Goal: Task Accomplishment & Management: Manage account settings

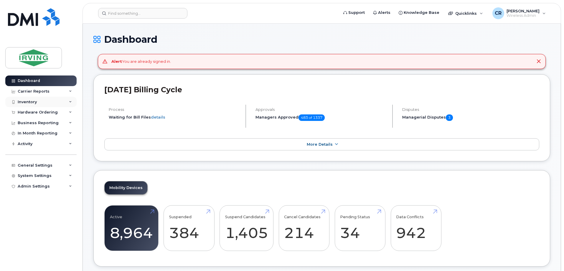
click at [30, 99] on div "Inventory" at bounding box center [40, 102] width 71 height 11
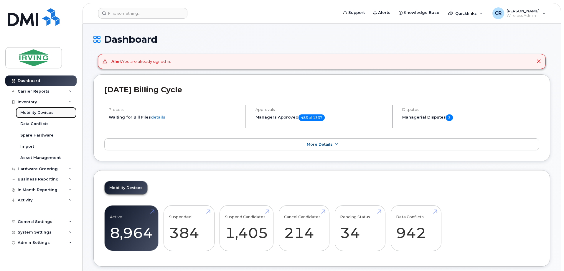
click at [32, 111] on div "Mobility Devices" at bounding box center [36, 112] width 33 height 5
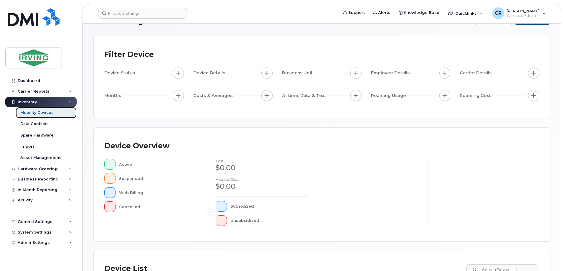
scroll to position [134, 0]
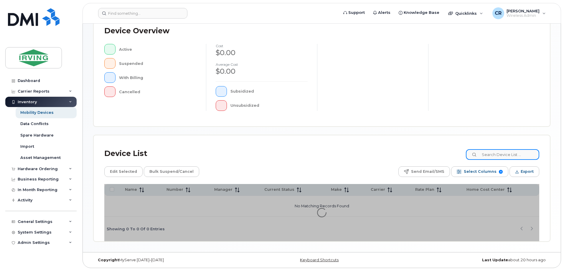
click at [494, 156] on input at bounding box center [502, 154] width 73 height 11
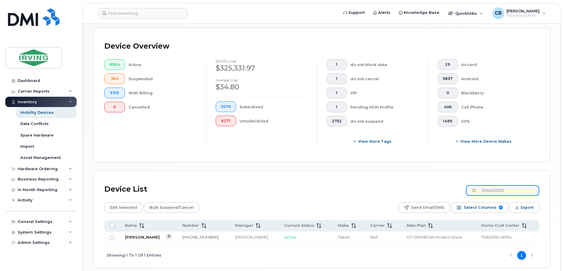
type input "5064232592"
click at [152, 234] on link "[PERSON_NAME]" at bounding box center [142, 236] width 35 height 5
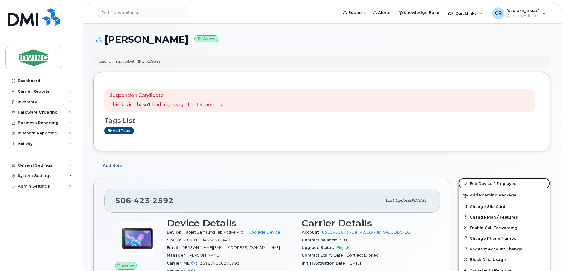
drag, startPoint x: 497, startPoint y: 183, endPoint x: 249, endPoint y: 171, distance: 248.5
click at [497, 183] on link "Edit Device / Employee" at bounding box center [503, 183] width 91 height 11
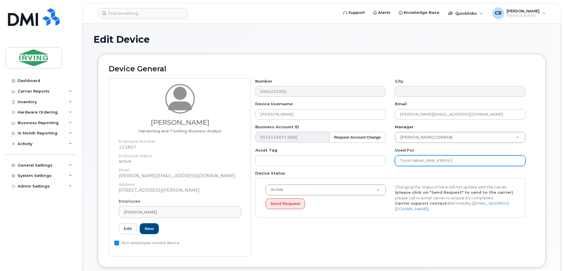
drag, startPoint x: 483, startPoint y: 158, endPoint x: 334, endPoint y: 166, distance: 149.2
click at [334, 166] on div "Number 5064232592 City Device Username Stephane Lavoie Email lavoie.stephane2@j…" at bounding box center [390, 149] width 279 height 143
paste input "NNB_X99542 mdaigle"
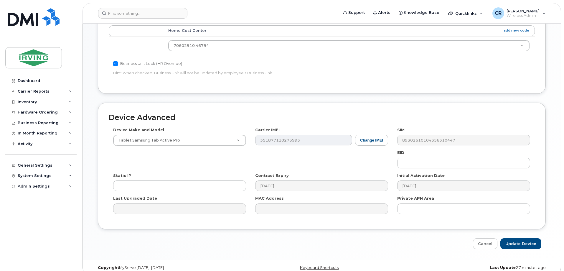
scroll to position [282, 0]
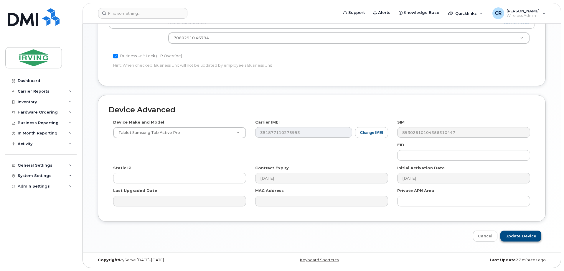
type input "NNB_X99542 mdaigle"
click at [519, 234] on input "Update Device" at bounding box center [520, 235] width 41 height 11
type input "Saving..."
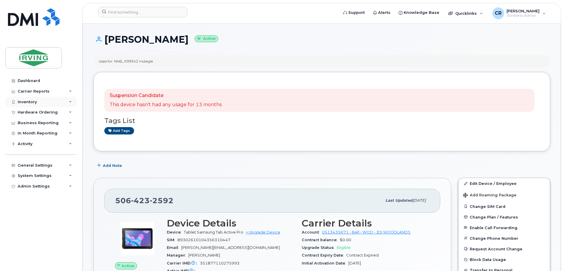
click at [31, 100] on div "Inventory" at bounding box center [27, 102] width 19 height 5
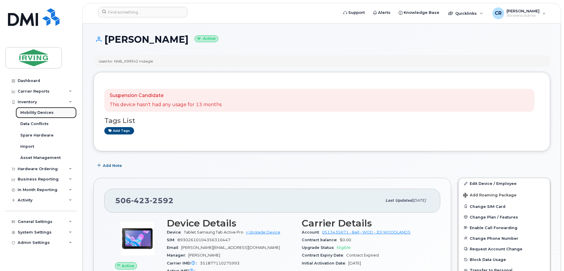
click at [32, 113] on div "Mobility Devices" at bounding box center [36, 112] width 33 height 5
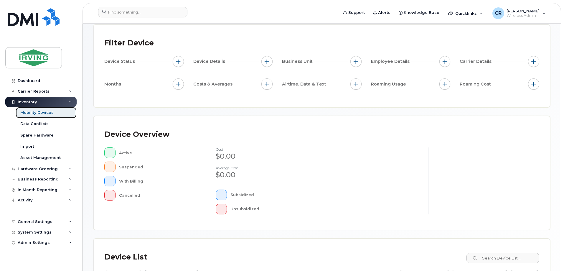
scroll to position [88, 0]
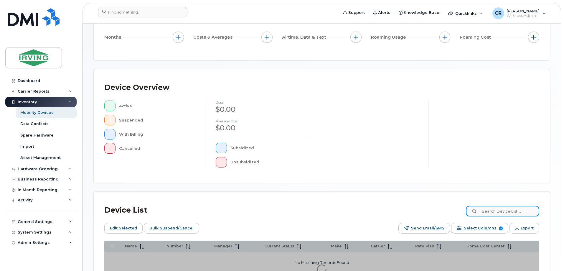
click at [494, 210] on input at bounding box center [502, 211] width 73 height 11
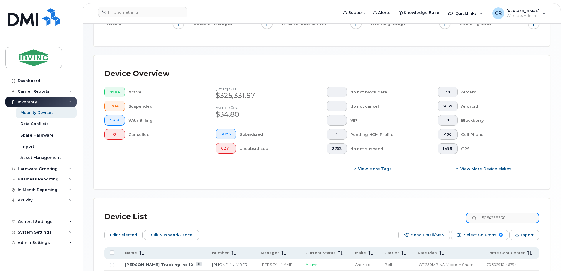
scroll to position [166, 0]
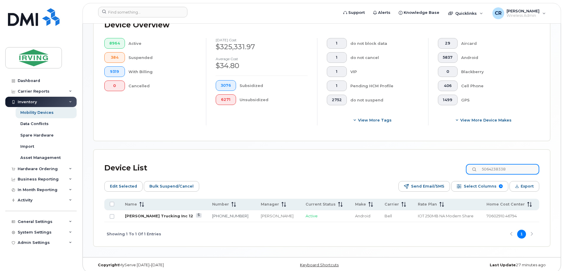
type input "5064238338"
click at [161, 213] on link "[PERSON_NAME] Trucking Inc 12" at bounding box center [159, 215] width 68 height 5
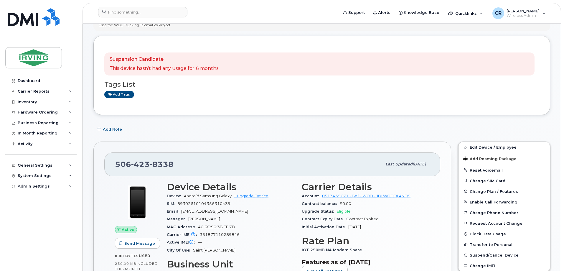
scroll to position [88, 0]
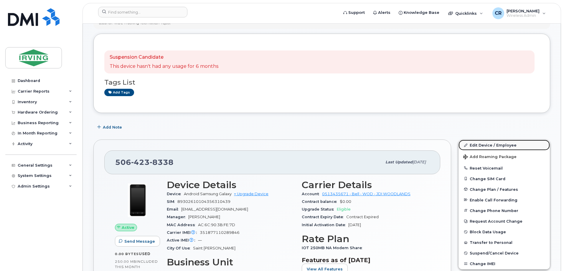
click at [484, 144] on link "Edit Device / Employee" at bounding box center [503, 145] width 91 height 11
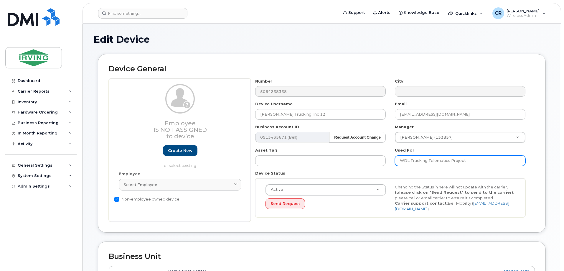
drag, startPoint x: 486, startPoint y: 159, endPoint x: 314, endPoint y: 168, distance: 172.2
click at [303, 160] on div "Number 5064238338 City Device Username Mathieu Daigle Trucking Inc 12 Email mda…" at bounding box center [390, 149] width 279 height 143
paste input "NNB_X99541 mdaigle"
drag, startPoint x: 516, startPoint y: 159, endPoint x: 267, endPoint y: 161, distance: 248.6
click at [267, 161] on div "Number 5064238338 City Device Username Mathieu Daigle Trucking Inc 12 Email mda…" at bounding box center [390, 149] width 279 height 143
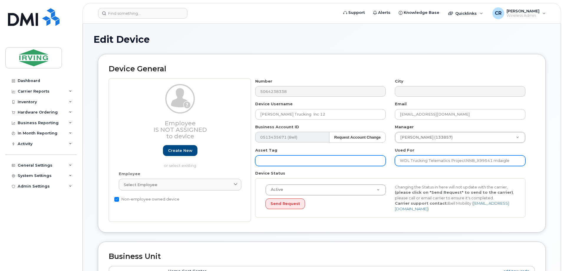
paste input "text"
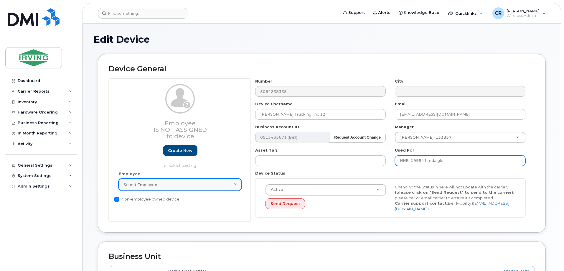
type input "NNB_X99541 mdaigle"
click at [146, 186] on span "Select employee" at bounding box center [141, 185] width 34 height 6
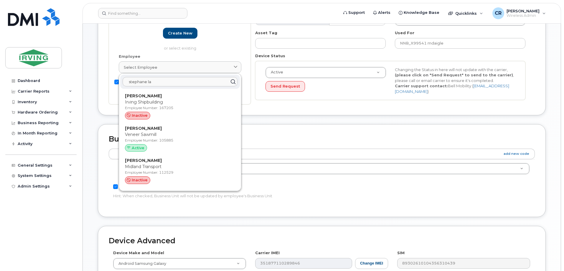
scroll to position [118, 0]
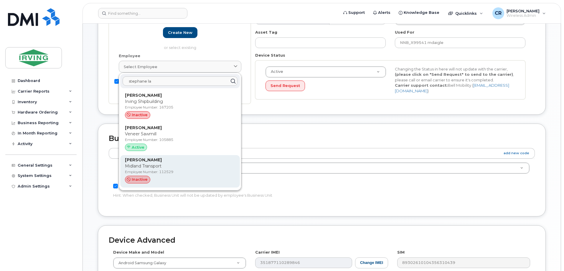
type input "stephane la"
click at [153, 175] on div "Stephane Lavoie Midland Transport Employee Number: 112529 inactive" at bounding box center [180, 171] width 110 height 29
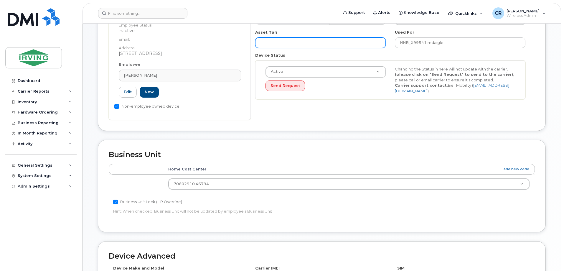
type input "112529"
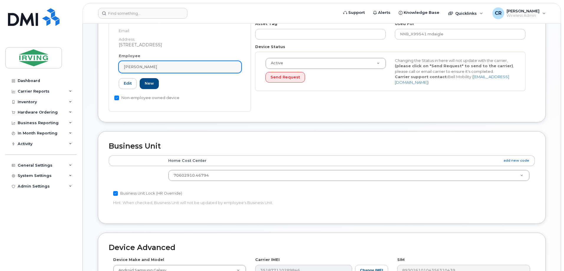
click at [156, 67] on div "[PERSON_NAME]" at bounding box center [180, 67] width 113 height 6
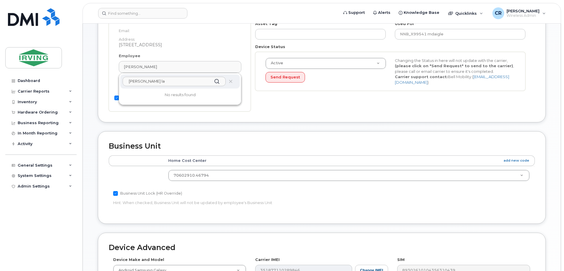
type input "stephane lastephane la"
drag, startPoint x: 186, startPoint y: 76, endPoint x: 92, endPoint y: 79, distance: 94.0
click at [92, 79] on div "Edit Device Device General Stephane Lavoie Employee Number: Employee Status: in…" at bounding box center [322, 143] width 478 height 492
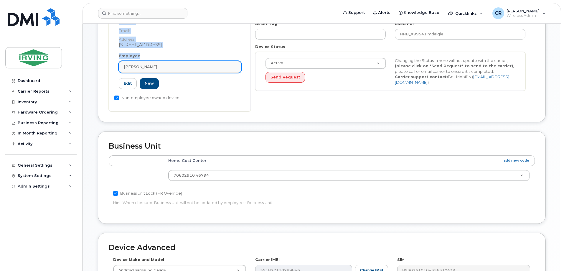
click at [181, 70] on link "[PERSON_NAME]" at bounding box center [180, 67] width 123 height 12
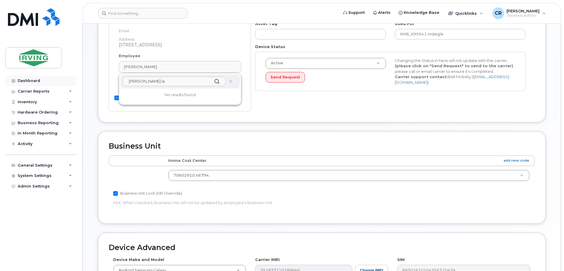
drag, startPoint x: 104, startPoint y: 80, endPoint x: 62, endPoint y: 78, distance: 42.5
click at [82, 78] on div "Support Alerts Knowledge Base Quicklinks Suspend / Cancel Device Change SIM Car…" at bounding box center [321, 143] width 478 height 492
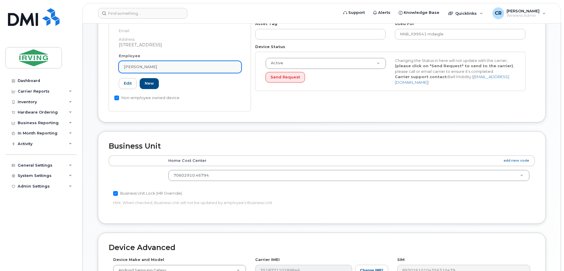
click at [144, 68] on span "[PERSON_NAME]" at bounding box center [140, 67] width 33 height 6
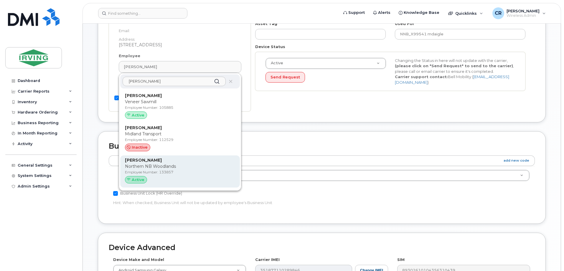
type input "stephane lavoi"
click at [157, 169] on p "Northern NB Woodlands" at bounding box center [180, 166] width 110 height 6
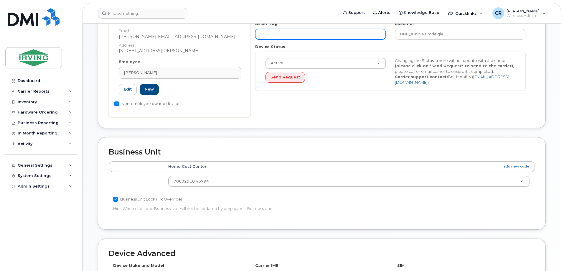
type input "133857"
type input "[PERSON_NAME]"
type input "[PERSON_NAME][EMAIL_ADDRESS][DOMAIN_NAME]"
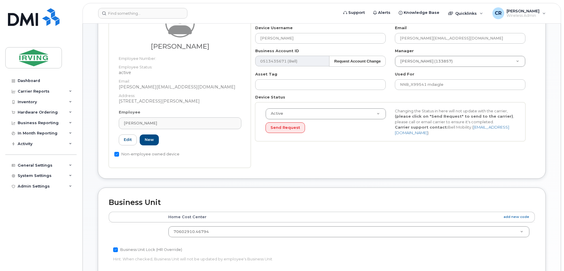
scroll to position [9, 0]
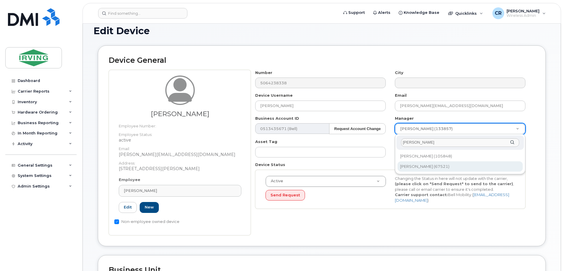
type input "kevin mi"
type input "1446130"
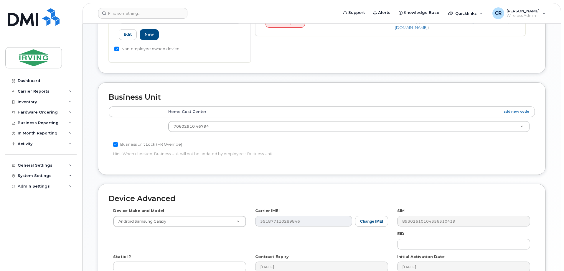
scroll to position [185, 0]
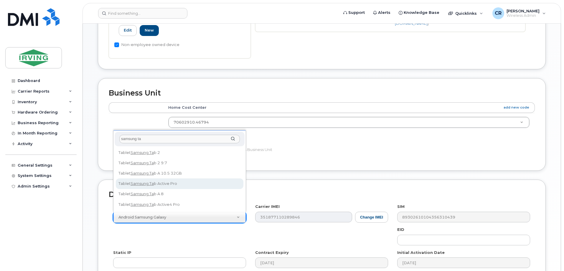
type input "samsung ta"
select select "2465"
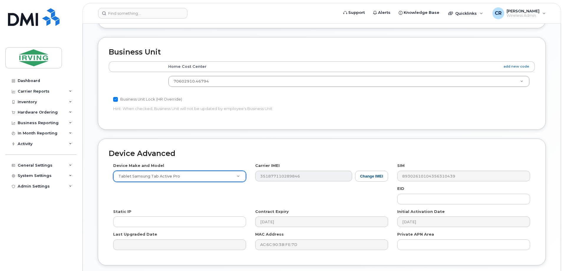
scroll to position [270, 0]
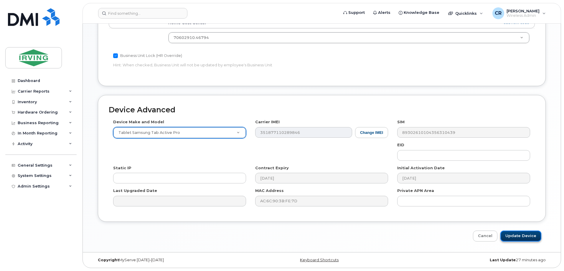
click at [528, 240] on input "Update Device" at bounding box center [520, 235] width 41 height 11
type input "Saving..."
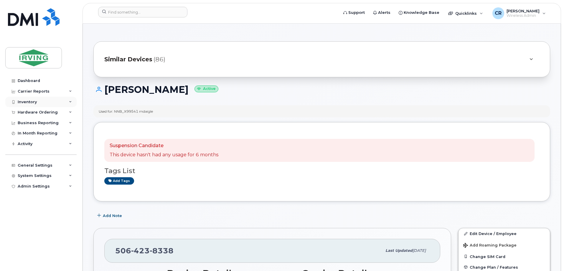
click at [25, 102] on div "Inventory" at bounding box center [27, 102] width 19 height 5
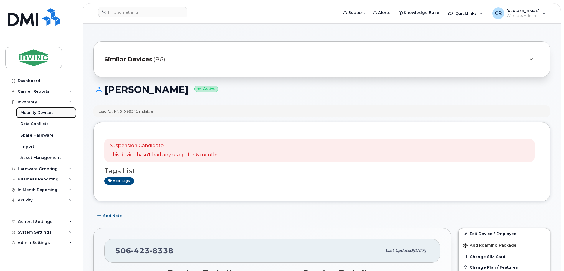
click at [40, 111] on div "Mobility Devices" at bounding box center [36, 112] width 33 height 5
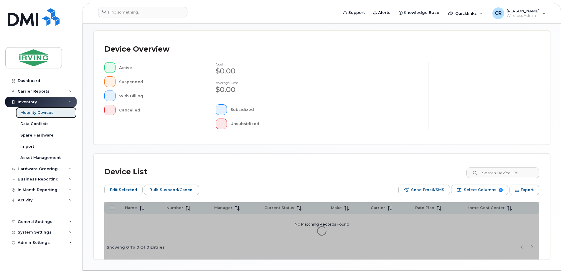
scroll to position [145, 0]
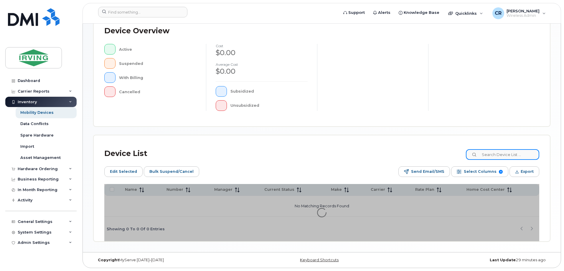
click at [497, 156] on input at bounding box center [502, 154] width 73 height 11
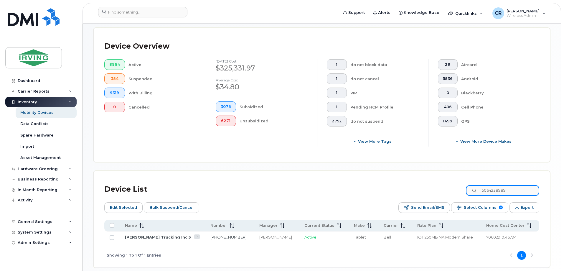
type input "5064238989"
click at [348, 231] on td "[PERSON_NAME] Trucking Inc 5" at bounding box center [363, 237] width 30 height 12
click at [139, 234] on link "[PERSON_NAME] Trucking Inc 5" at bounding box center [158, 236] width 66 height 5
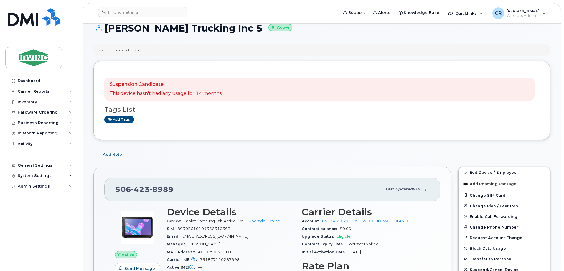
scroll to position [118, 0]
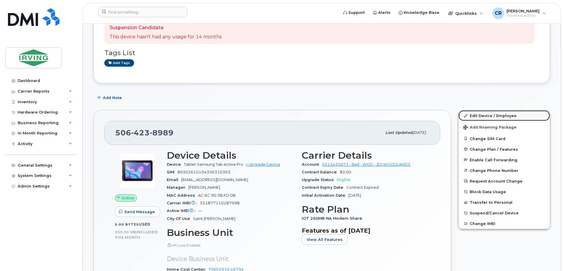
click at [480, 114] on link "Edit Device / Employee" at bounding box center [503, 115] width 91 height 11
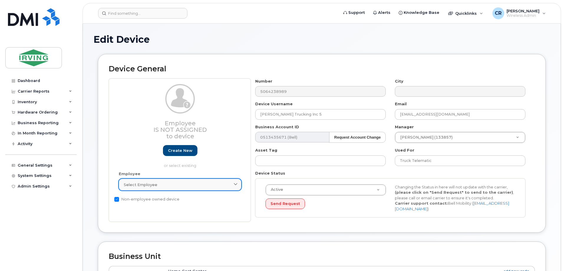
click at [144, 185] on span "Select employee" at bounding box center [141, 185] width 34 height 6
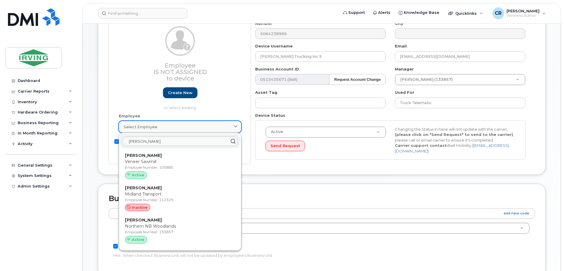
scroll to position [59, 0]
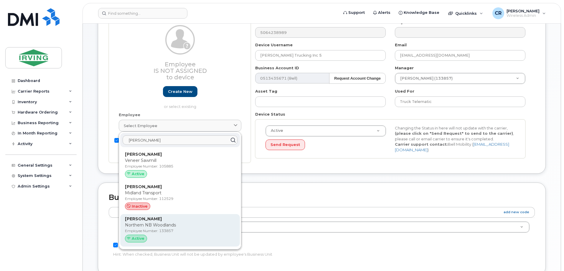
type input "[PERSON_NAME]"
click at [161, 221] on p "[PERSON_NAME]" at bounding box center [180, 219] width 110 height 6
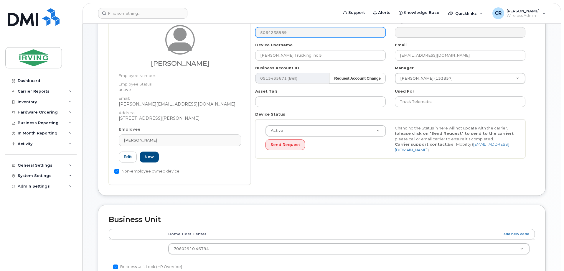
type input "133857"
type input "[PERSON_NAME]"
type input "[PERSON_NAME][EMAIL_ADDRESS][DOMAIN_NAME]"
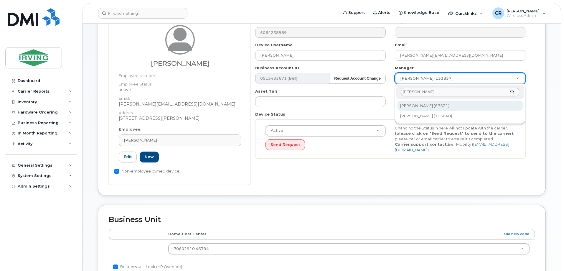
type input "kevin mich"
type input "1446130"
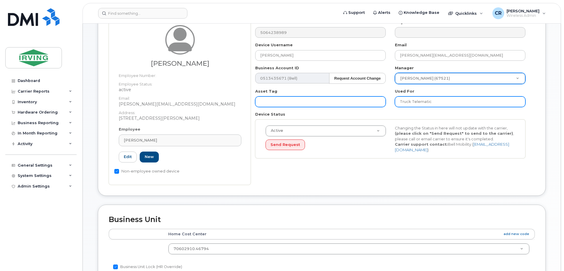
drag, startPoint x: 444, startPoint y: 104, endPoint x: 375, endPoint y: 105, distance: 69.2
click at [375, 105] on div "Number 5064238989 City Device Username Stephane Lavoie Email lavoie.stephane2@j…" at bounding box center [390, 90] width 279 height 143
paste input "NNB_X99531 mdaigle"
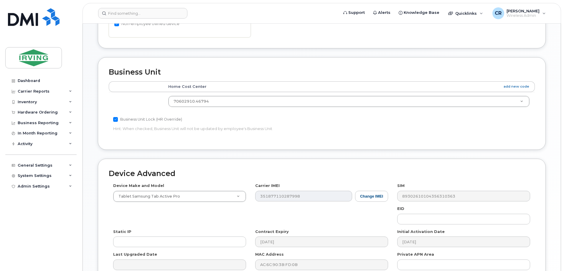
scroll to position [270, 0]
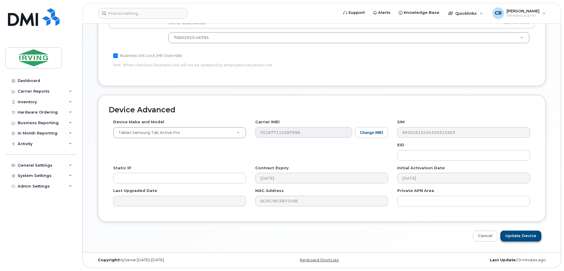
type input "NNB_X99531 mdaigle"
click at [516, 234] on input "Update Device" at bounding box center [520, 235] width 41 height 11
type input "Saving..."
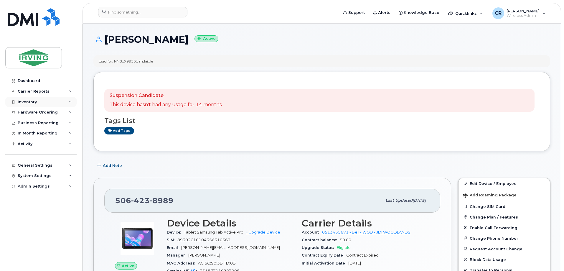
click at [31, 101] on div "Inventory" at bounding box center [27, 102] width 19 height 5
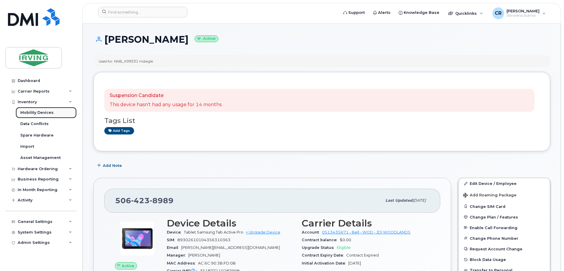
click at [32, 109] on link "Mobility Devices" at bounding box center [46, 112] width 61 height 11
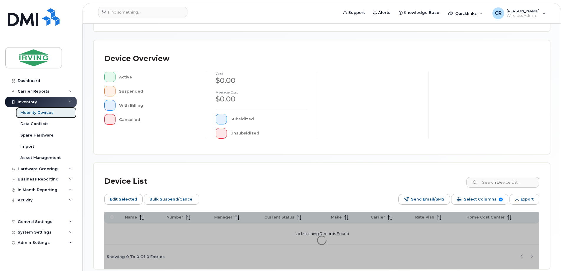
scroll to position [118, 0]
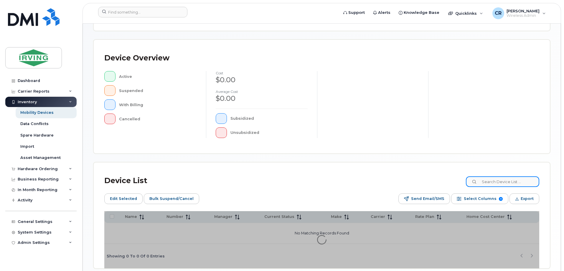
click at [498, 184] on input at bounding box center [502, 181] width 73 height 11
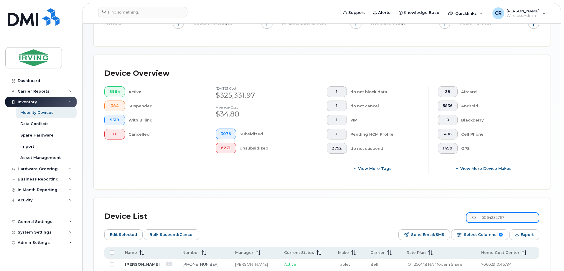
scroll to position [128, 0]
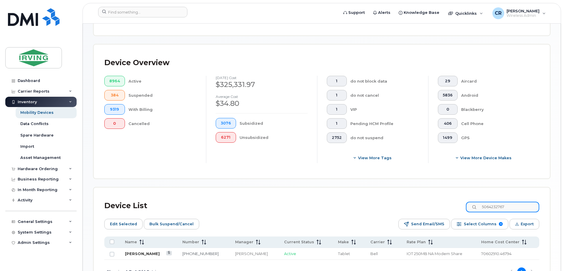
type input "5064232767"
click at [146, 251] on link "[PERSON_NAME]" at bounding box center [142, 253] width 35 height 5
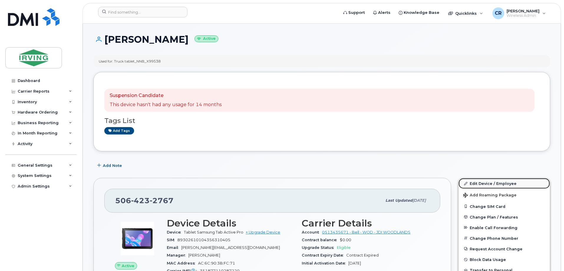
click at [496, 183] on link "Edit Device / Employee" at bounding box center [503, 183] width 91 height 11
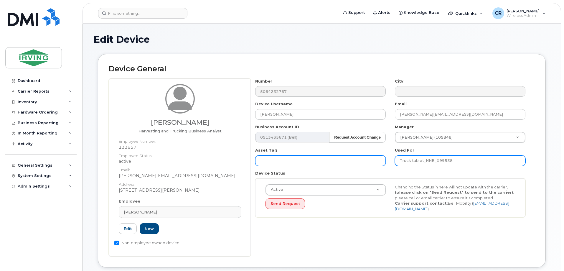
drag, startPoint x: 467, startPoint y: 159, endPoint x: 335, endPoint y: 160, distance: 132.3
click at [338, 161] on div "Number 5064232767 City Device Username Stephane Lavoie Email lavoie.stephane2@j…" at bounding box center [390, 149] width 279 height 143
paste input "NNB_X99538 mdaigle"
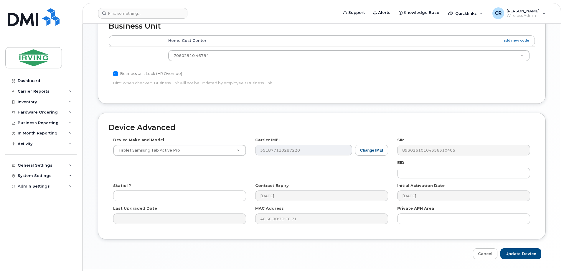
scroll to position [265, 0]
type input "NNB_X99538 mdaigle"
click at [520, 248] on input "Update Device" at bounding box center [520, 253] width 41 height 11
type input "Saving..."
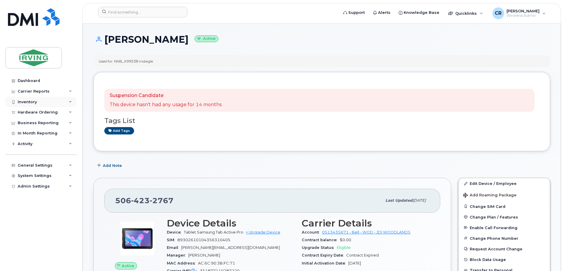
click at [29, 101] on div "Inventory" at bounding box center [27, 102] width 19 height 5
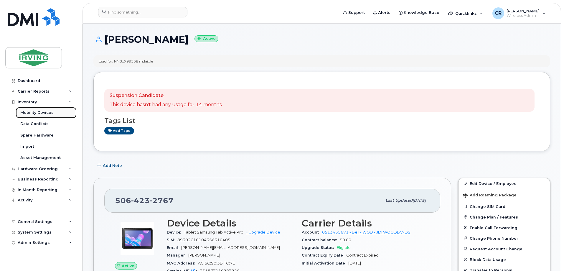
click at [33, 111] on div "Mobility Devices" at bounding box center [36, 112] width 33 height 5
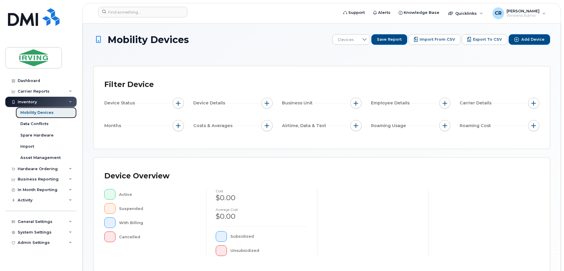
scroll to position [118, 0]
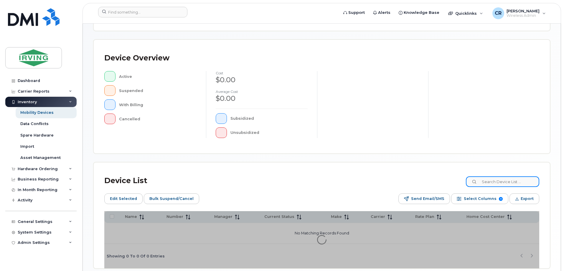
click at [506, 183] on input at bounding box center [502, 181] width 73 height 11
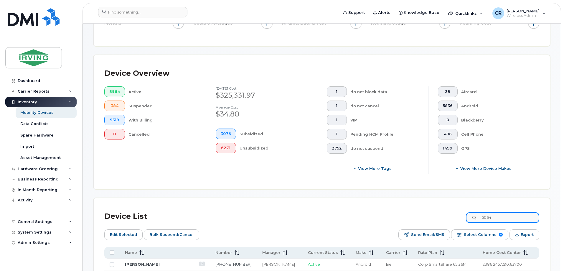
scroll to position [128, 0]
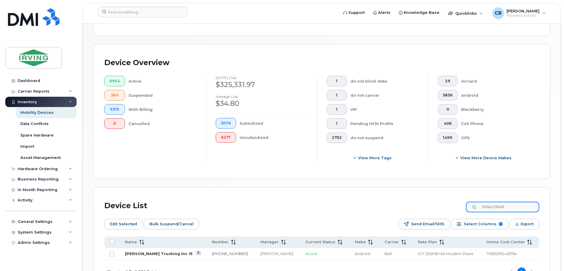
type input "5064238149"
click at [161, 251] on link "[PERSON_NAME] Trucking Inc 15" at bounding box center [159, 253] width 68 height 5
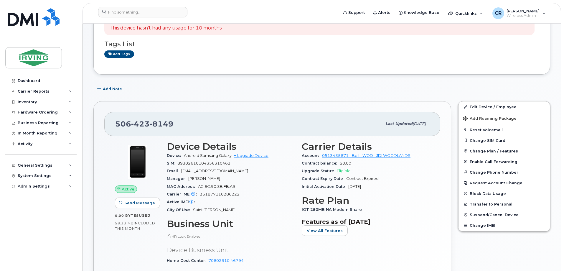
scroll to position [88, 0]
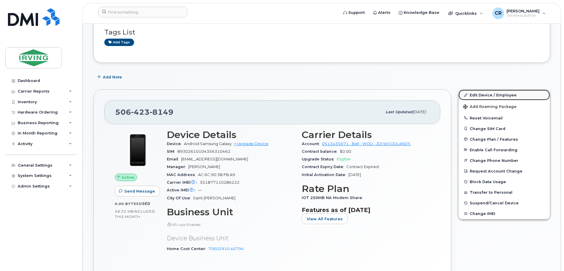
click at [492, 93] on link "Edit Device / Employee" at bounding box center [503, 95] width 91 height 11
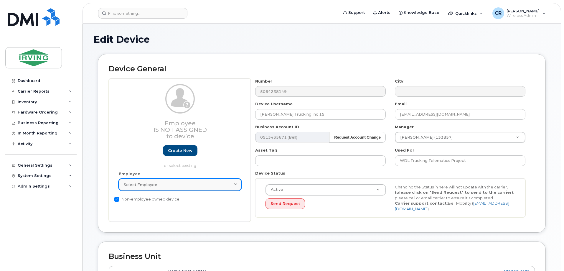
click at [142, 186] on span "Select employee" at bounding box center [141, 185] width 34 height 6
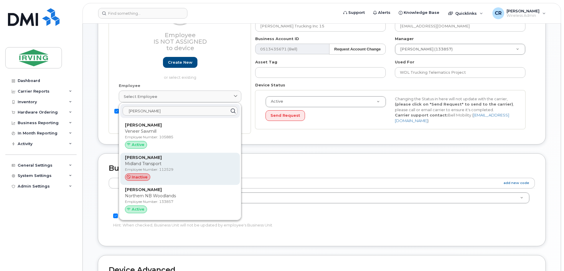
scroll to position [88, 0]
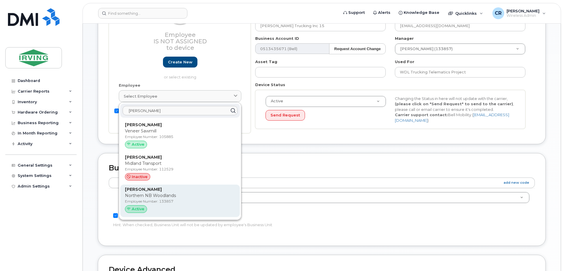
type input "stephane lavoi"
click at [158, 196] on p "Northern NB Woodlands" at bounding box center [180, 195] width 110 height 6
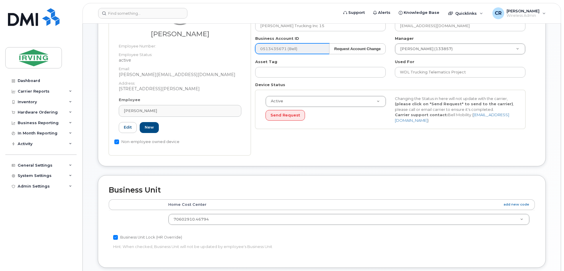
type input "133857"
type input "Stephane Lavoie"
type input "lavoie.stephane2@jdirving.com"
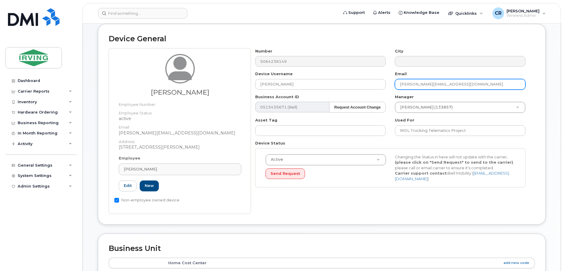
scroll to position [14, 0]
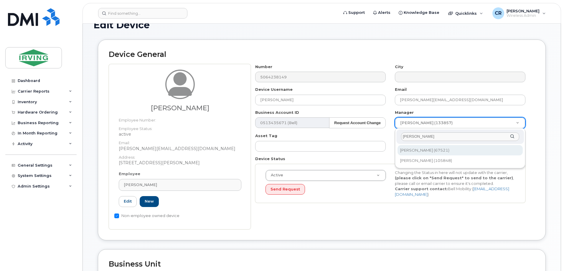
type input "kevin mich"
type input "1446130"
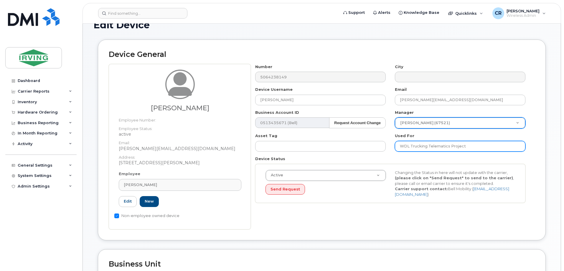
drag, startPoint x: 353, startPoint y: 153, endPoint x: 307, endPoint y: 153, distance: 46.0
click at [307, 153] on div "Number 5064238149 City Device Username Stephane Lavoie Email lavoie.stephane2@j…" at bounding box center [390, 135] width 279 height 143
paste input "NNB_X91248 mdaigle"
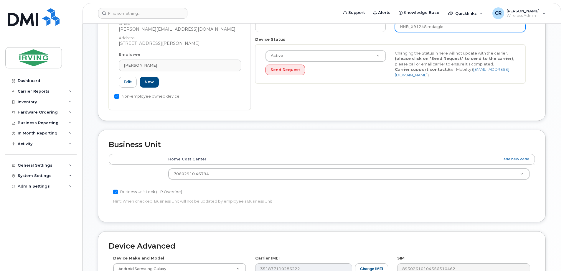
scroll to position [191, 0]
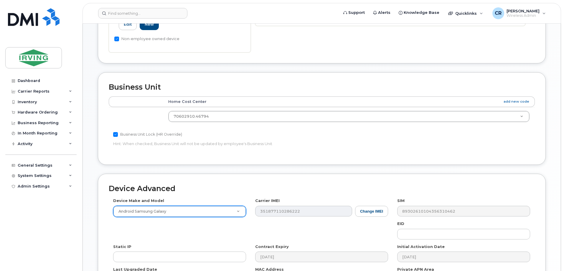
type input "NNB_X91248 mdaigle"
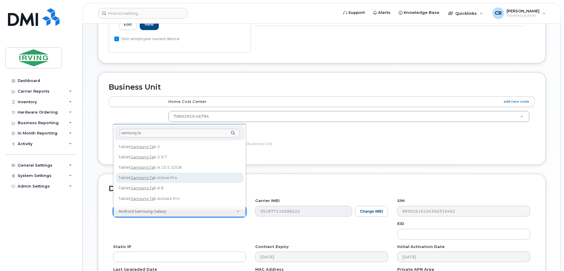
type input "samsung ta"
select select "2465"
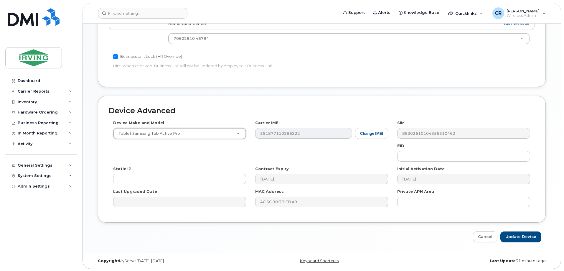
scroll to position [270, 0]
click at [520, 231] on input "Update Device" at bounding box center [520, 235] width 41 height 11
type input "Saving..."
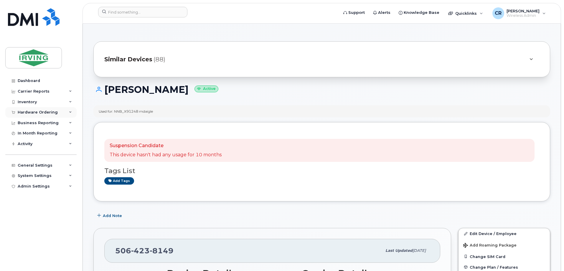
click at [29, 111] on div "Hardware Ordering" at bounding box center [38, 112] width 40 height 5
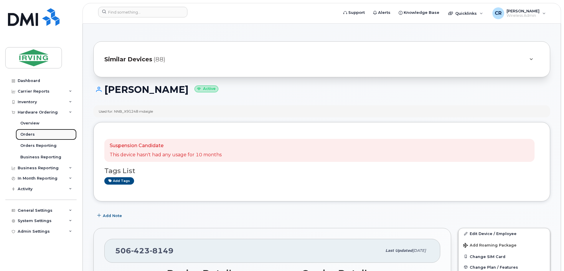
click at [34, 133] on link "Orders" at bounding box center [46, 134] width 61 height 11
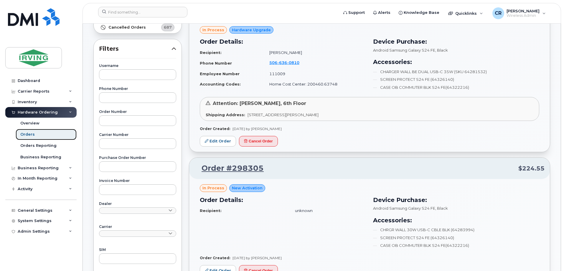
scroll to position [59, 0]
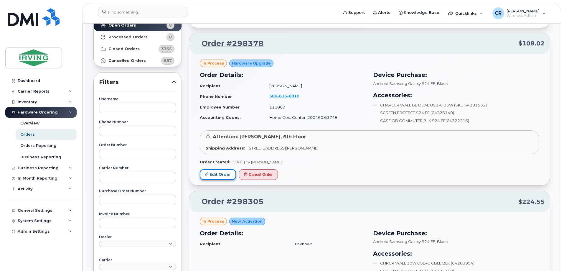
click at [219, 173] on link "Edit Order" at bounding box center [218, 174] width 36 height 11
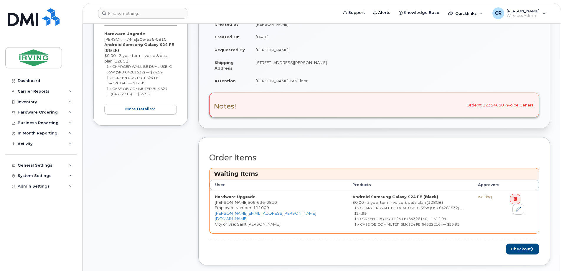
scroll to position [177, 0]
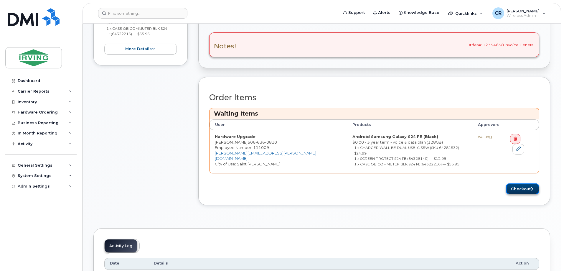
click at [511, 184] on button "Checkout" at bounding box center [522, 188] width 33 height 11
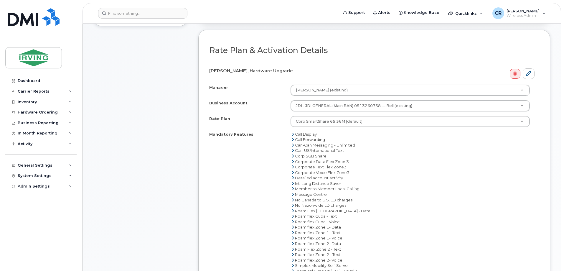
scroll to position [206, 0]
click at [563, 269] on body "Support Alerts Knowledge Base Quicklinks Suspend / Cancel Device Change SIM Car…" at bounding box center [282, 275] width 564 height 963
click at [262, 178] on div "Mandatory Features Call Display Call Forwarding Can-Can Messaging - Unlimited C…" at bounding box center [374, 217] width 330 height 175
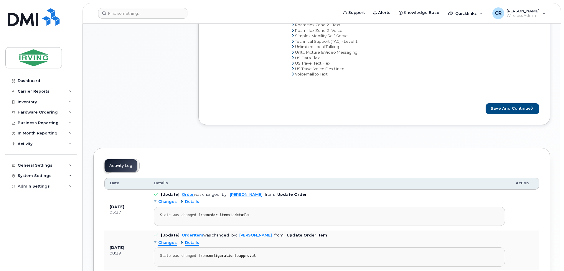
scroll to position [442, 0]
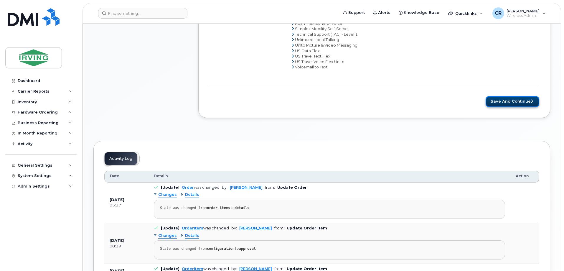
click at [508, 103] on button "Save and Continue" at bounding box center [512, 101] width 54 height 11
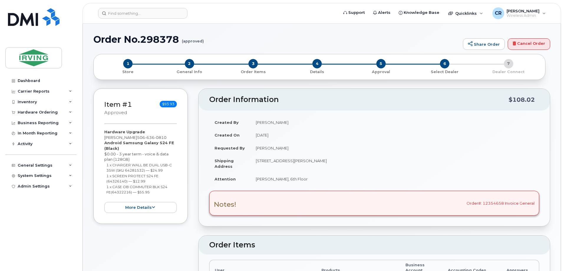
radio input "true"
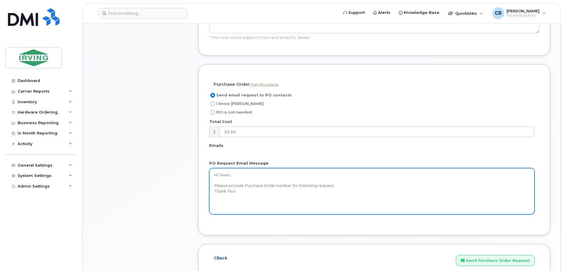
scroll to position [442, 0]
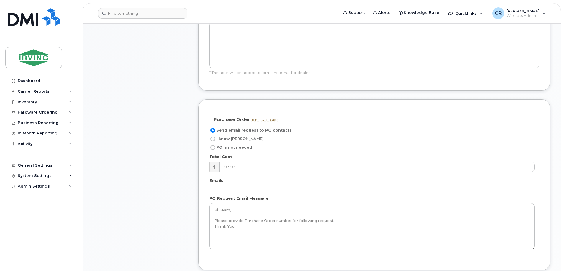
drag, startPoint x: 214, startPoint y: 118, endPoint x: 220, endPoint y: 120, distance: 6.4
click at [214, 136] on input "I know [PERSON_NAME]" at bounding box center [212, 138] width 5 height 5
radio input "true"
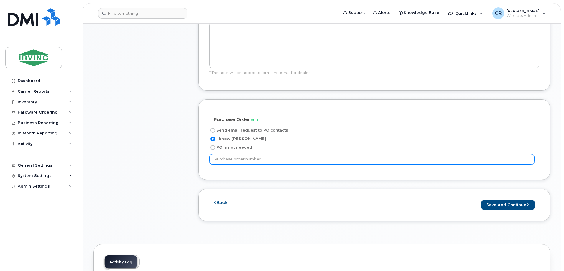
click at [254, 154] on input "text" at bounding box center [371, 159] width 325 height 11
type input "12345"
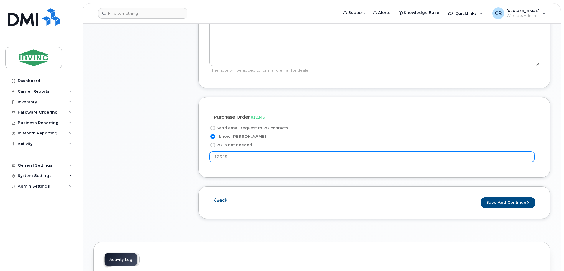
scroll to position [471, 0]
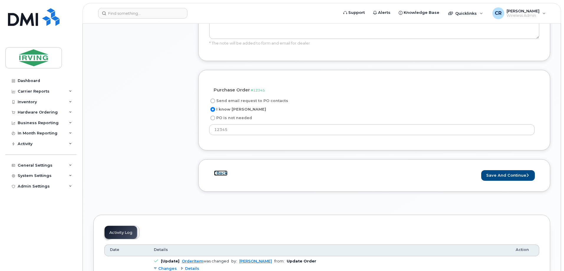
click at [224, 170] on link "Back" at bounding box center [221, 172] width 14 height 5
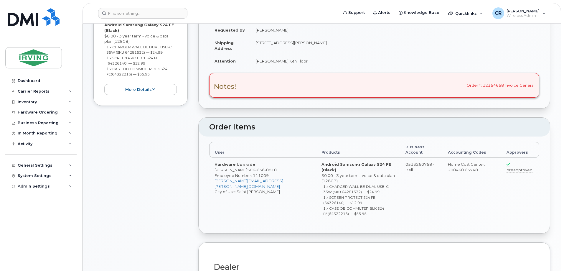
radio input "true"
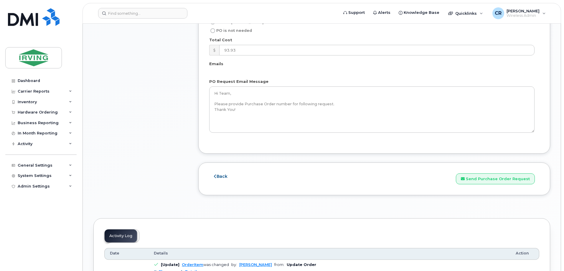
scroll to position [560, 0]
click at [223, 172] on link "Back" at bounding box center [221, 174] width 14 height 5
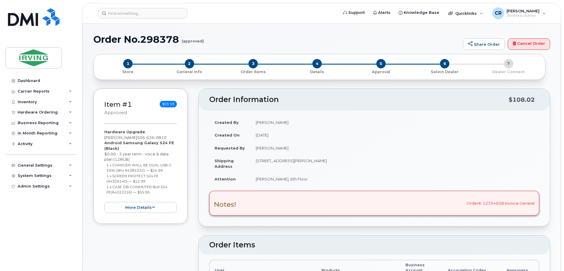
radio input "true"
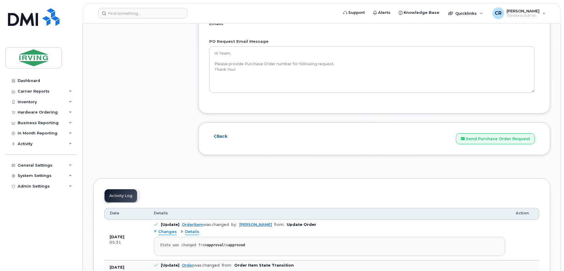
scroll to position [677, 0]
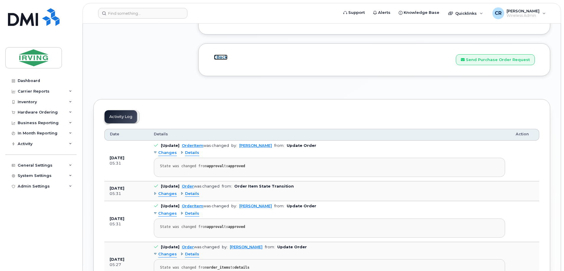
click at [216, 54] on link "Back" at bounding box center [221, 56] width 14 height 5
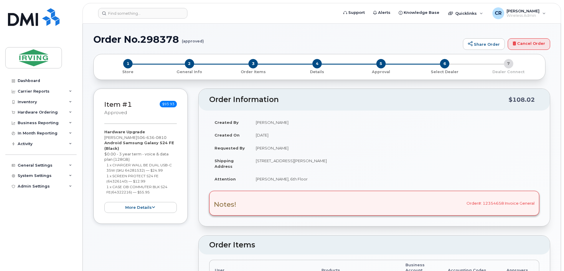
radio input "true"
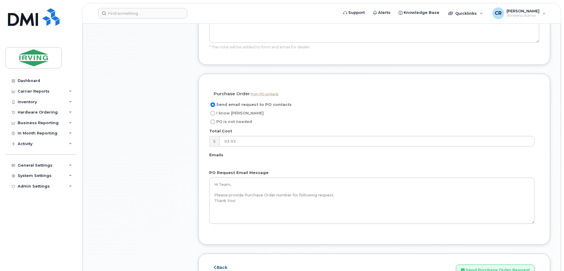
scroll to position [530, 0]
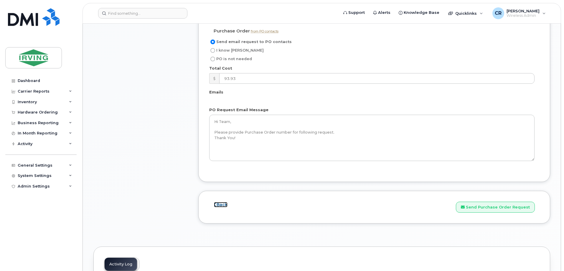
click at [226, 202] on link "Back" at bounding box center [221, 204] width 14 height 5
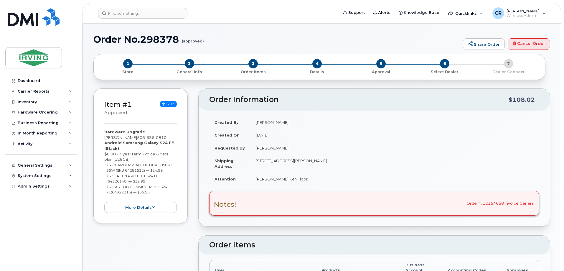
radio input "true"
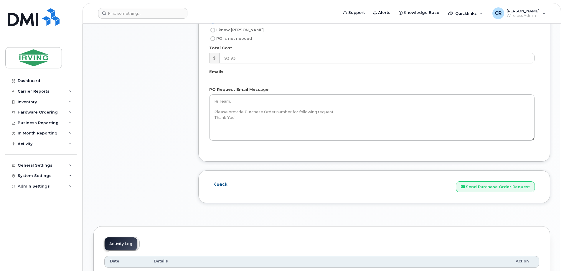
scroll to position [589, 0]
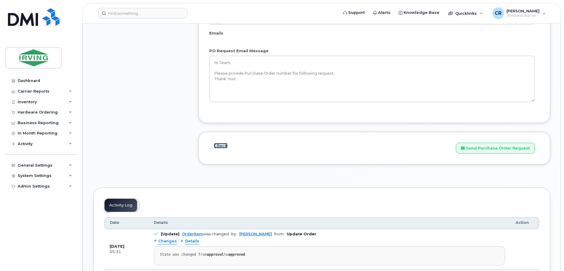
click at [220, 143] on link "Back" at bounding box center [221, 145] width 14 height 5
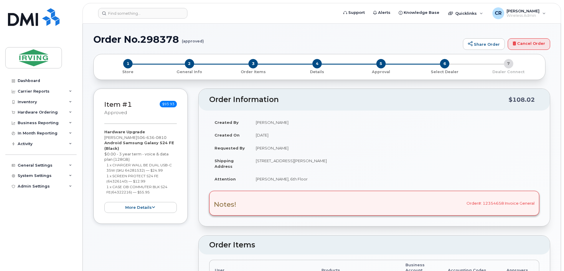
radio input "true"
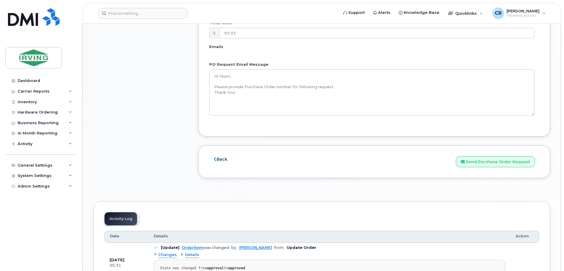
scroll to position [589, 0]
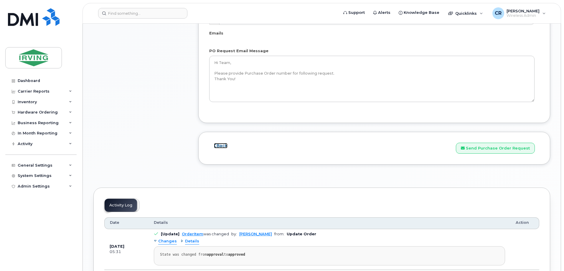
click at [218, 143] on link "Back" at bounding box center [221, 145] width 14 height 5
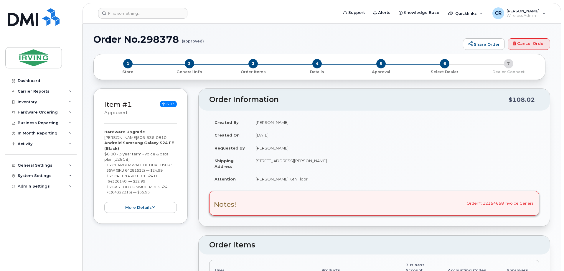
radio input "true"
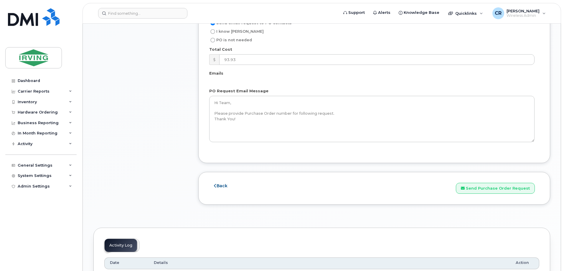
scroll to position [560, 0]
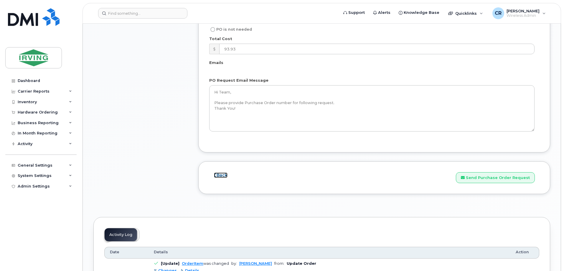
click at [224, 172] on link "Back" at bounding box center [221, 174] width 14 height 5
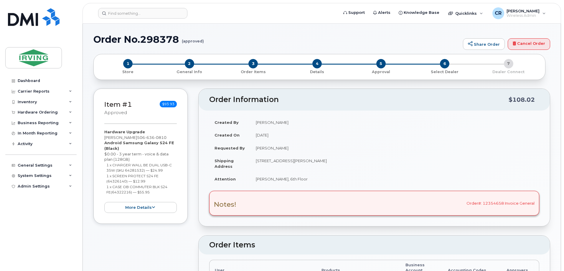
radio input "true"
click at [131, 66] on span "1" at bounding box center [127, 63] width 9 height 9
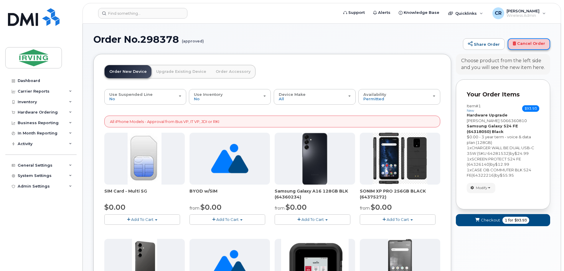
click at [526, 44] on link "Cancel Order" at bounding box center [528, 44] width 42 height 12
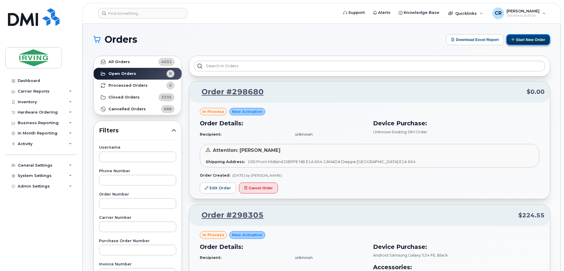
click at [533, 40] on button "Start New Order" at bounding box center [528, 39] width 44 height 11
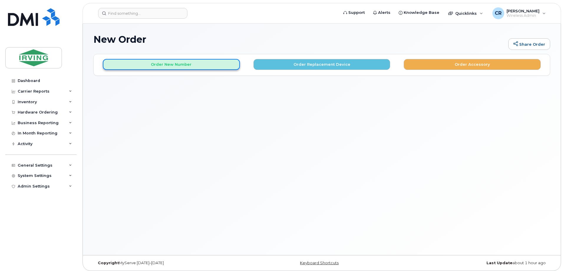
click at [139, 66] on button "Order New Number" at bounding box center [171, 64] width 137 height 11
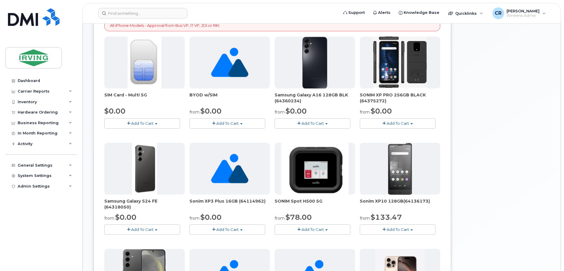
scroll to position [177, 0]
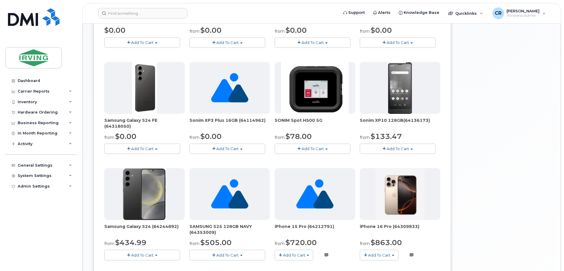
click at [140, 150] on span "Add To Cart" at bounding box center [142, 148] width 22 height 5
click at [140, 159] on link "$0.00 - 3 year term - voice & data plan (128GB)" at bounding box center [157, 159] width 102 height 7
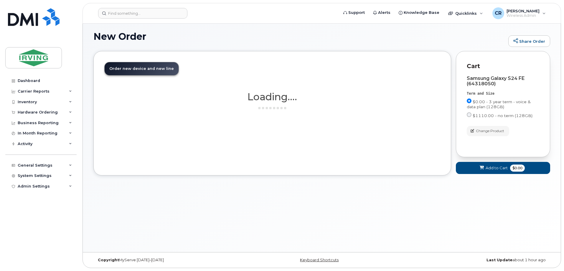
scroll to position [3, 0]
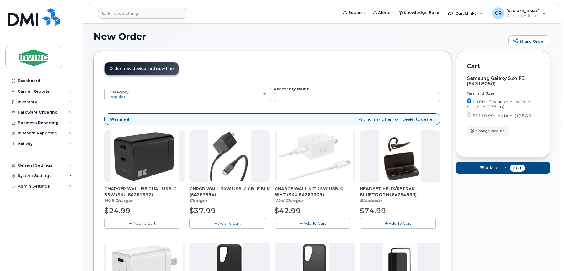
click at [228, 220] on button "Add To Cart" at bounding box center [227, 223] width 76 height 10
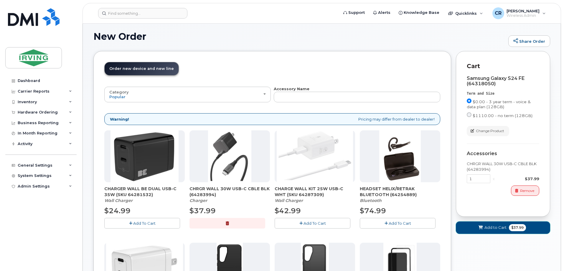
click at [501, 231] on button "Add to Cart $37.99" at bounding box center [503, 227] width 94 height 12
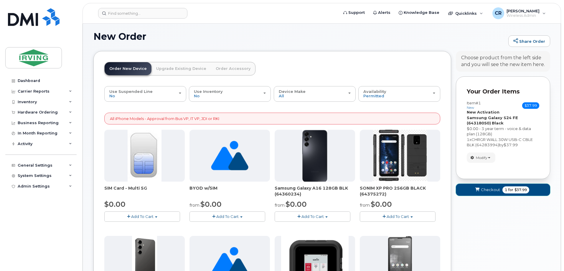
click at [502, 191] on span "1 for $37.99" at bounding box center [515, 189] width 27 height 7
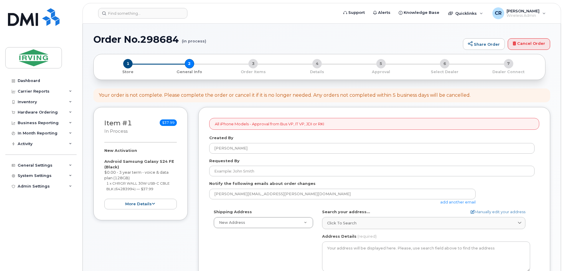
select select
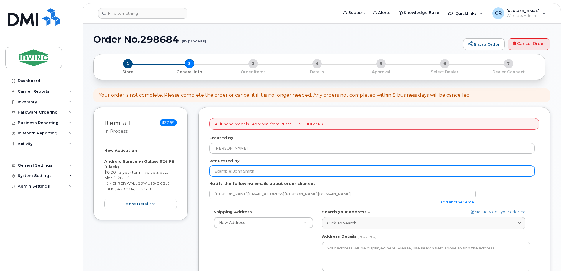
click at [257, 170] on input "Requested By" at bounding box center [371, 171] width 325 height 11
type input "[PERSON_NAME]"
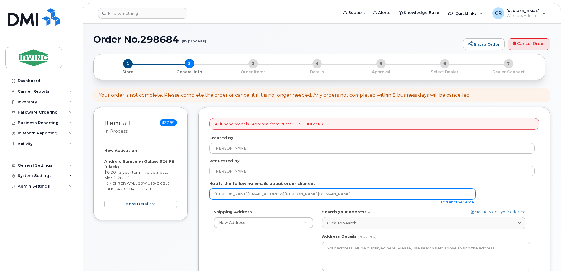
drag, startPoint x: 301, startPoint y: 195, endPoint x: 129, endPoint y: 195, distance: 172.0
click at [129, 195] on div "Item #1 in process $37.99 New Activation Android Samsung Galaxy S24 FE (Black) …" at bounding box center [321, 274] width 457 height 335
type input "[EMAIL_ADDRESS][DOMAIN_NAME]"
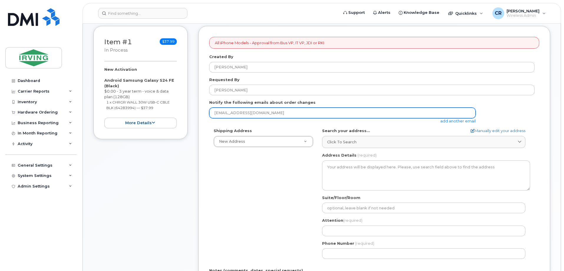
scroll to position [88, 0]
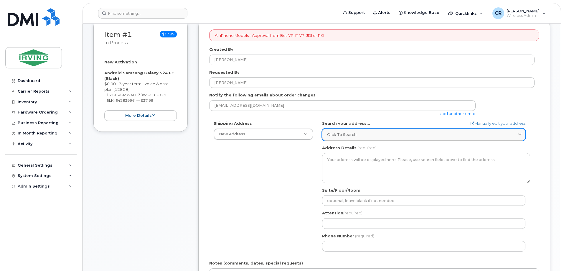
drag, startPoint x: 329, startPoint y: 124, endPoint x: 329, endPoint y: 131, distance: 7.1
click at [329, 128] on div "Search your address... Manually edit your address Click to search No available …" at bounding box center [426, 130] width 208 height 20
click at [329, 132] on span "Click to search" at bounding box center [341, 135] width 29 height 6
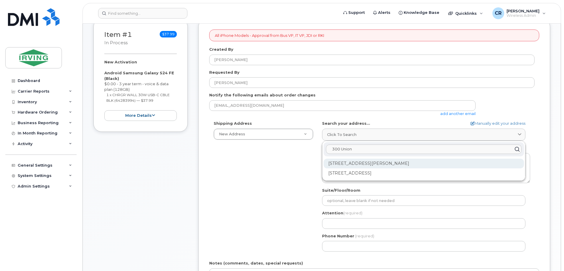
type input "300 Union"
click at [381, 162] on div "300 Union St Saint John NB E2L 4Z2" at bounding box center [423, 163] width 200 height 10
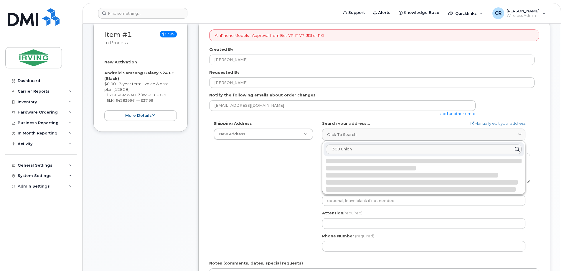
select select
type textarea "300 Union St SAINT JOHN NB E2L 4Z2 CANADA"
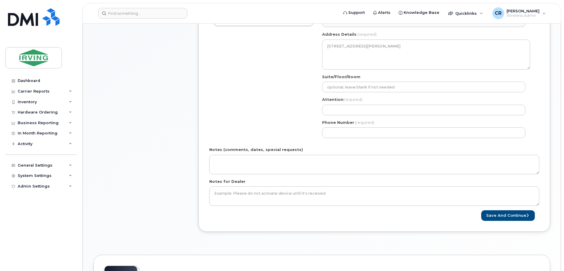
scroll to position [206, 0]
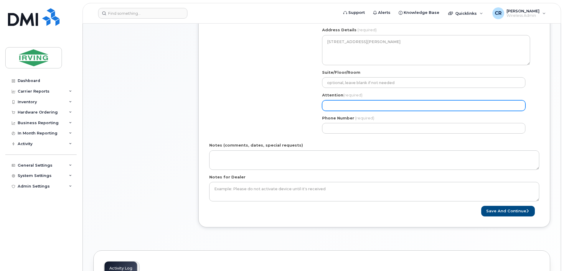
click at [343, 104] on input "Attention (required)" at bounding box center [423, 105] width 203 height 11
select select
type input "C"
select select
type input "Cr"
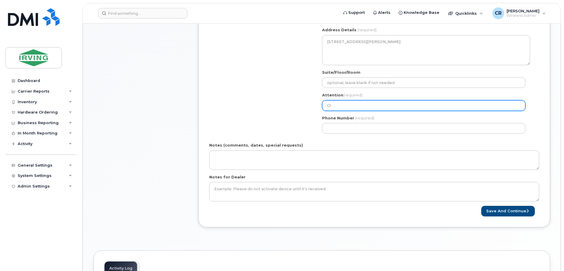
select select
type input "Cry"
select select
type input "Cryt"
select select
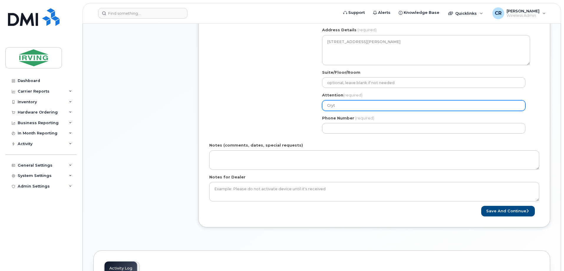
type input "Cryta"
select select
type input "Crytal"
select select
type input "Cryta"
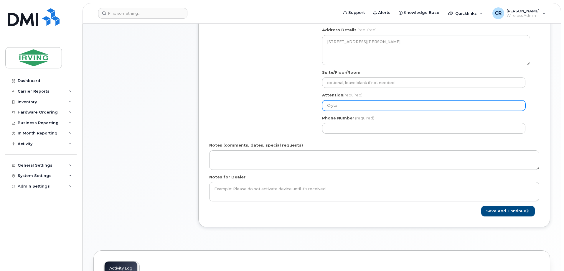
select select
type input "Cryt"
select select
type input "Cry"
select select
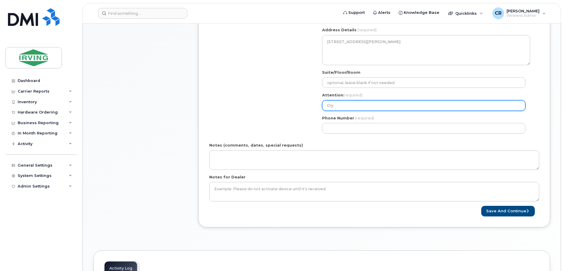
type input "Crys"
select select
type input "Cryst"
select select
type input "Crysta"
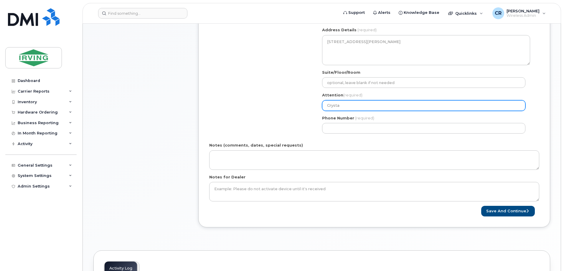
select select
type input "[PERSON_NAME], 6th Floor"
select select
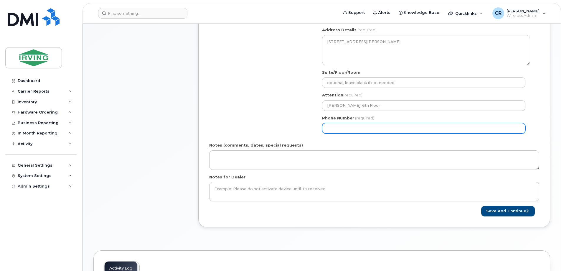
click at [348, 127] on input "Phone Number" at bounding box center [423, 128] width 203 height 11
type input "506632515"
select select
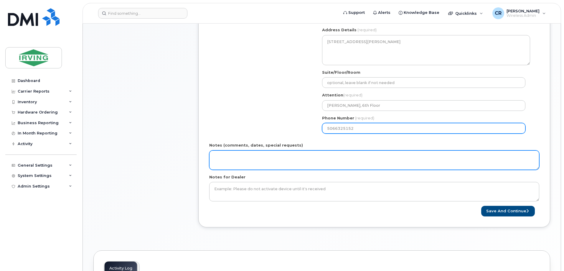
type input "5066325152"
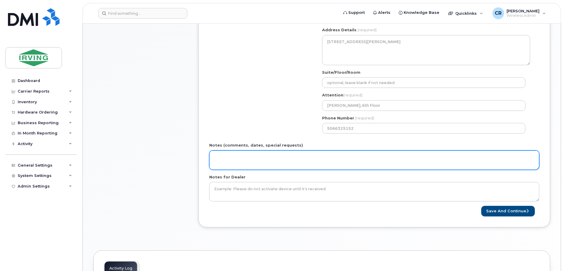
click at [271, 157] on textarea "Notes (comments, dates, special requests)" at bounding box center [374, 159] width 330 height 19
type textarea "Order#: 4654941616 Invoice General"
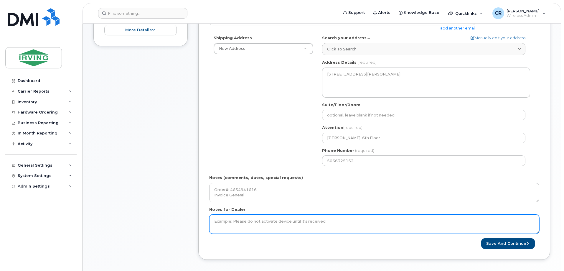
scroll to position [177, 0]
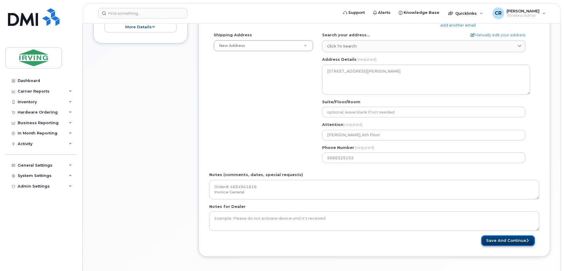
click at [498, 240] on button "Save and Continue" at bounding box center [508, 240] width 54 height 11
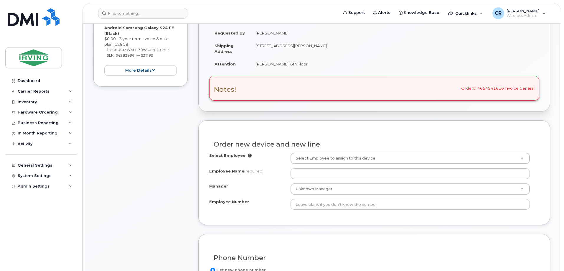
scroll to position [147, 0]
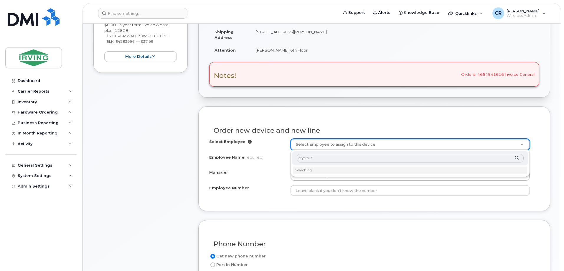
type input "crystal ro"
type input "1451256"
type input "[PERSON_NAME]"
type input "111009"
type input "200125"
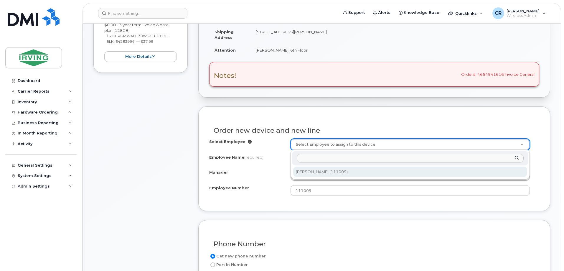
select select "1465755"
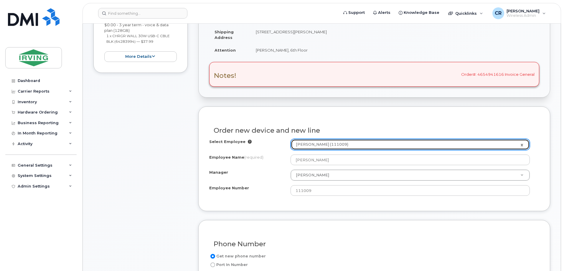
click at [523, 144] on link "Crystal Rowe (111009)" at bounding box center [410, 144] width 239 height 11
select select "1446581"
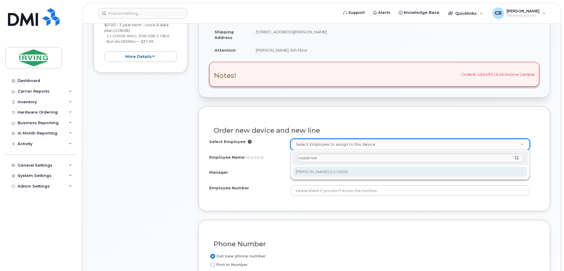
type input "crystal row"
type input "1451256"
type input "[PERSON_NAME]"
type input "111009"
type input "200125"
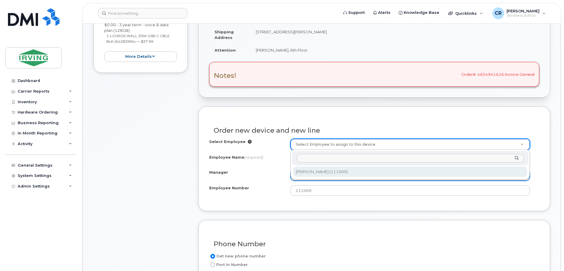
select select "1465755"
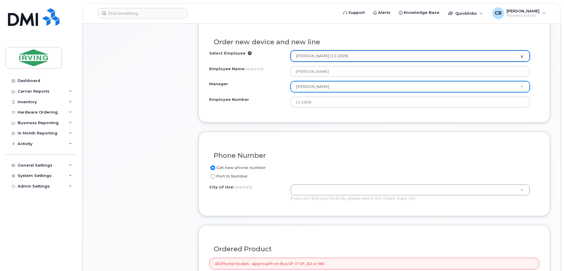
scroll to position [265, 0]
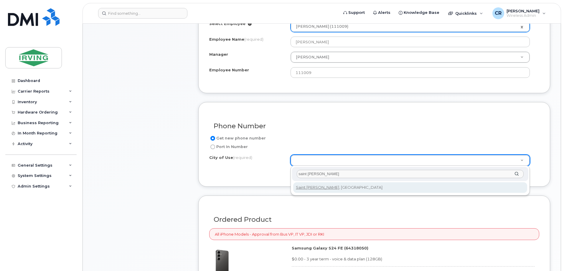
type input "saint john"
type input "2008"
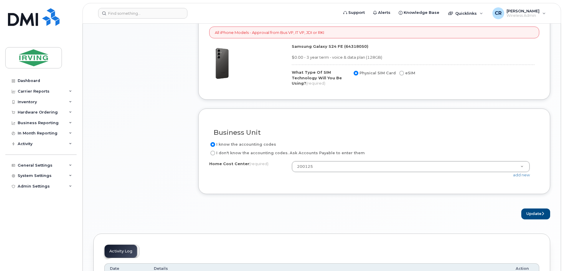
scroll to position [471, 0]
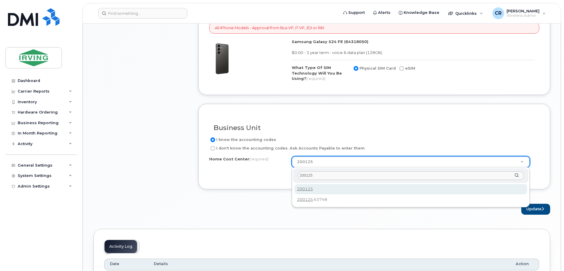
type input "200125"
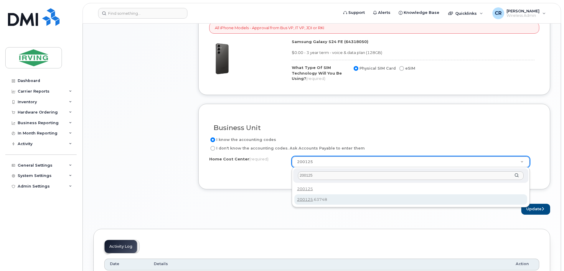
type input "200125.63748"
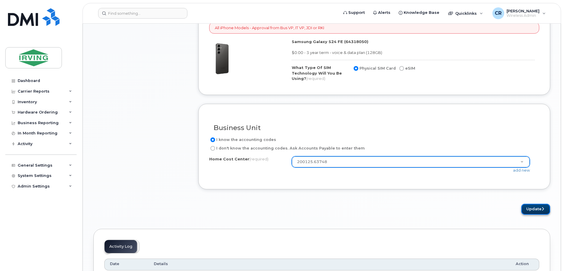
click at [530, 209] on button "Update" at bounding box center [535, 209] width 29 height 11
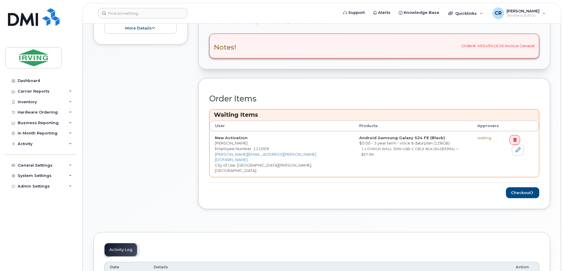
scroll to position [206, 0]
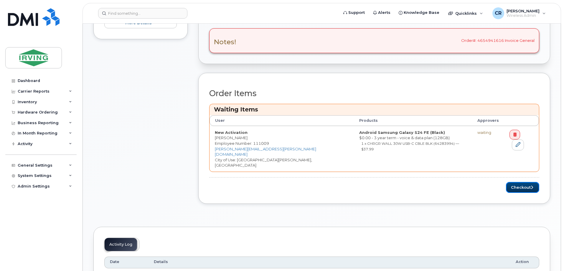
drag, startPoint x: 521, startPoint y: 175, endPoint x: 410, endPoint y: 196, distance: 113.3
click at [521, 182] on button "Checkout" at bounding box center [522, 187] width 33 height 11
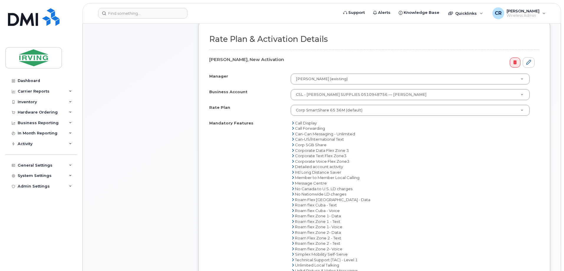
scroll to position [206, 0]
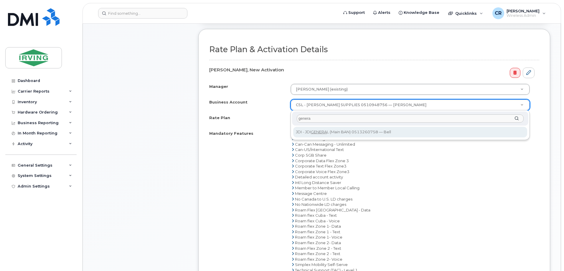
type input "genera"
select select "11309"
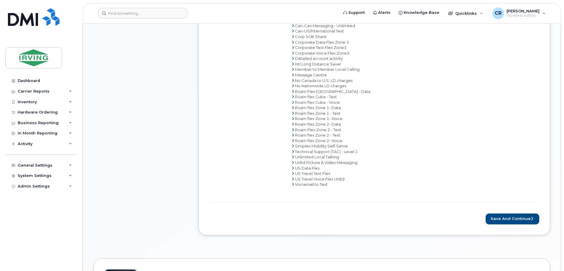
scroll to position [324, 0]
click at [512, 221] on button "Save and Continue" at bounding box center [512, 219] width 54 height 11
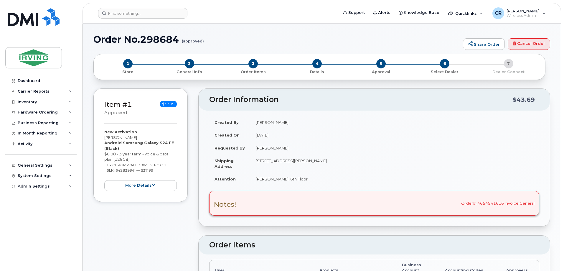
radio input "true"
click at [499, 132] on td "[DATE]" at bounding box center [394, 134] width 289 height 13
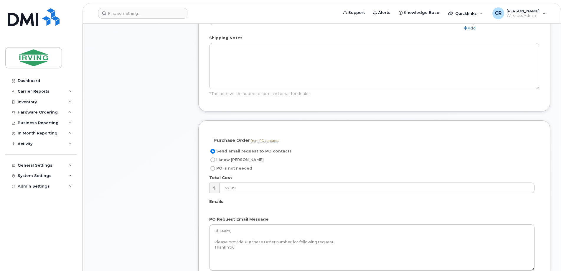
scroll to position [412, 0]
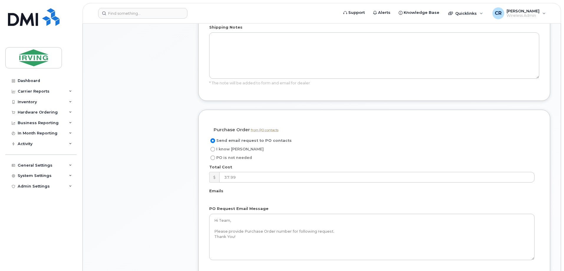
click at [213, 147] on input "I know [PERSON_NAME]" at bounding box center [212, 149] width 5 height 5
radio input "true"
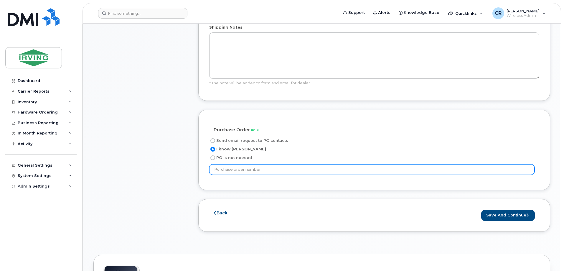
click at [269, 164] on input "text" at bounding box center [371, 169] width 325 height 11
type input "123545"
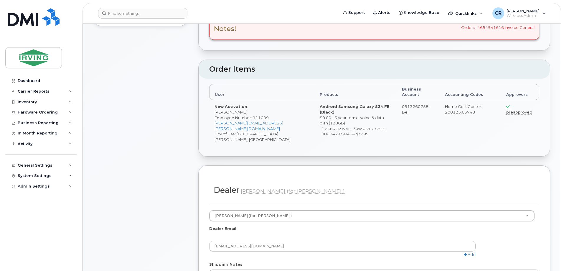
scroll to position [0, 0]
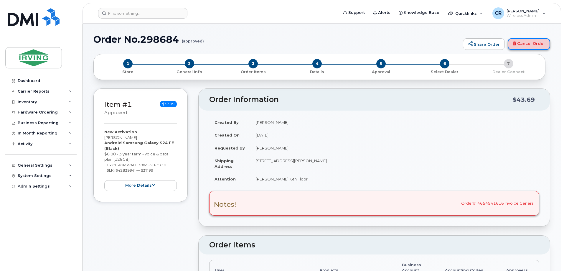
click at [534, 42] on link "Cancel Order" at bounding box center [528, 44] width 42 height 12
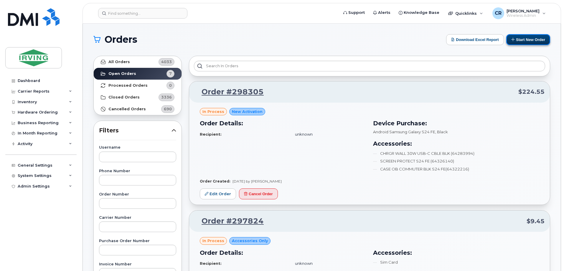
click at [528, 38] on button "Start New Order" at bounding box center [528, 39] width 44 height 11
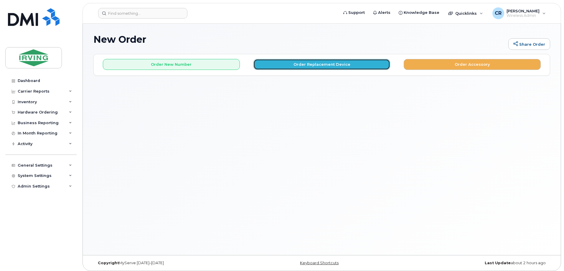
click at [292, 61] on button "Order Replacement Device" at bounding box center [321, 64] width 137 height 11
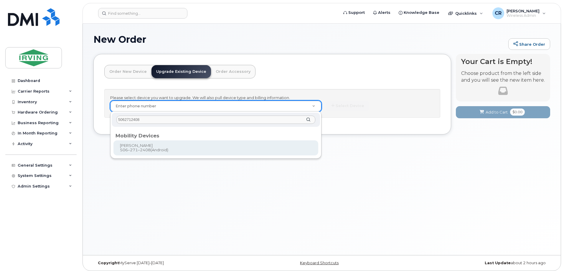
type input "5062712408"
type input "699099"
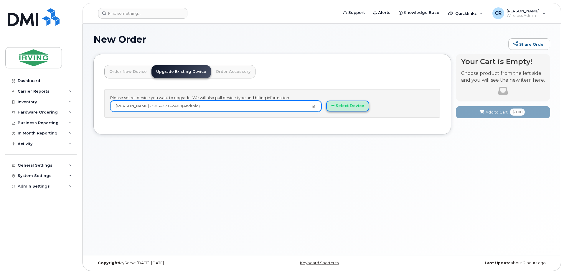
click at [351, 106] on button "Select Device" at bounding box center [347, 105] width 43 height 11
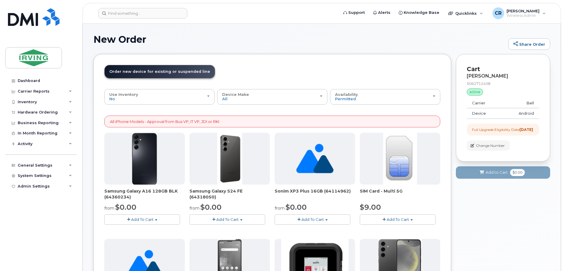
click at [234, 218] on span "Add To Cart" at bounding box center [227, 219] width 22 height 5
click at [231, 229] on link "$0.00 - 3 year term - voice & data plan (128GB)" at bounding box center [242, 229] width 102 height 7
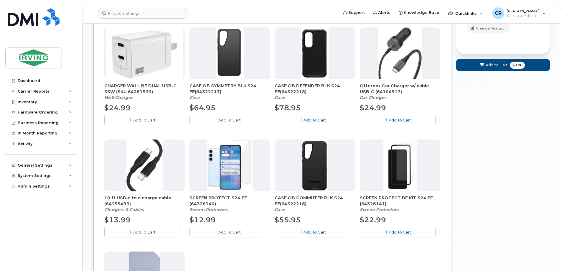
scroll to position [236, 0]
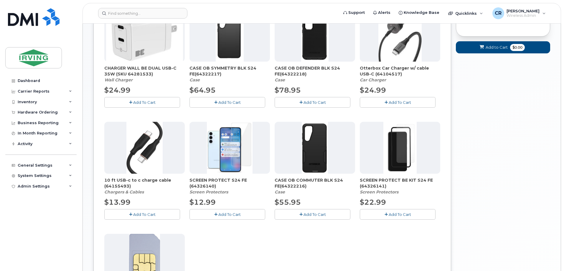
click at [296, 211] on button "Add To Cart" at bounding box center [313, 214] width 76 height 10
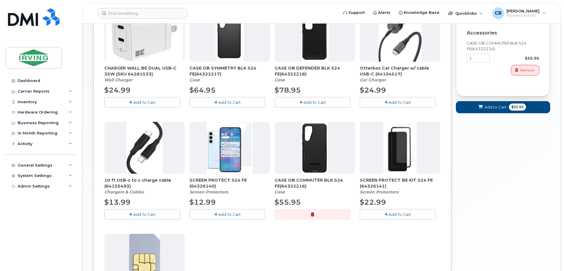
click at [212, 212] on button "Add To Cart" at bounding box center [227, 214] width 76 height 10
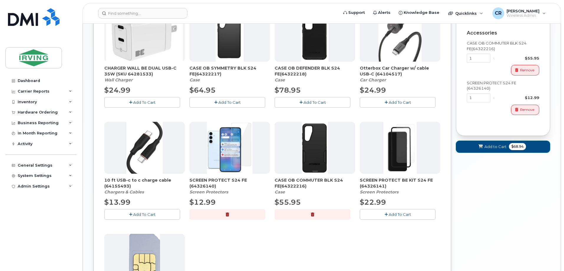
click at [513, 150] on span "$68.94" at bounding box center [517, 146] width 17 height 7
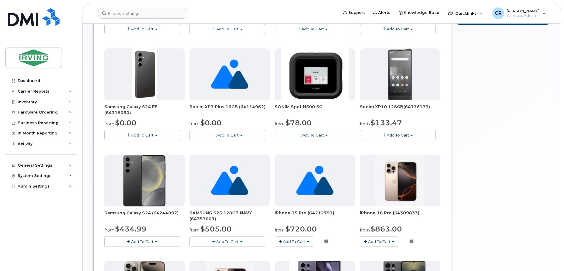
scroll to position [114, 0]
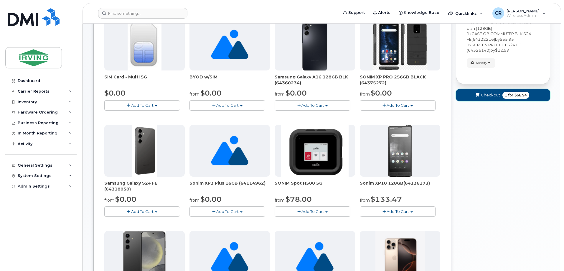
click at [495, 97] on span "Checkout" at bounding box center [490, 95] width 19 height 6
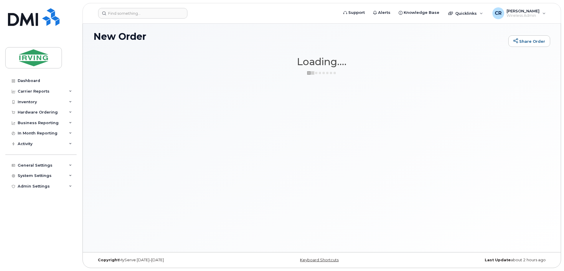
scroll to position [3, 0]
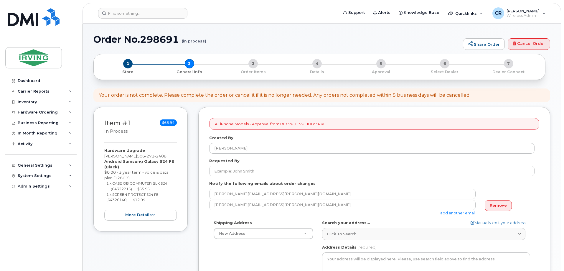
select select
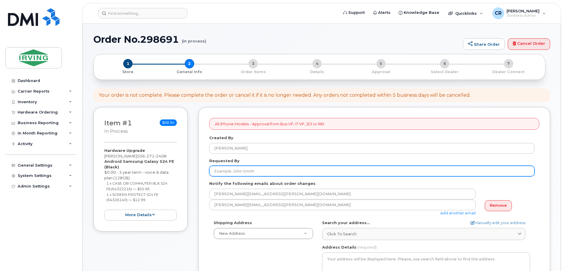
click at [247, 171] on input "Requested By" at bounding box center [371, 171] width 325 height 11
type input "[PERSON_NAME]"
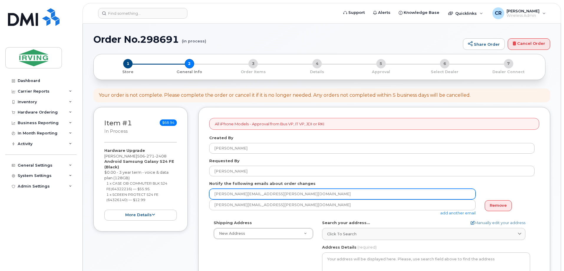
drag, startPoint x: 292, startPoint y: 194, endPoint x: 138, endPoint y: 183, distance: 153.8
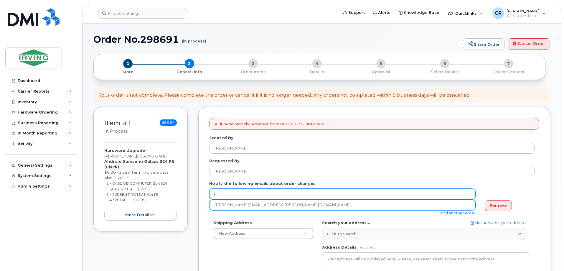
type input "jdiswitchboard@jdirving.com"
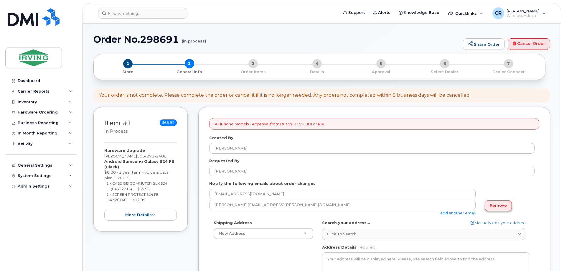
click at [494, 207] on link "Remove" at bounding box center [498, 205] width 27 height 11
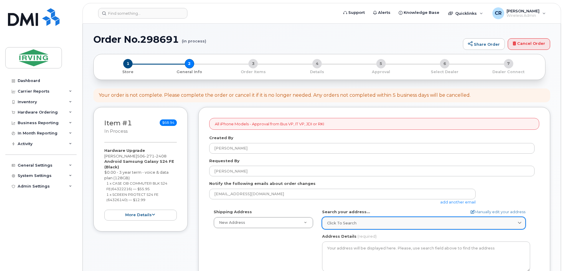
click at [339, 227] on link "Click to search" at bounding box center [423, 223] width 203 height 12
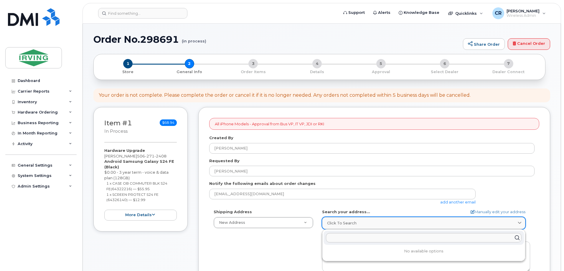
click at [340, 224] on span "Click to search" at bounding box center [341, 223] width 29 height 6
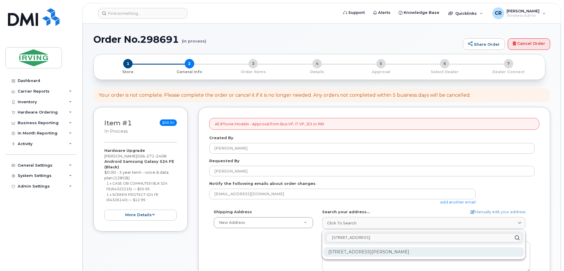
type input "430 bayside dr"
click at [364, 253] on div "430 Bayside Dr Saint John NB E2J 1A8" at bounding box center [423, 252] width 200 height 10
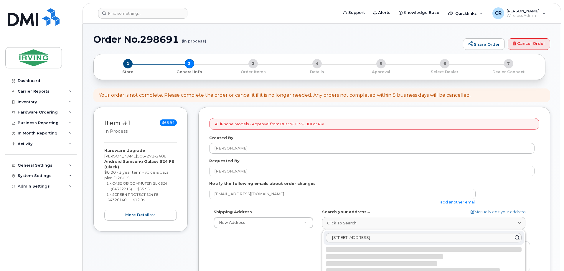
select select
type textarea "430 Bayside Dr SAINT JOHN NB E2J 1A8 CANADA"
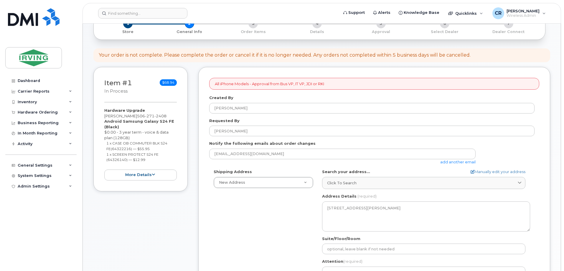
scroll to position [147, 0]
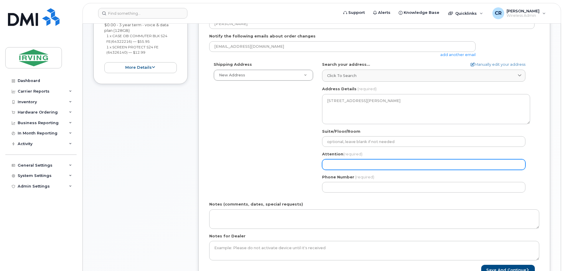
click at [345, 164] on input "Attention (required)" at bounding box center [423, 164] width 203 height 11
select select
type input "K"
select select
type input "Ka"
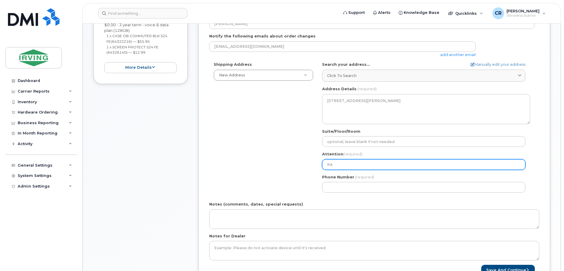
select select
type input "Kat"
select select
type input "Kate"
select select
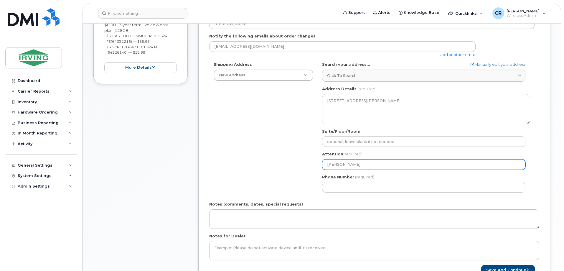
type input "Kate C"
select select
type input "Kate CO"
select select
type input "Kate COm"
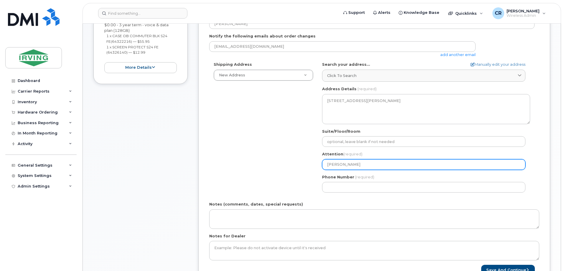
select select
type input "Kate COme"
select select
type input "Kate COmea"
select select
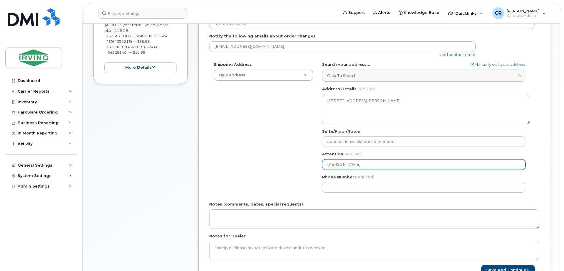
type input "Kate COme"
select select
type input "Kate COm"
select select
type input "Kate CO"
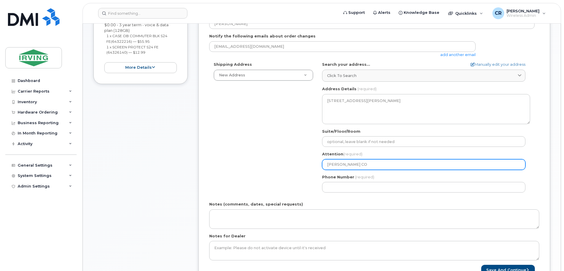
select select
type input "Kate C"
select select
type input "Kate Co"
select select
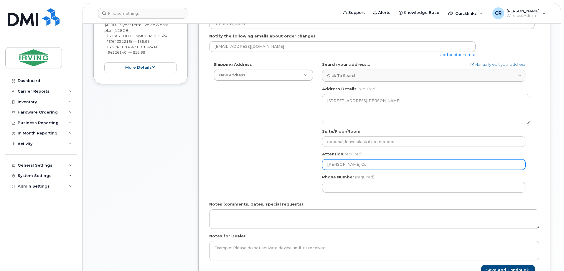
type input "Kate Com"
select select
type input "Kate Come"
select select
type input "Kate Comea"
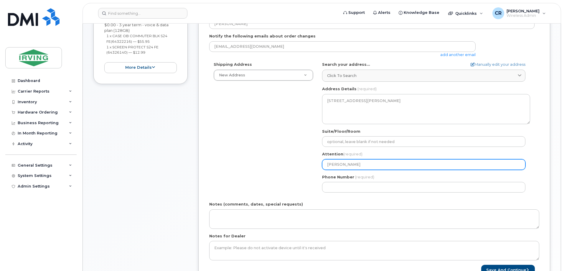
select select
type input "Kate Comeau"
select select
type input "Kate Comeau,"
select select
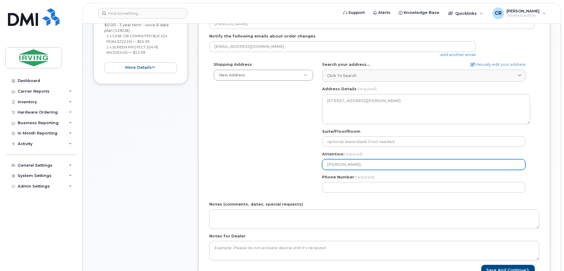
type input "Kate Comeau, I"
select select
type input "Kate Comeau, IS"
select select
type input "Kate Comeau, ISL"
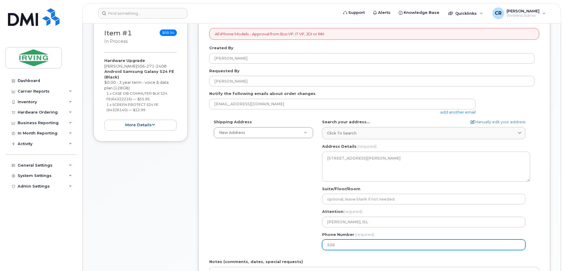
scroll to position [88, 0]
type input "506271240"
select select
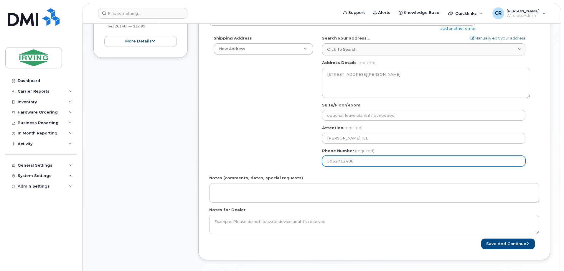
scroll to position [177, 0]
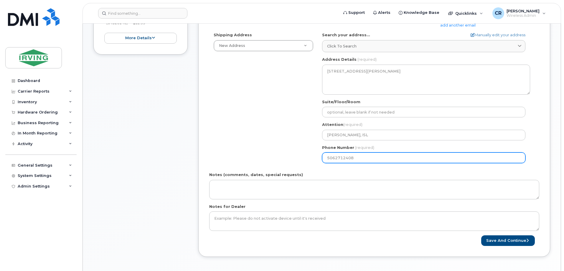
type input "5062712408"
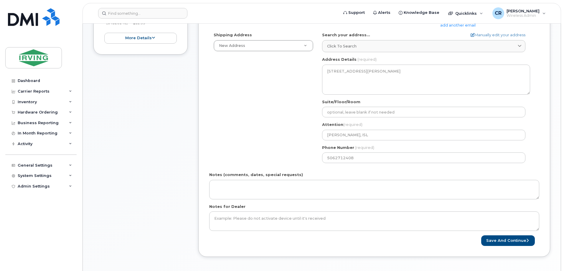
click at [229, 178] on div "Notes (comments, dates, special requests)" at bounding box center [374, 185] width 330 height 27
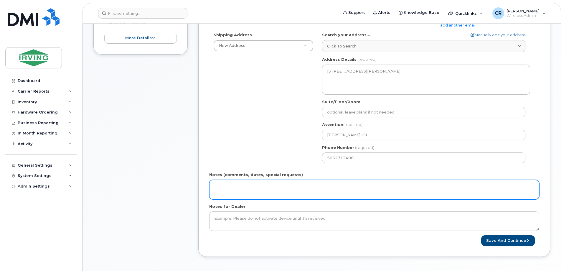
click at [245, 191] on textarea "Notes (comments, dates, special requests)" at bounding box center [374, 189] width 330 height 19
click at [223, 187] on textarea "Notes (comments, dates, special requests)" at bounding box center [374, 189] width 330 height 19
type textarea "Order#: 5072457337 Invoice General"
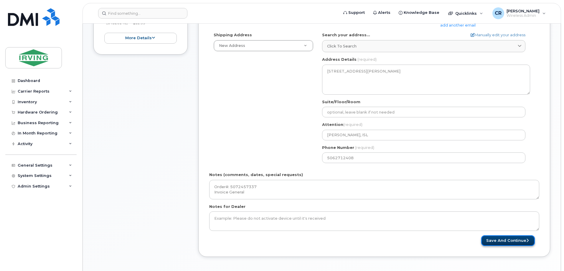
click at [504, 242] on button "Save and Continue" at bounding box center [508, 240] width 54 height 11
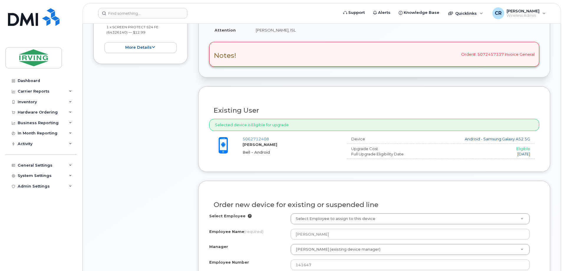
scroll to position [226, 0]
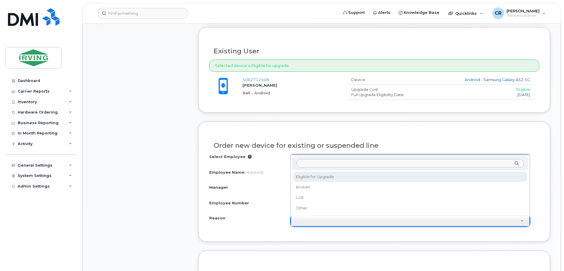
select select "eligible_for_upgrade"
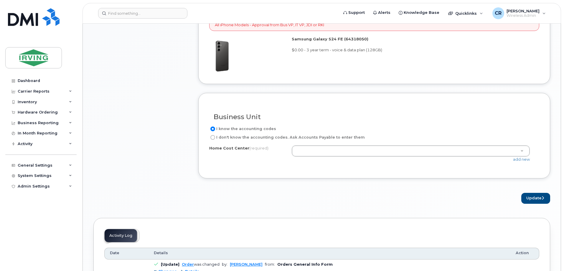
scroll to position [492, 0]
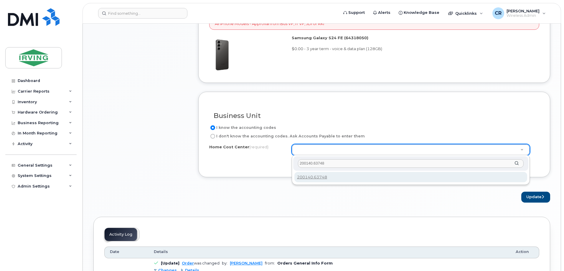
type input "200140.63748"
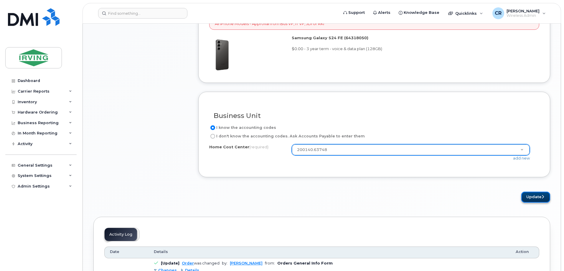
click at [532, 195] on button "Update" at bounding box center [535, 196] width 29 height 11
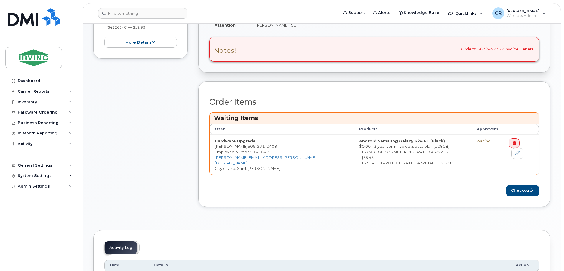
scroll to position [206, 0]
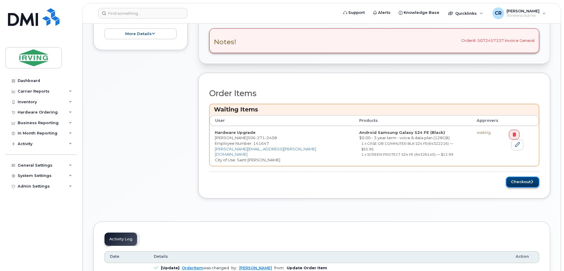
click at [525, 177] on button "Checkout" at bounding box center [522, 181] width 33 height 11
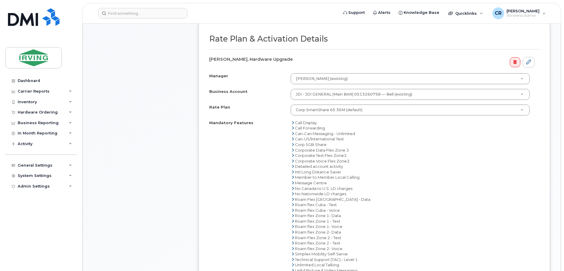
scroll to position [295, 0]
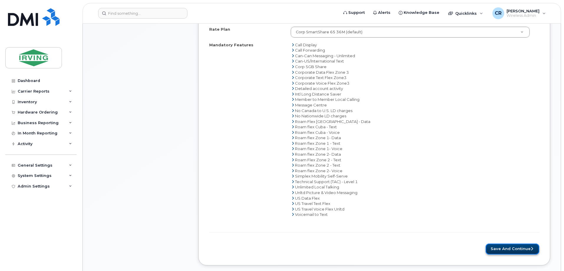
click at [511, 247] on button "Save and Continue" at bounding box center [512, 248] width 54 height 11
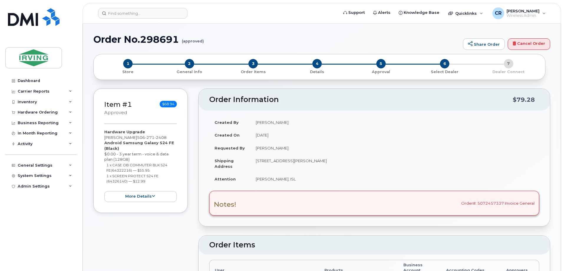
radio input "true"
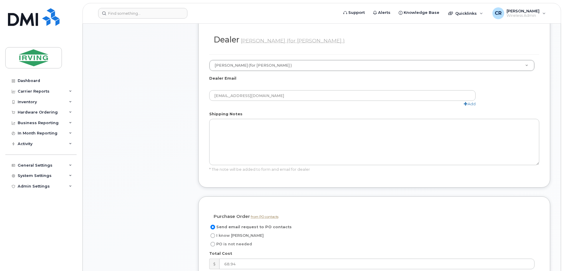
scroll to position [412, 0]
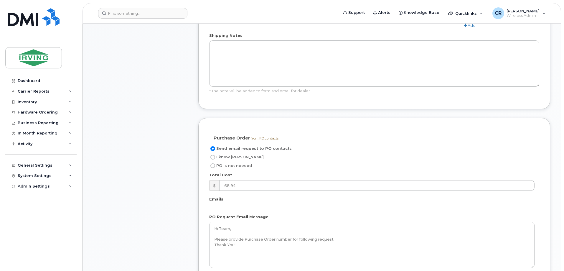
click at [213, 155] on input "I know PO" at bounding box center [212, 157] width 5 height 5
radio input "true"
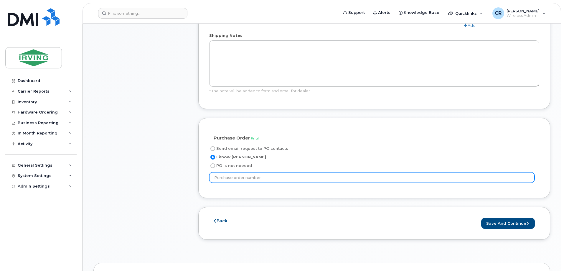
click at [232, 172] on input "text" at bounding box center [371, 177] width 325 height 11
type input "754149"
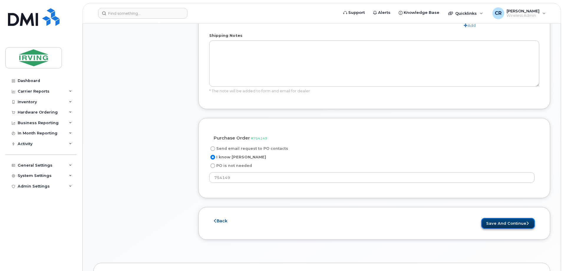
click at [500, 218] on button "Save and Continue" at bounding box center [508, 223] width 54 height 11
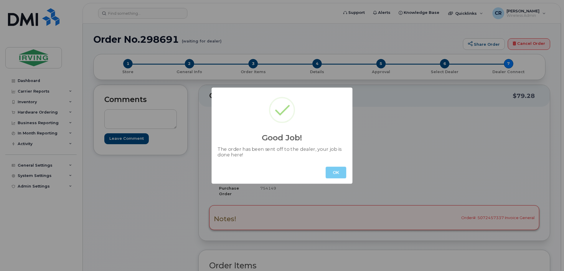
click at [337, 169] on button "OK" at bounding box center [335, 172] width 21 height 12
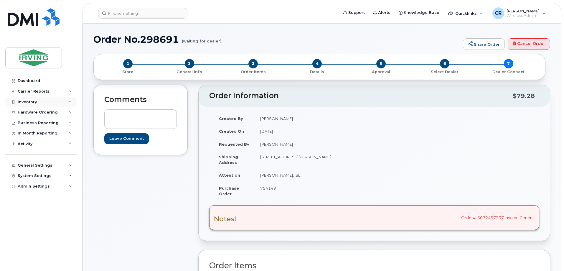
click at [30, 101] on div "Inventory" at bounding box center [27, 102] width 19 height 5
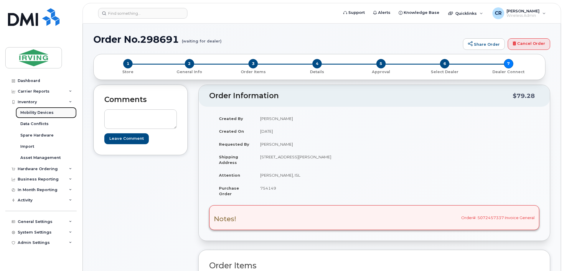
click at [32, 111] on div "Mobility Devices" at bounding box center [36, 112] width 33 height 5
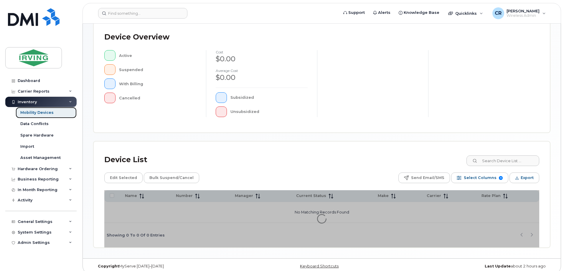
scroll to position [134, 0]
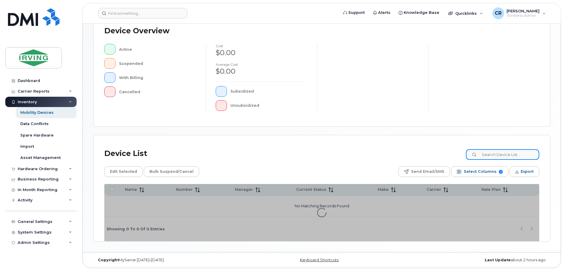
click at [508, 151] on input at bounding box center [502, 154] width 73 height 11
paste input "5062716332"
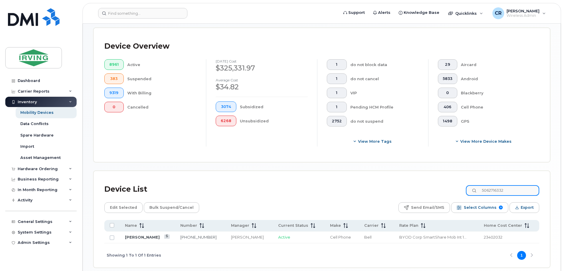
drag, startPoint x: 433, startPoint y: 182, endPoint x: 358, endPoint y: 182, distance: 75.7
click at [358, 182] on div "Device List 5062716332" at bounding box center [321, 188] width 435 height 15
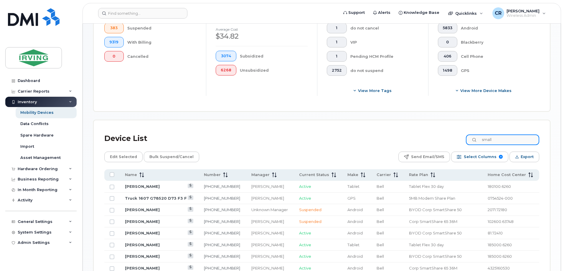
scroll to position [193, 0]
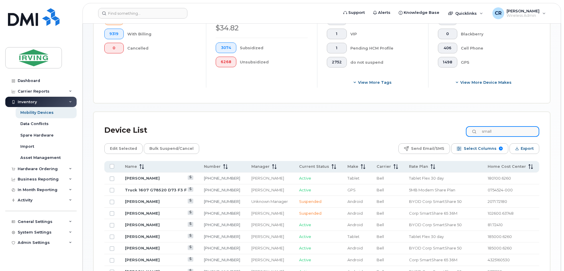
drag, startPoint x: 509, startPoint y: 128, endPoint x: 447, endPoint y: 127, distance: 61.3
click at [447, 127] on div "Device List small" at bounding box center [321, 130] width 435 height 15
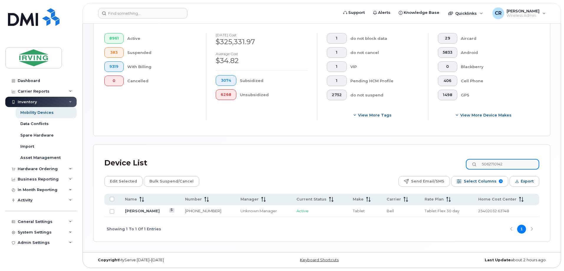
scroll to position [156, 0]
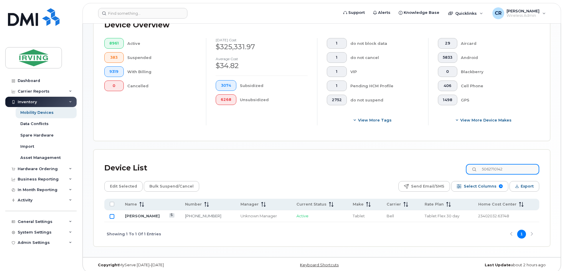
type input "5062710142"
click at [111, 214] on input "Row Unselected" at bounding box center [112, 216] width 5 height 5
checkbox input "true"
click at [176, 183] on span "Bulk Suspend/Cancel" at bounding box center [171, 186] width 44 height 9
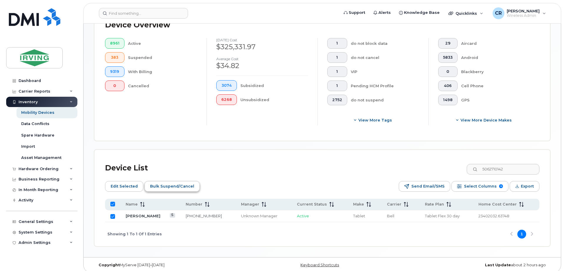
scroll to position [161, 0]
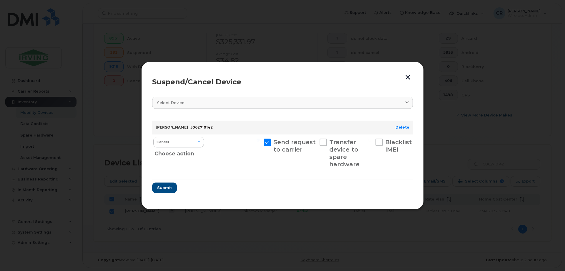
click at [182, 147] on div "Choose action" at bounding box center [180, 152] width 50 height 11
click at [183, 145] on select "Cancel Suspend - Extend Suspension Suspend - Reduced Rate Suspend - Full Rate S…" at bounding box center [178, 142] width 51 height 11
select select "[object Object]"
click at [153, 137] on select "Cancel Suspend - Extend Suspension Suspend - Reduced Rate Suspend - Full Rate S…" at bounding box center [178, 142] width 51 height 11
click at [166, 186] on span "Submit" at bounding box center [164, 188] width 15 height 6
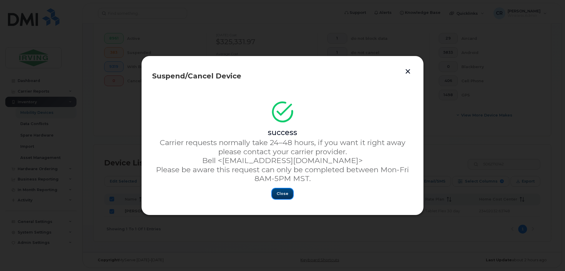
click at [282, 191] on span "Close" at bounding box center [283, 194] width 12 height 6
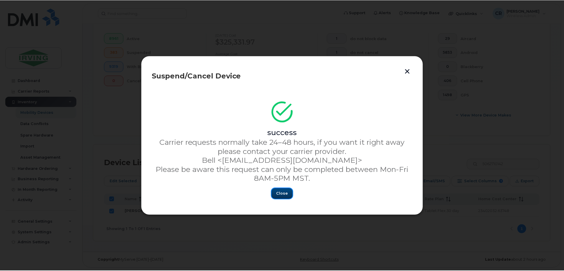
scroll to position [156, 0]
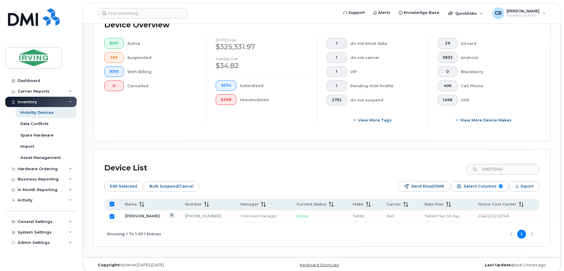
click at [110, 214] on input "Row Selected" at bounding box center [112, 216] width 5 height 5
checkbox input "false"
drag, startPoint x: 517, startPoint y: 161, endPoint x: 392, endPoint y: 174, distance: 125.0
click at [392, 174] on div "Device List 5062710142 Edit Selected Bulk Suspend/Cancel Send Email/SMS Select …" at bounding box center [321, 203] width 435 height 86
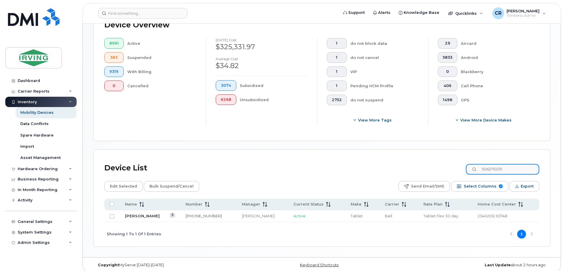
type input "5062710215"
drag, startPoint x: 112, startPoint y: 213, endPoint x: 117, endPoint y: 214, distance: 5.0
click at [112, 214] on input "Row Unselected" at bounding box center [112, 216] width 5 height 5
checkbox input "true"
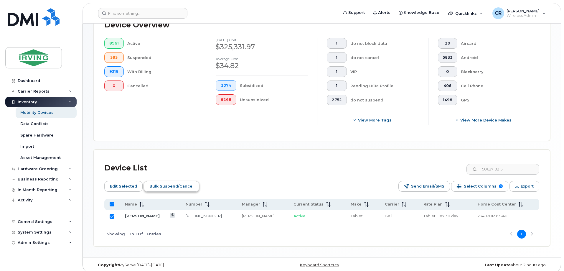
click at [165, 182] on span "Bulk Suspend/Cancel" at bounding box center [171, 186] width 44 height 9
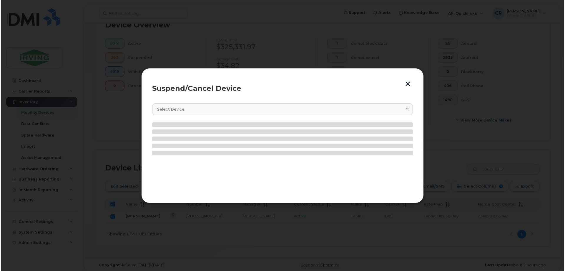
scroll to position [161, 0]
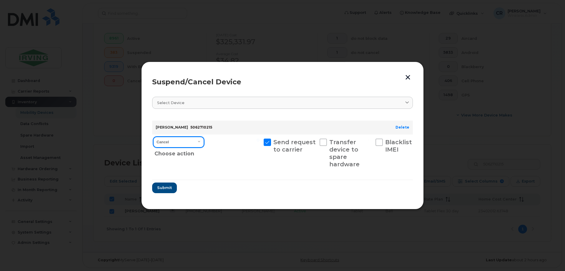
click at [183, 145] on select "Cancel Suspend - Extend Suspension Suspend - Reduced Rate Suspend - Full Rate S…" at bounding box center [178, 142] width 51 height 11
select select "[object Object]"
click at [153, 137] on select "Cancel Suspend - Extend Suspension Suspend - Reduced Rate Suspend - Full Rate S…" at bounding box center [178, 142] width 51 height 11
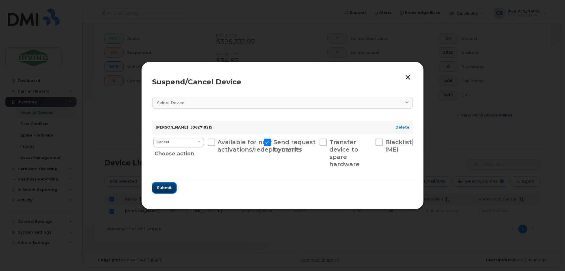
click at [157, 190] on span "Submit" at bounding box center [164, 188] width 15 height 6
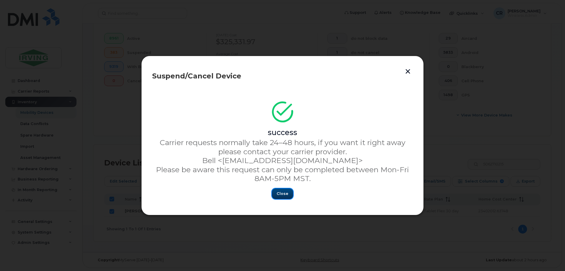
click at [279, 192] on span "Close" at bounding box center [283, 194] width 12 height 6
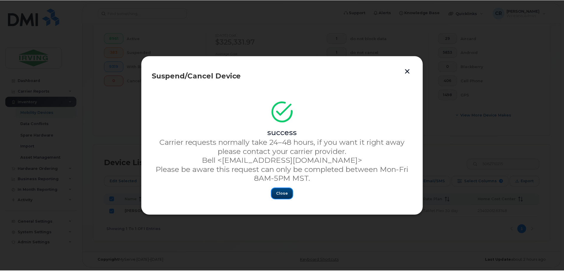
scroll to position [156, 0]
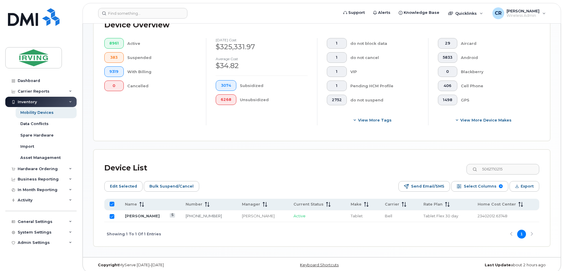
click at [112, 201] on input "All items selected" at bounding box center [112, 203] width 5 height 5
checkbox input "false"
drag, startPoint x: 520, startPoint y: 163, endPoint x: 486, endPoint y: 163, distance: 34.2
click at [492, 164] on input "5062710215" at bounding box center [502, 169] width 73 height 11
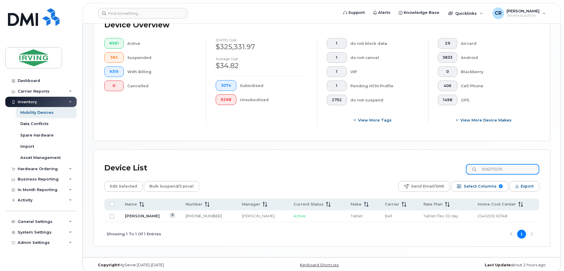
paste input "5062710566"
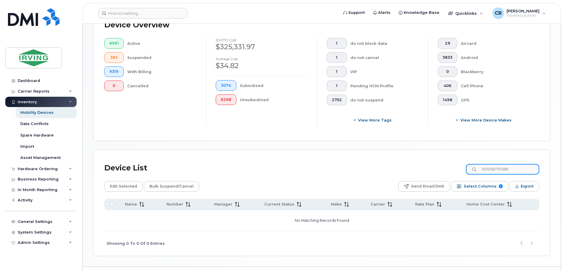
drag, startPoint x: 523, startPoint y: 163, endPoint x: 393, endPoint y: 171, distance: 131.0
click at [393, 171] on div "Device List 505062710566 Edit Selected Bulk Suspend/Cancel Send Email/SMS Selec…" at bounding box center [321, 207] width 435 height 95
paste input
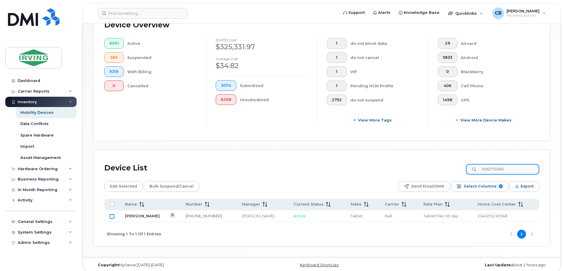
type input "5062710566"
click at [113, 214] on input "Row Unselected" at bounding box center [112, 216] width 5 height 5
checkbox input "true"
click at [160, 183] on span "Bulk Suspend/Cancel" at bounding box center [171, 186] width 44 height 9
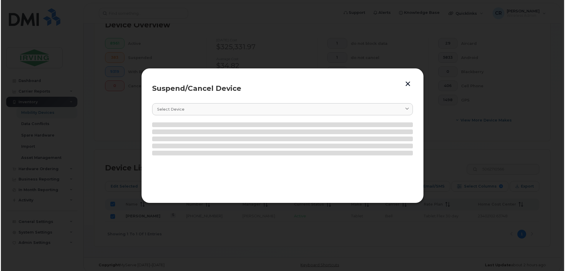
scroll to position [161, 0]
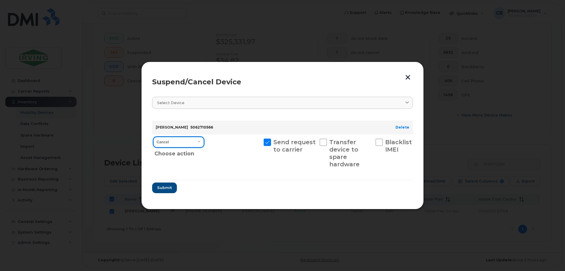
drag, startPoint x: 175, startPoint y: 143, endPoint x: 177, endPoint y: 146, distance: 3.6
click at [175, 143] on select "Cancel Suspend - Extend Suspension Suspend - Reduced Rate Suspend - Full Rate S…" at bounding box center [178, 142] width 51 height 11
select select "[object Object]"
click at [153, 137] on select "Cancel Suspend - Extend Suspension Suspend - Reduced Rate Suspend - Full Rate S…" at bounding box center [178, 142] width 51 height 11
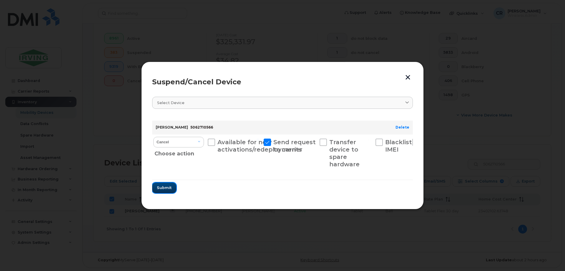
click at [167, 184] on button "Submit" at bounding box center [164, 187] width 24 height 11
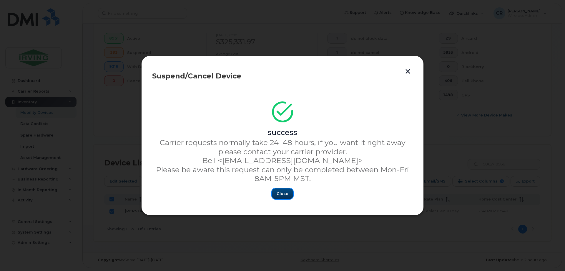
click at [282, 192] on span "Close" at bounding box center [283, 194] width 12 height 6
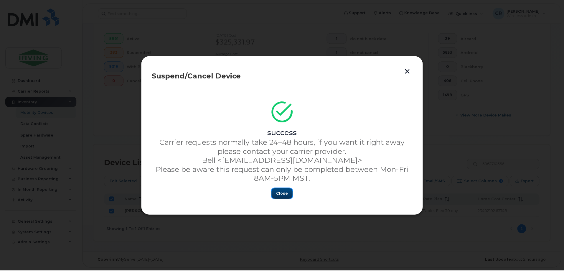
scroll to position [156, 0]
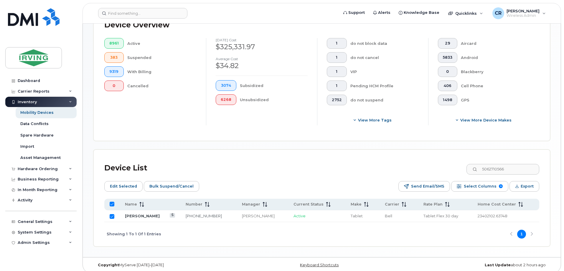
click at [113, 201] on input "All items selected" at bounding box center [112, 203] width 5 height 5
checkbox input "false"
drag, startPoint x: 426, startPoint y: 170, endPoint x: 409, endPoint y: 169, distance: 17.4
click at [411, 169] on div "Device List 5062710566" at bounding box center [321, 167] width 435 height 15
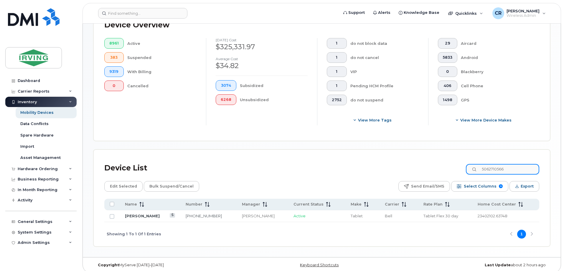
paste input "1012"
type input "5062711012"
click at [112, 214] on input "Row Unselected" at bounding box center [112, 216] width 5 height 5
checkbox input "true"
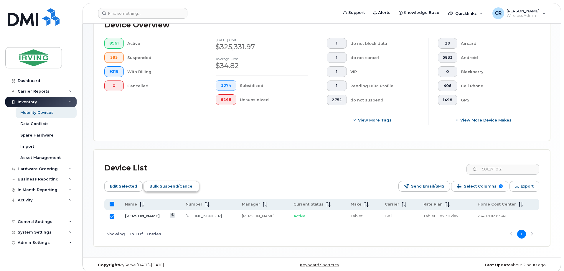
click at [173, 182] on span "Bulk Suspend/Cancel" at bounding box center [171, 186] width 44 height 9
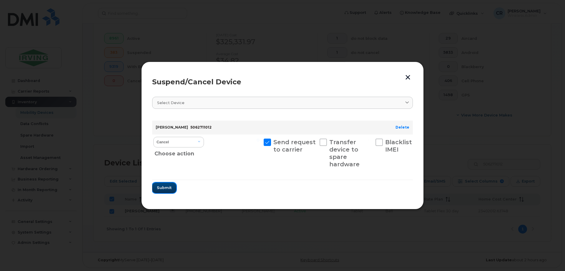
click at [169, 188] on span "Submit" at bounding box center [164, 188] width 15 height 6
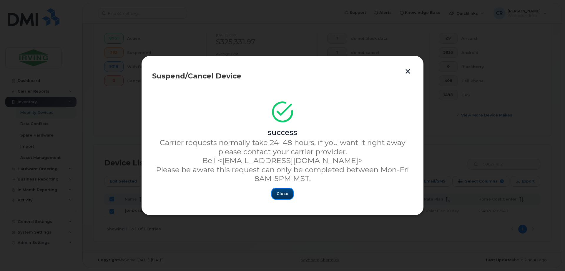
click at [281, 191] on span "Close" at bounding box center [283, 194] width 12 height 6
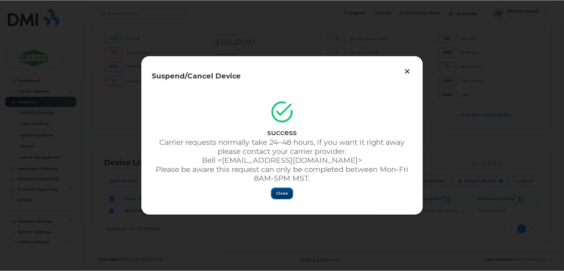
scroll to position [156, 0]
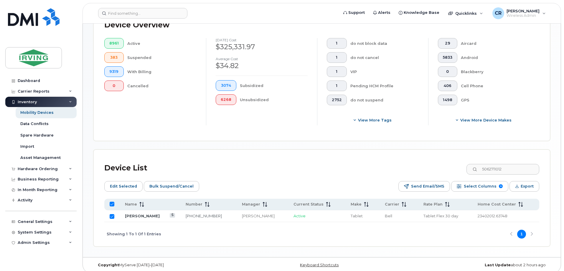
click at [113, 214] on input "Row Selected" at bounding box center [112, 216] width 5 height 5
checkbox input "false"
click at [135, 213] on link "[PERSON_NAME]" at bounding box center [142, 215] width 35 height 5
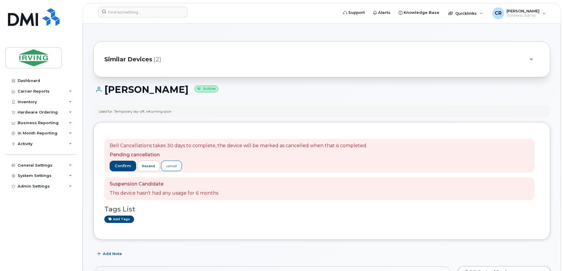
click at [177, 164] on link "cancel" at bounding box center [171, 166] width 21 height 10
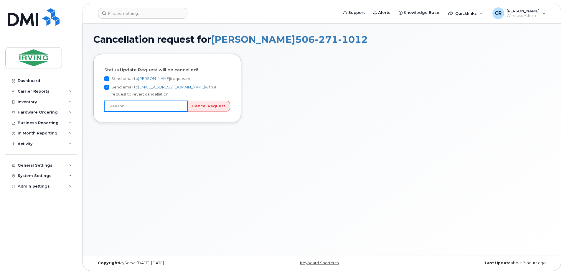
click at [166, 109] on input "text" at bounding box center [145, 106] width 83 height 11
type input "Picked number by mistake"
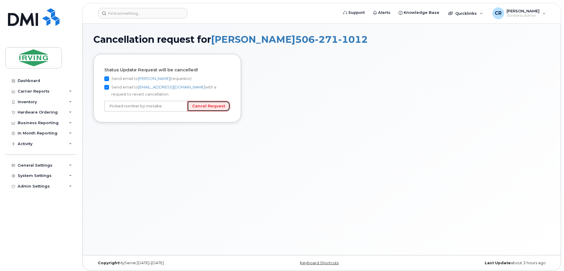
click at [206, 109] on input "Cancel Request" at bounding box center [208, 106] width 43 height 11
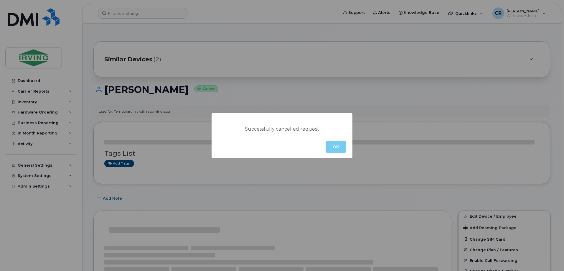
click at [334, 145] on button "OK" at bounding box center [335, 147] width 21 height 12
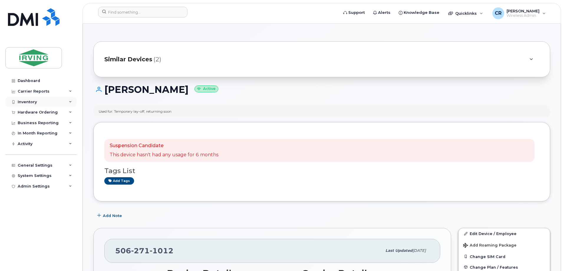
click at [25, 103] on div "Inventory" at bounding box center [27, 102] width 19 height 5
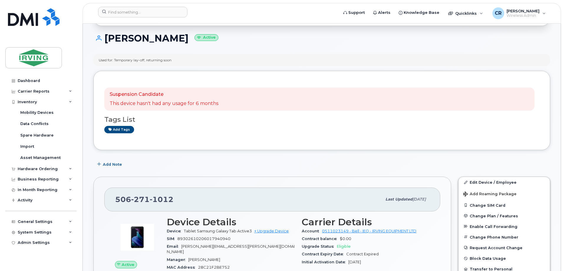
scroll to position [118, 0]
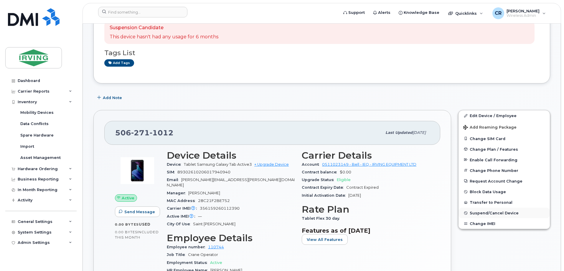
click at [490, 211] on span "Suspend/Cancel Device" at bounding box center [493, 213] width 49 height 4
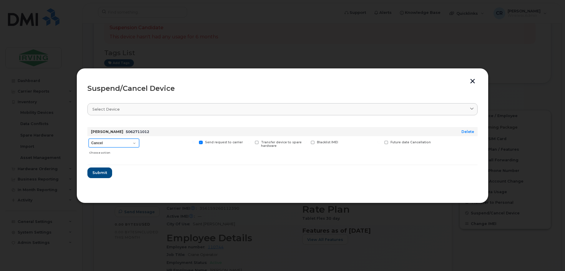
click at [123, 143] on select "Cancel Suspend - Extend Suspension Suspend - Reduced Rate Suspend - Full Rate S…" at bounding box center [114, 142] width 51 height 9
select select "[object Object]"
click at [89, 138] on select "Cancel Suspend - Extend Suspension Suspend - Reduced Rate Suspend - Full Rate S…" at bounding box center [114, 142] width 51 height 9
click at [96, 171] on span "Submit" at bounding box center [99, 173] width 15 height 6
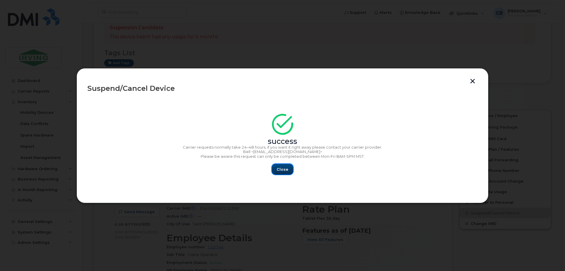
click at [283, 168] on span "Close" at bounding box center [283, 169] width 12 height 6
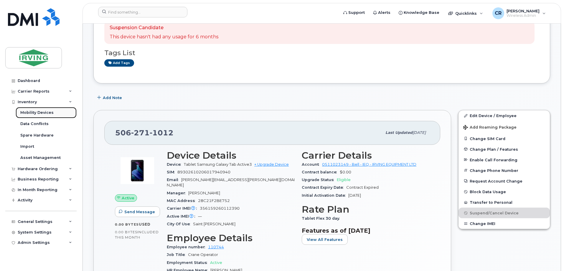
click at [37, 109] on link "Mobility Devices" at bounding box center [46, 112] width 61 height 11
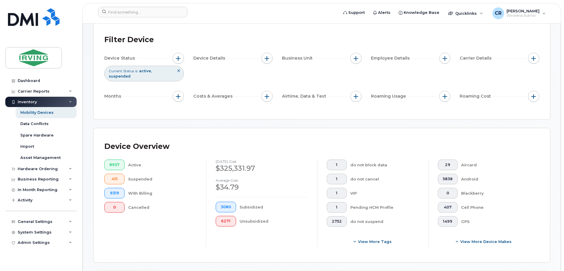
scroll to position [118, 0]
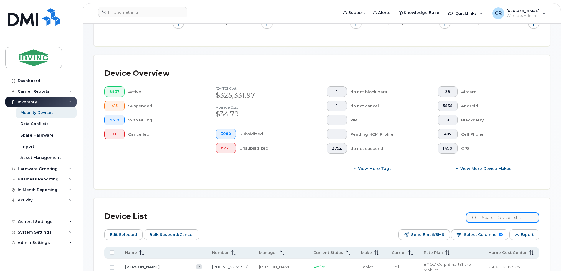
click at [502, 212] on input at bounding box center [502, 217] width 73 height 11
paste input "5062712090"
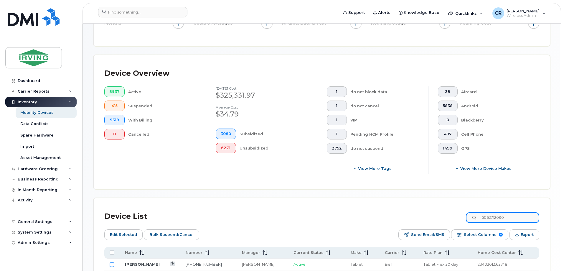
type input "5062712090"
click at [113, 262] on input "Row Unselected" at bounding box center [112, 264] width 5 height 5
checkbox input "true"
click at [162, 230] on span "Bulk Suspend/Cancel" at bounding box center [171, 234] width 44 height 9
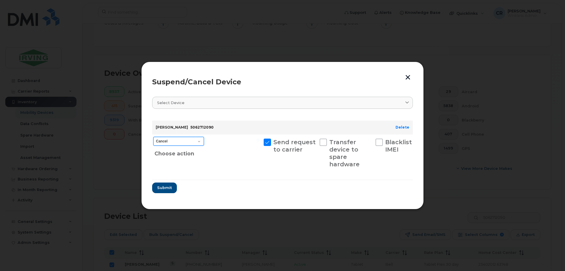
click at [174, 142] on select "Cancel Suspend - Extend Suspension Suspend - Reduced Rate Suspend - Full Rate S…" at bounding box center [178, 141] width 51 height 9
select select "[object Object]"
click at [153, 137] on select "Cancel Suspend - Extend Suspension Suspend - Reduced Rate Suspend - Full Rate S…" at bounding box center [178, 141] width 51 height 9
click at [163, 188] on span "Submit" at bounding box center [164, 188] width 15 height 6
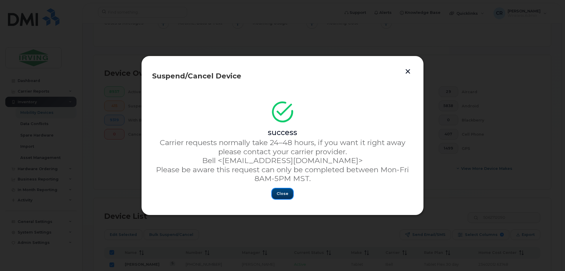
click at [280, 197] on button "Close" at bounding box center [282, 193] width 21 height 11
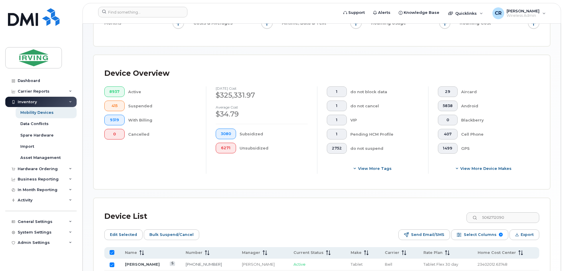
click at [112, 250] on input "All items selected" at bounding box center [112, 252] width 5 height 5
checkbox input "false"
drag, startPoint x: 522, startPoint y: 213, endPoint x: 400, endPoint y: 214, distance: 122.2
click at [401, 214] on div "Device List 5062712090" at bounding box center [321, 216] width 435 height 15
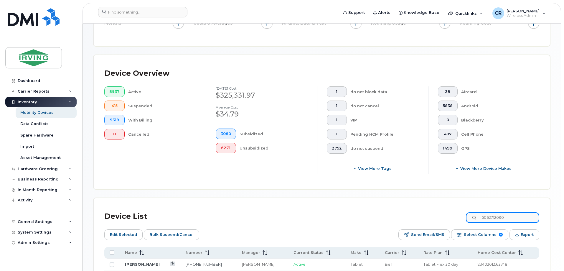
paste input "26"
type input "5062712260"
click at [110, 262] on input "Row Unselected" at bounding box center [112, 264] width 5 height 5
checkbox input "true"
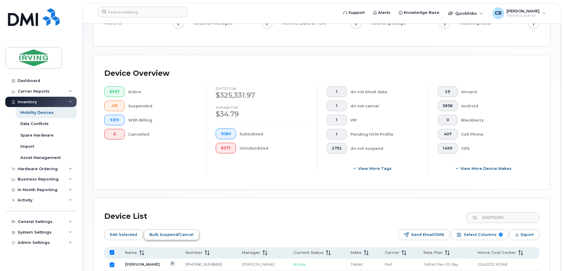
click at [175, 231] on span "Bulk Suspend/Cancel" at bounding box center [171, 234] width 44 height 9
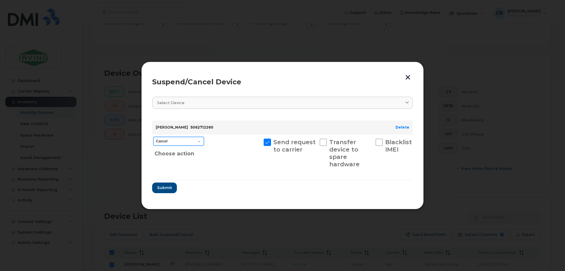
click at [169, 141] on select "Cancel Suspend - Extend Suspension Suspend - Reduced Rate Suspend - Full Rate S…" at bounding box center [178, 141] width 51 height 9
click at [153, 137] on select "Cancel Suspend - Extend Suspension Suspend - Reduced Rate Suspend - Full Rate S…" at bounding box center [178, 141] width 51 height 9
click at [187, 142] on select "Cancel Suspend - Extend Suspension Suspend - Reduced Rate Suspend - Full Rate S…" at bounding box center [178, 141] width 51 height 9
select select "[object Object]"
click at [153, 137] on select "Cancel Suspend - Extend Suspension Suspend - Reduced Rate Suspend - Full Rate S…" at bounding box center [178, 141] width 51 height 9
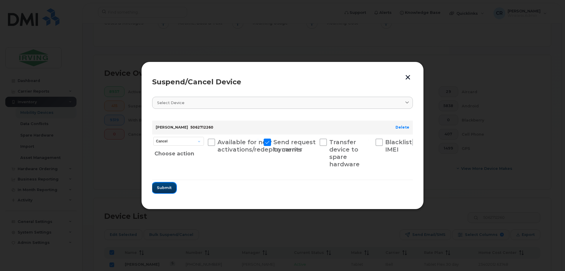
click at [162, 188] on span "Submit" at bounding box center [164, 188] width 15 height 6
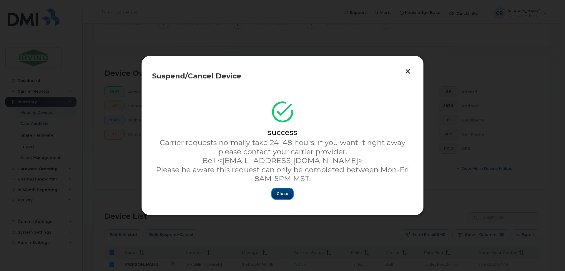
click at [281, 194] on span "Close" at bounding box center [283, 194] width 12 height 6
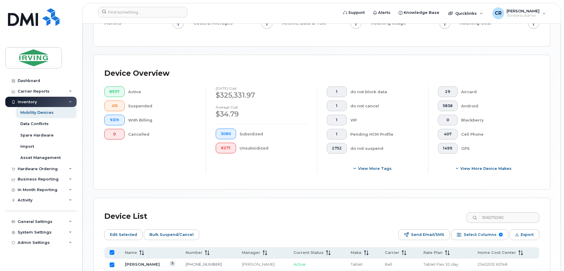
click at [112, 250] on input "All items selected" at bounding box center [112, 252] width 5 height 5
checkbox input "false"
drag, startPoint x: 520, startPoint y: 212, endPoint x: 436, endPoint y: 212, distance: 84.2
click at [436, 212] on div "Device List 5062712260" at bounding box center [321, 216] width 435 height 15
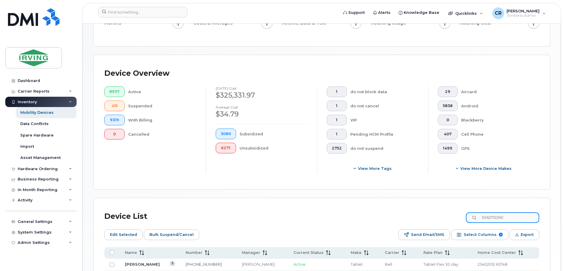
paste input "6332"
type input "5062716332"
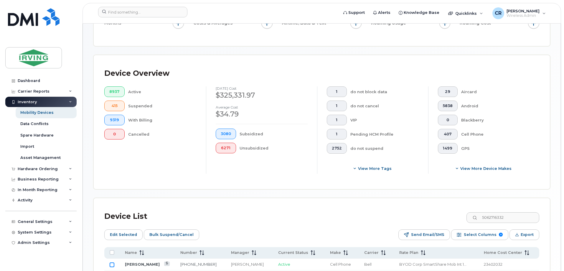
click at [112, 262] on input "Row Unselected" at bounding box center [112, 264] width 5 height 5
checkbox input "true"
click at [159, 232] on span "Bulk Suspend/Cancel" at bounding box center [171, 234] width 44 height 9
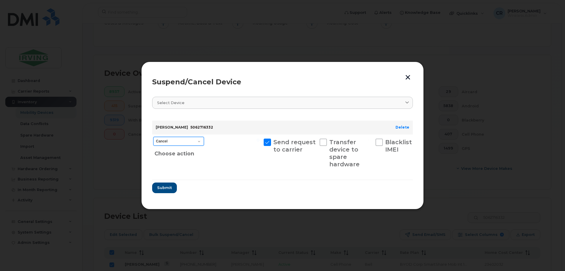
click at [179, 143] on select "Cancel Suspend - Extend Suspension Suspend - Reduced Rate Suspend - Full Rate S…" at bounding box center [178, 141] width 51 height 9
select select "[object Object]"
click at [153, 137] on select "Cancel Suspend - Extend Suspension Suspend - Reduced Rate Suspend - Full Rate S…" at bounding box center [178, 141] width 51 height 9
click at [164, 187] on span "Submit" at bounding box center [164, 188] width 15 height 6
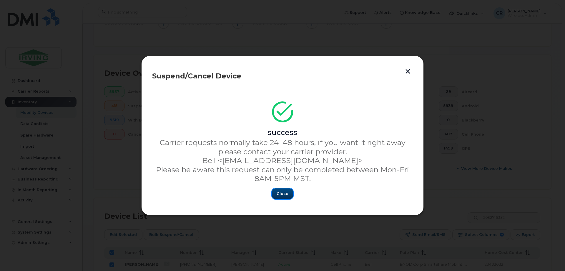
click at [282, 193] on span "Close" at bounding box center [283, 194] width 12 height 6
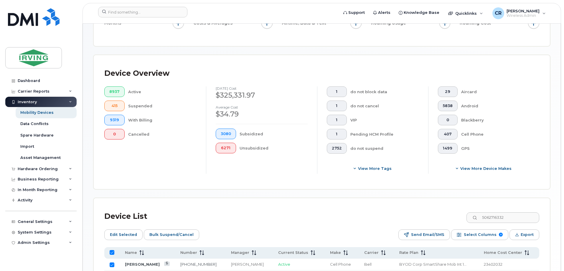
click at [112, 250] on input "All items selected" at bounding box center [112, 252] width 5 height 5
checkbox input "false"
drag, startPoint x: 520, startPoint y: 213, endPoint x: 415, endPoint y: 219, distance: 105.0
click at [415, 219] on div "Device List 5062716332 Edit Selected Bulk Suspend/Cancel Send Email/SMS Select …" at bounding box center [321, 252] width 435 height 86
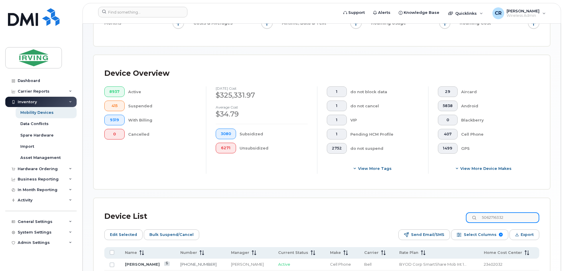
paste input "3"
type input "5062716333"
click at [113, 262] on input "Row Unselected" at bounding box center [112, 264] width 5 height 5
checkbox input "true"
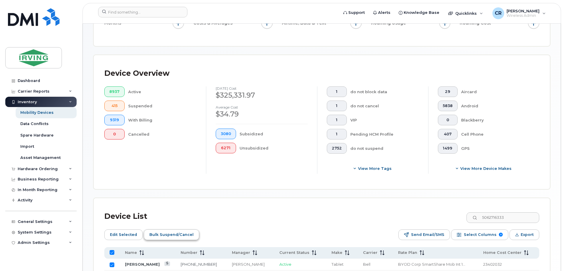
click at [175, 230] on span "Bulk Suspend/Cancel" at bounding box center [171, 234] width 44 height 9
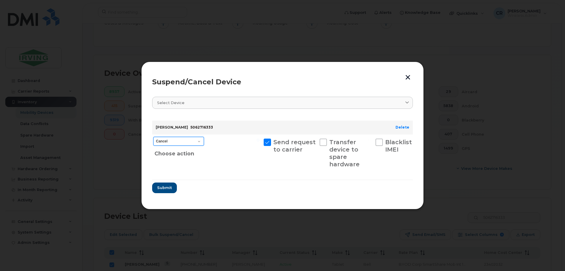
click at [179, 142] on select "Cancel Suspend - Extend Suspension Suspend - Reduced Rate Suspend - Full Rate S…" at bounding box center [178, 141] width 51 height 9
select select "[object Object]"
click at [153, 137] on select "Cancel Suspend - Extend Suspension Suspend - Reduced Rate Suspend - Full Rate S…" at bounding box center [178, 141] width 51 height 9
click at [165, 185] on button "Submit" at bounding box center [164, 187] width 24 height 11
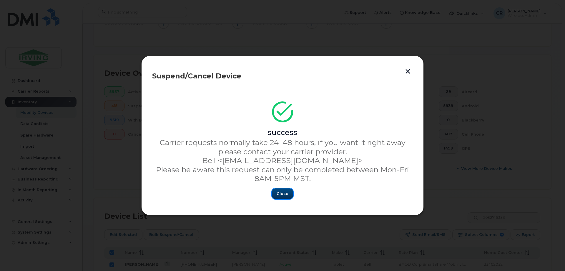
click at [284, 194] on span "Close" at bounding box center [283, 194] width 12 height 6
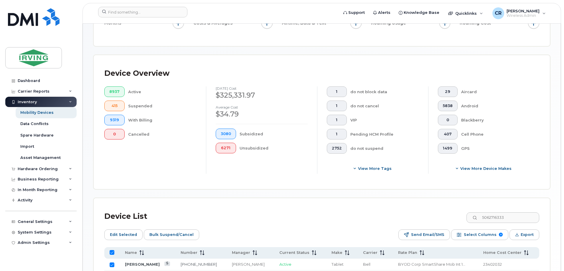
click at [175, 249] on th at bounding box center [200, 252] width 51 height 11
click at [112, 250] on input "All items selected" at bounding box center [112, 252] width 5 height 5
checkbox input "false"
drag, startPoint x: 518, startPoint y: 213, endPoint x: 373, endPoint y: 219, distance: 144.7
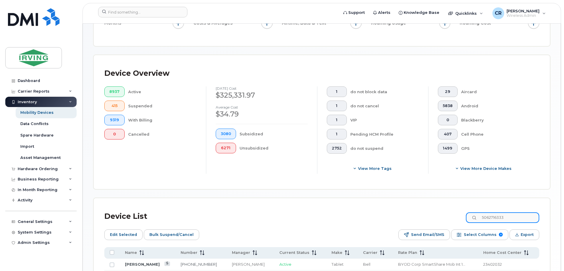
click at [377, 219] on div "Device List 5062716333" at bounding box center [321, 216] width 435 height 15
paste input "5"
type input "5062716335"
click at [113, 262] on input "Row Unselected" at bounding box center [112, 264] width 5 height 5
checkbox input "true"
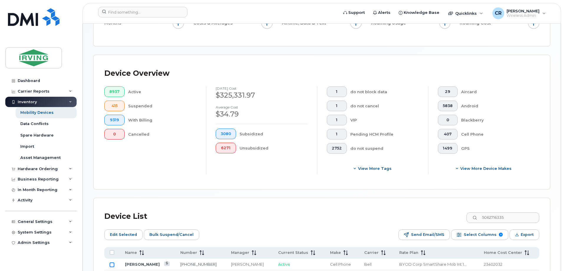
checkbox input "true"
click at [173, 230] on span "Bulk Suspend/Cancel" at bounding box center [171, 234] width 44 height 9
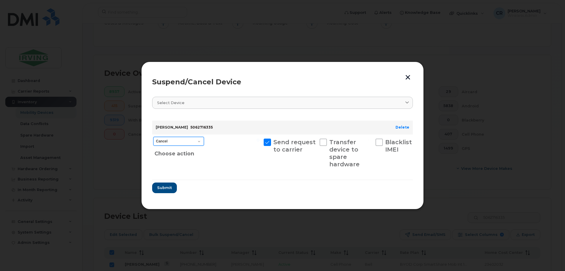
click at [169, 143] on select "Cancel Suspend - Extend Suspension Suspend - Reduced Rate Suspend - Full Rate S…" at bounding box center [178, 141] width 51 height 9
select select "[object Object]"
click at [153, 137] on select "Cancel Suspend - Extend Suspension Suspend - Reduced Rate Suspend - Full Rate S…" at bounding box center [178, 141] width 51 height 9
click at [162, 188] on span "Submit" at bounding box center [164, 188] width 15 height 6
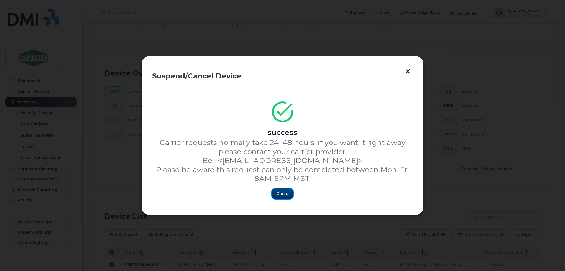
click at [288, 191] on span "Close" at bounding box center [283, 194] width 12 height 6
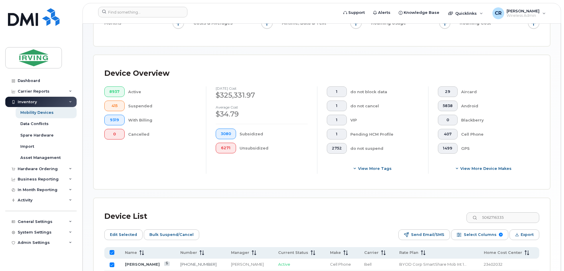
click at [112, 250] on input "All items selected" at bounding box center [112, 252] width 5 height 5
checkbox input "false"
drag, startPoint x: 517, startPoint y: 211, endPoint x: 414, endPoint y: 218, distance: 104.2
click at [429, 220] on div "Device List 5062716335 Edit Selected Bulk Suspend/Cancel Send Email/SMS Select …" at bounding box center [321, 252] width 435 height 86
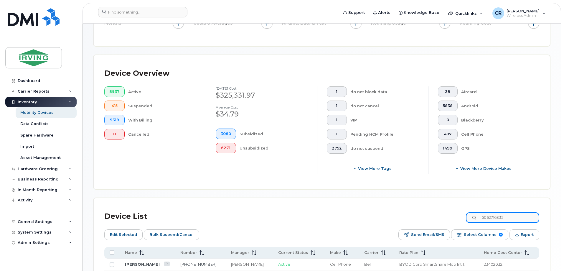
paste input "9"
type input "5062716339"
click at [111, 262] on input "Row Unselected" at bounding box center [112, 264] width 5 height 5
checkbox input "true"
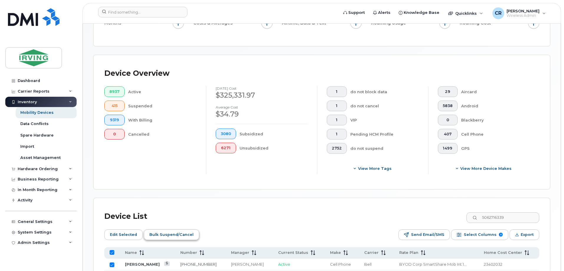
click at [166, 234] on span "Bulk Suspend/Cancel" at bounding box center [171, 234] width 44 height 9
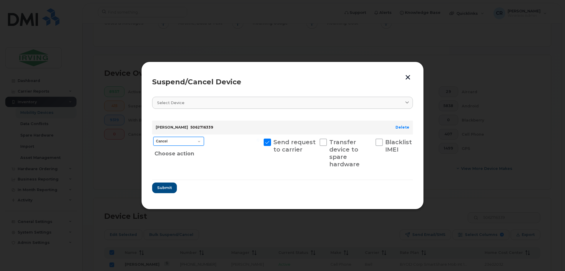
click at [167, 142] on select "Cancel Suspend - Extend Suspension Suspend - Reduced Rate Suspend - Full Rate S…" at bounding box center [178, 141] width 51 height 9
select select "[object Object]"
click at [153, 137] on select "Cancel Suspend - Extend Suspension Suspend - Reduced Rate Suspend - Full Rate S…" at bounding box center [178, 141] width 51 height 9
click at [169, 192] on button "Submit" at bounding box center [164, 187] width 24 height 11
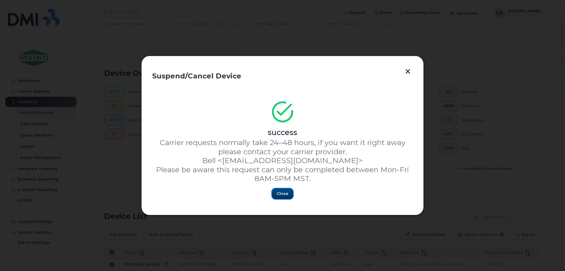
drag, startPoint x: 281, startPoint y: 191, endPoint x: 220, endPoint y: 199, distance: 61.8
click at [281, 191] on span "Close" at bounding box center [283, 194] width 12 height 6
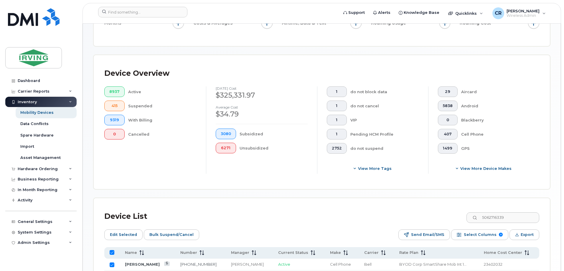
click at [110, 250] on input "All items selected" at bounding box center [112, 252] width 5 height 5
checkbox input "false"
drag, startPoint x: 518, startPoint y: 212, endPoint x: 383, endPoint y: 209, distance: 134.4
click at [386, 210] on div "Device List 5062716339" at bounding box center [321, 216] width 435 height 15
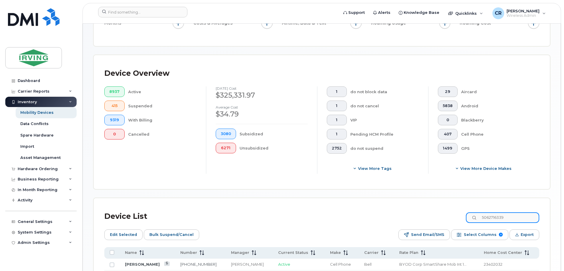
paste input "41"
type input "5062716341"
click at [112, 262] on input "Row Unselected" at bounding box center [112, 264] width 5 height 5
checkbox input "true"
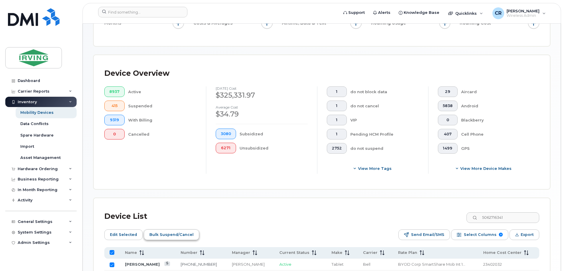
click at [166, 231] on span "Bulk Suspend/Cancel" at bounding box center [171, 234] width 44 height 9
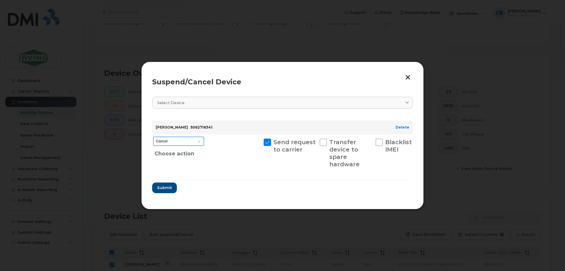
click at [168, 142] on select "Cancel Suspend - Extend Suspension Suspend - Reduced Rate Suspend - Full Rate S…" at bounding box center [178, 141] width 51 height 9
select select "[object Object]"
click at [153, 137] on select "Cancel Suspend - Extend Suspension Suspend - Reduced Rate Suspend - Full Rate S…" at bounding box center [178, 141] width 51 height 9
click at [161, 190] on span "Submit" at bounding box center [164, 188] width 15 height 6
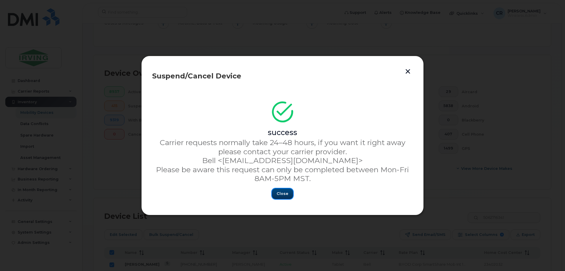
click at [283, 192] on span "Close" at bounding box center [283, 194] width 12 height 6
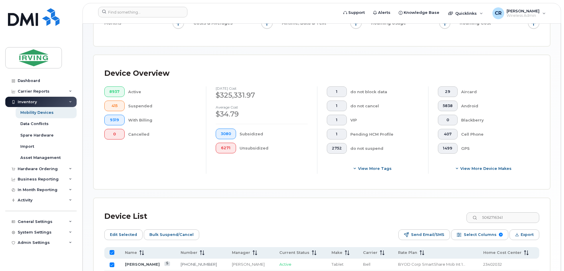
click at [113, 250] on input "All items selected" at bounding box center [112, 252] width 5 height 5
checkbox input "false"
drag, startPoint x: 521, startPoint y: 214, endPoint x: 378, endPoint y: 220, distance: 143.3
click at [378, 220] on div "Device List 5062716341 Edit Selected Bulk Suspend/Cancel Send Email/SMS Select …" at bounding box center [321, 252] width 435 height 86
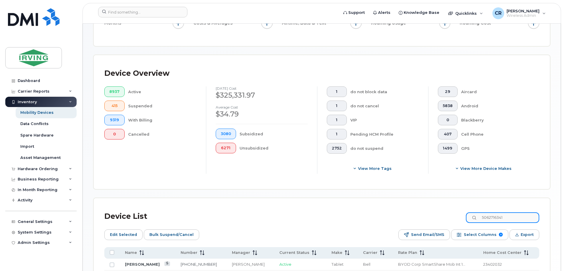
paste input "2"
type input "5062716342"
click at [338, 169] on div "Device Overview 8937 Active 415 Suspended 9319 With Billing 0 Cancelled [DATE] …" at bounding box center [321, 122] width 435 height 113
click at [113, 262] on input "Row Unselected" at bounding box center [112, 264] width 5 height 5
checkbox input "true"
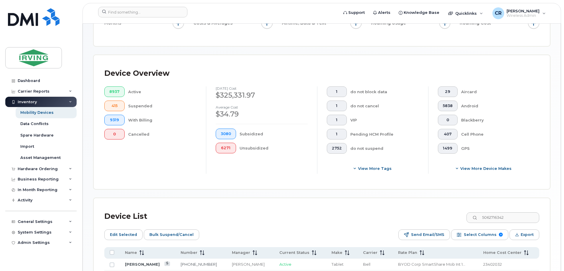
checkbox input "true"
click at [172, 231] on span "Bulk Suspend/Cancel" at bounding box center [171, 234] width 44 height 9
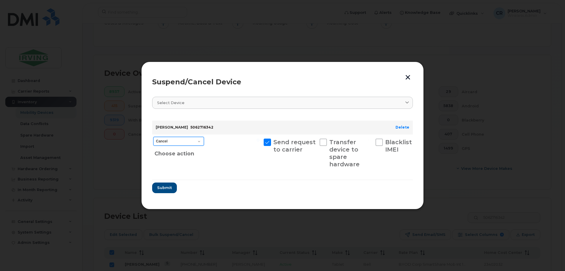
click at [175, 140] on select "Cancel Suspend - Extend Suspension Suspend - Reduced Rate Suspend - Full Rate S…" at bounding box center [178, 141] width 51 height 9
select select "[object Object]"
click at [153, 137] on select "Cancel Suspend - Extend Suspension Suspend - Reduced Rate Suspend - Full Rate S…" at bounding box center [178, 141] width 51 height 9
click at [167, 186] on span "Submit" at bounding box center [164, 188] width 15 height 6
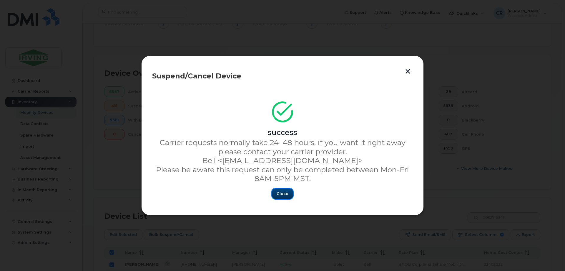
click at [279, 191] on span "Close" at bounding box center [283, 194] width 12 height 6
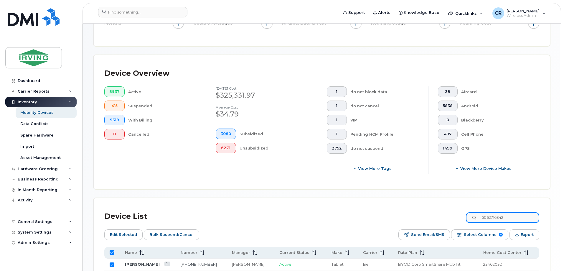
drag, startPoint x: 474, startPoint y: 212, endPoint x: 356, endPoint y: 208, distance: 118.2
click at [358, 209] on div "Device List 5062716342" at bounding box center [321, 216] width 435 height 15
click at [295, 209] on div "Device List 5062716342" at bounding box center [321, 216] width 435 height 15
click at [112, 250] on input "All items selected" at bounding box center [112, 252] width 5 height 5
checkbox input "false"
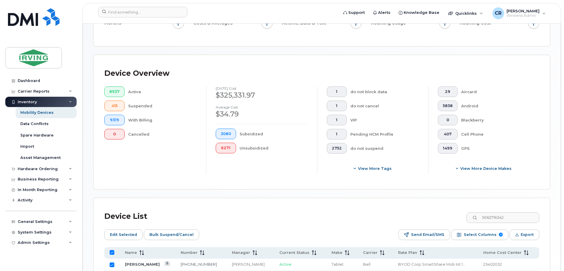
checkbox input "false"
drag, startPoint x: 518, startPoint y: 212, endPoint x: 361, endPoint y: 216, distance: 156.4
click at [362, 216] on div "Device List 5062716342" at bounding box center [321, 216] width 435 height 15
paste input "7"
type input "5062716347"
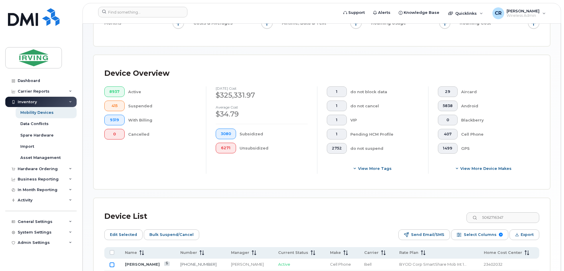
click at [112, 262] on input "Row Unselected" at bounding box center [112, 264] width 5 height 5
checkbox input "true"
click at [154, 232] on span "Bulk Suspend/Cancel" at bounding box center [171, 234] width 44 height 9
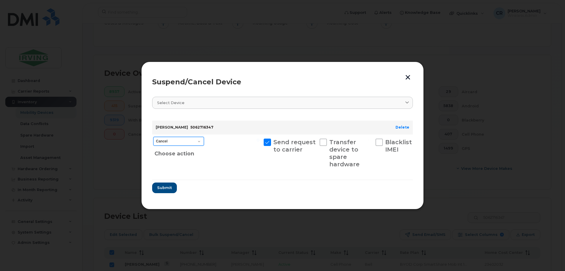
click at [174, 140] on select "Cancel Suspend - Extend Suspension Suspend - Reduced Rate Suspend - Full Rate S…" at bounding box center [178, 141] width 51 height 9
select select "[object Object]"
click at [153, 137] on select "Cancel Suspend - Extend Suspension Suspend - Reduced Rate Suspend - Full Rate S…" at bounding box center [178, 141] width 51 height 9
click at [161, 188] on span "Submit" at bounding box center [164, 188] width 15 height 6
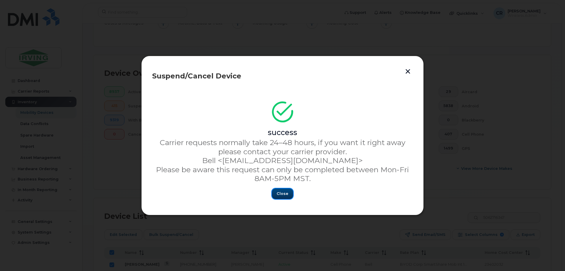
click at [281, 192] on span "Close" at bounding box center [283, 194] width 12 height 6
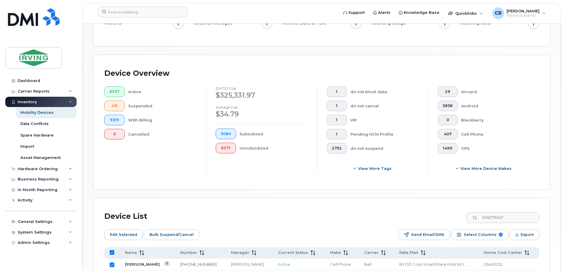
click at [111, 250] on input "All items selected" at bounding box center [112, 252] width 5 height 5
checkbox input "false"
drag, startPoint x: 515, startPoint y: 210, endPoint x: 427, endPoint y: 218, distance: 89.0
click at [427, 218] on div "Device List 5062716347" at bounding box center [321, 216] width 435 height 15
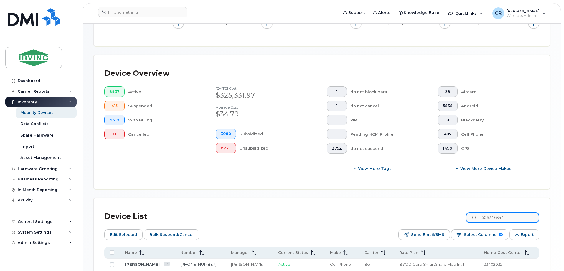
paste input "55"
type input "5062716355"
click at [111, 262] on input "Row Unselected" at bounding box center [112, 264] width 5 height 5
checkbox input "true"
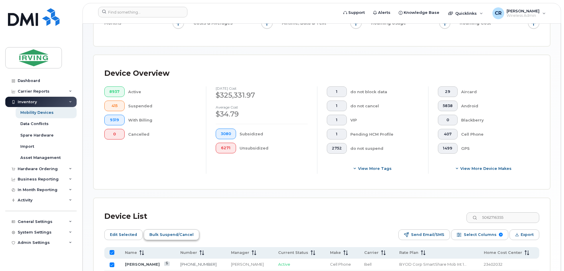
click at [173, 232] on span "Bulk Suspend/Cancel" at bounding box center [171, 234] width 44 height 9
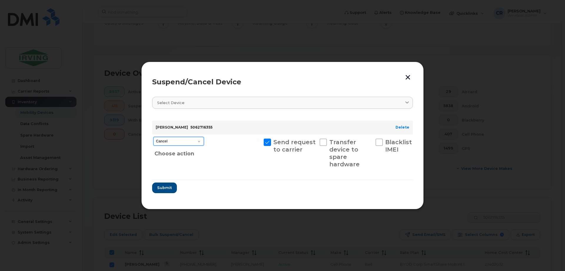
click at [178, 142] on select "Cancel Suspend - Extend Suspension Suspend - Reduced Rate Suspend - Full Rate S…" at bounding box center [178, 141] width 51 height 9
select select "[object Object]"
click at [153, 137] on select "Cancel Suspend - Extend Suspension Suspend - Reduced Rate Suspend - Full Rate S…" at bounding box center [178, 141] width 51 height 9
click at [159, 187] on span "Submit" at bounding box center [164, 188] width 15 height 6
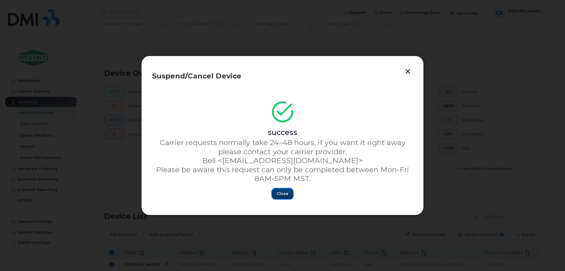
drag, startPoint x: 281, startPoint y: 192, endPoint x: 253, endPoint y: 201, distance: 29.3
click at [281, 192] on span "Close" at bounding box center [283, 194] width 12 height 6
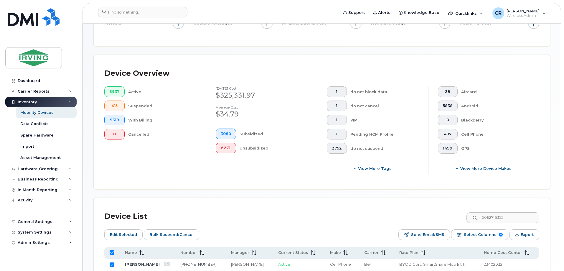
click at [175, 247] on th at bounding box center [200, 252] width 51 height 11
click at [112, 250] on input "All items selected" at bounding box center [112, 252] width 5 height 5
checkbox input "false"
drag, startPoint x: 526, startPoint y: 211, endPoint x: 434, endPoint y: 212, distance: 91.9
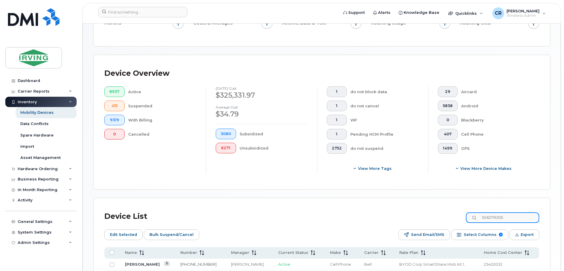
click at [439, 214] on div "Device List 5062716355" at bounding box center [321, 216] width 435 height 15
paste input "6"
type input "5062716356"
click at [111, 262] on input "Row Unselected" at bounding box center [112, 264] width 5 height 5
checkbox input "true"
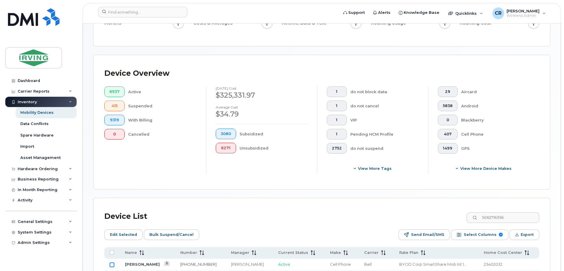
checkbox input "true"
click at [161, 231] on span "Bulk Suspend/Cancel" at bounding box center [171, 234] width 44 height 9
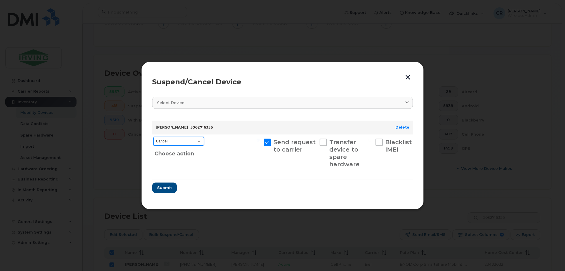
click at [184, 141] on select "Cancel Suspend - Extend Suspension Suspend - Reduced Rate Suspend - Full Rate S…" at bounding box center [178, 141] width 51 height 9
select select "[object Object]"
click at [153, 137] on select "Cancel Suspend - Extend Suspension Suspend - Reduced Rate Suspend - Full Rate S…" at bounding box center [178, 141] width 51 height 9
click at [166, 186] on span "Submit" at bounding box center [164, 188] width 15 height 6
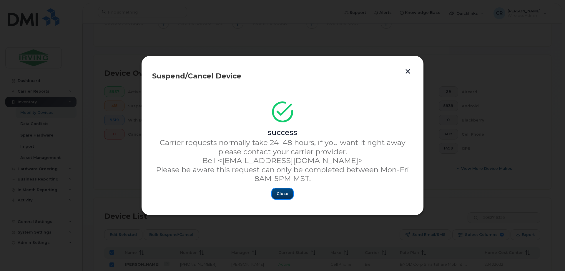
click at [278, 193] on span "Close" at bounding box center [283, 194] width 12 height 6
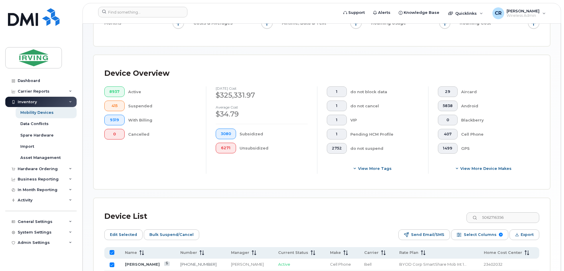
click at [110, 250] on input "All items selected" at bounding box center [112, 252] width 5 height 5
checkbox input "false"
drag, startPoint x: 505, startPoint y: 211, endPoint x: 393, endPoint y: 208, distance: 112.3
click at [393, 209] on div "Device List 5062716356" at bounding box center [321, 216] width 435 height 15
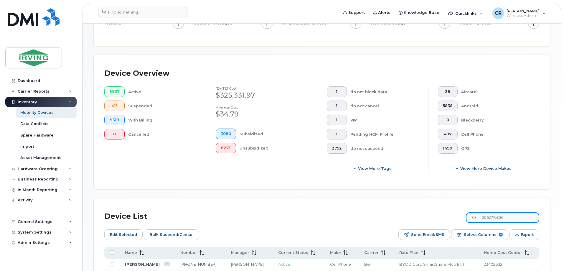
paste input "60"
type input "5062716360"
click at [110, 262] on input "Row Unselected" at bounding box center [112, 264] width 5 height 5
checkbox input "true"
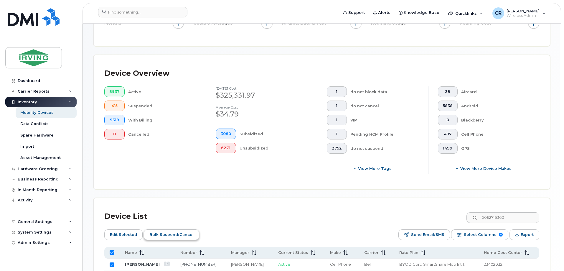
click at [154, 230] on span "Bulk Suspend/Cancel" at bounding box center [171, 234] width 44 height 9
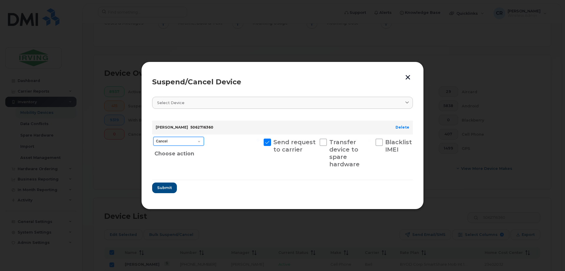
click at [169, 143] on select "Cancel Suspend - Extend Suspension Suspend - Reduced Rate Suspend - Full Rate S…" at bounding box center [178, 141] width 51 height 9
select select "[object Object]"
click at [153, 137] on select "Cancel Suspend - Extend Suspension Suspend - Reduced Rate Suspend - Full Rate S…" at bounding box center [178, 141] width 51 height 9
click at [165, 190] on span "Submit" at bounding box center [164, 188] width 15 height 6
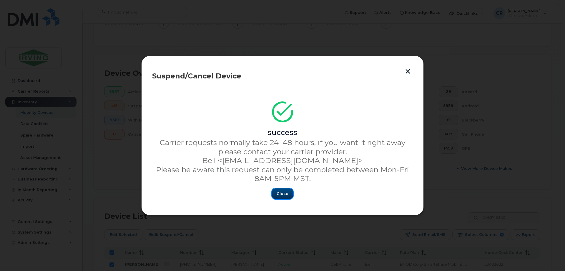
click at [288, 191] on button "Close" at bounding box center [282, 193] width 21 height 11
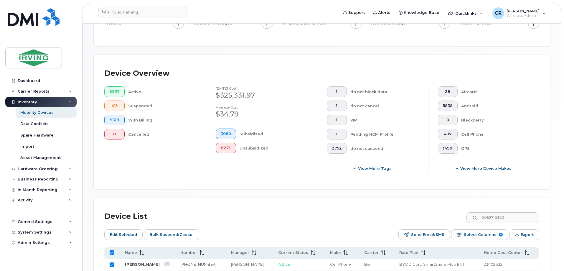
click at [113, 250] on input "All items selected" at bounding box center [112, 252] width 5 height 5
checkbox input "false"
drag, startPoint x: 519, startPoint y: 212, endPoint x: 410, endPoint y: 209, distance: 108.4
click at [422, 213] on div "Device List 5062716360" at bounding box center [321, 216] width 435 height 15
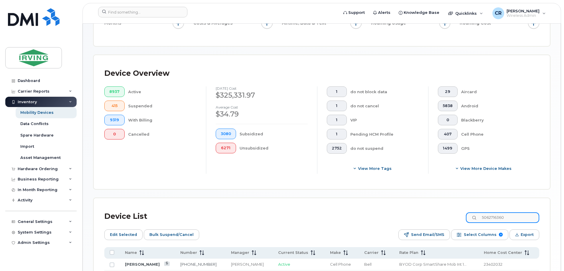
paste input "2"
type input "5062716362"
click at [111, 262] on input "Row Unselected" at bounding box center [112, 264] width 5 height 5
checkbox input "true"
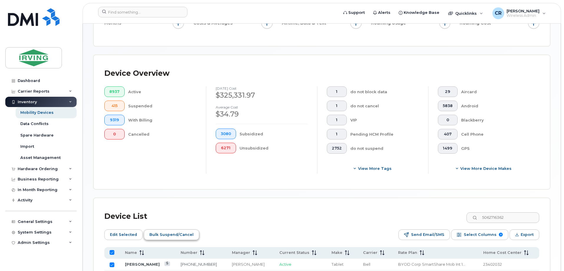
click at [169, 230] on span "Bulk Suspend/Cancel" at bounding box center [171, 234] width 44 height 9
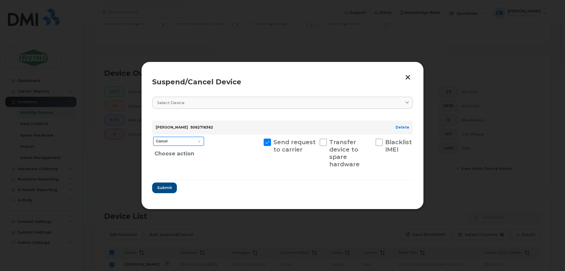
click at [177, 141] on select "Cancel Suspend - Extend Suspension Suspend - Reduced Rate Suspend - Full Rate S…" at bounding box center [178, 141] width 51 height 9
select select "[object Object]"
click at [153, 137] on select "Cancel Suspend - Extend Suspension Suspend - Reduced Rate Suspend - Full Rate S…" at bounding box center [178, 141] width 51 height 9
click at [163, 187] on span "Submit" at bounding box center [164, 188] width 15 height 6
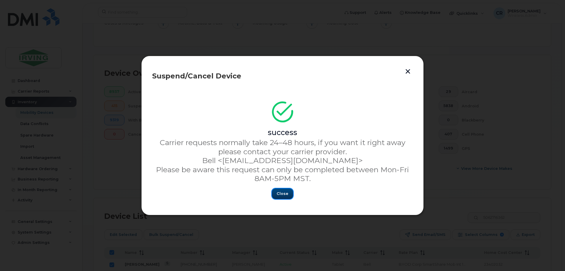
click at [283, 195] on span "Close" at bounding box center [283, 194] width 12 height 6
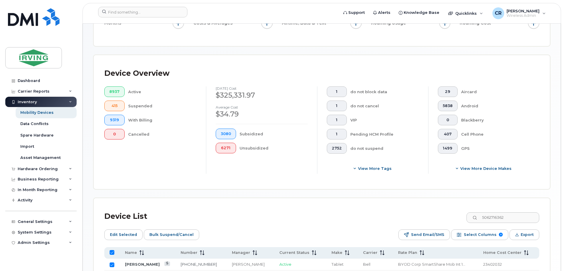
click at [114, 250] on input "All items selected" at bounding box center [112, 252] width 5 height 5
checkbox input "false"
drag, startPoint x: 519, startPoint y: 211, endPoint x: 390, endPoint y: 209, distance: 129.3
click at [390, 209] on div "Device List 5062716362" at bounding box center [321, 216] width 435 height 15
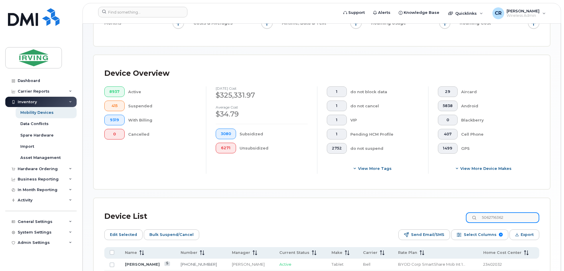
paste input "3"
type input "5062716363"
click at [110, 262] on input "Row Unselected" at bounding box center [112, 264] width 5 height 5
checkbox input "true"
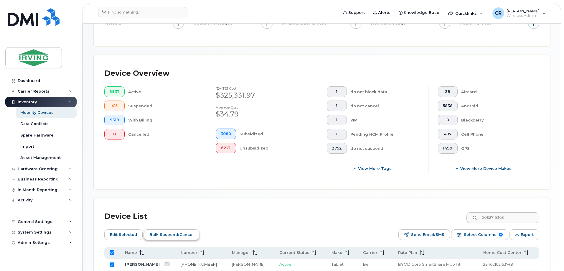
click at [168, 231] on span "Bulk Suspend/Cancel" at bounding box center [171, 234] width 44 height 9
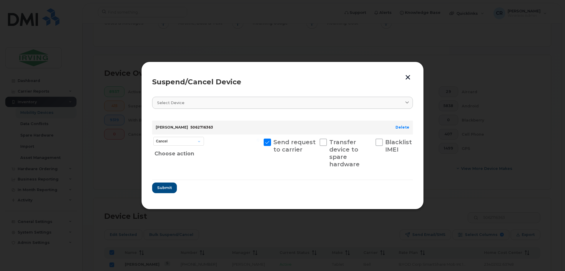
click at [181, 145] on div "Cancel Suspend - Extend Suspension Suspend - Reduced Rate Suspend - Full Rate S…" at bounding box center [178, 153] width 53 height 38
click at [182, 143] on select "Cancel Suspend - Extend Suspension Suspend - Reduced Rate Suspend - Full Rate S…" at bounding box center [178, 141] width 51 height 9
select select "[object Object]"
click at [153, 137] on select "Cancel Suspend - Extend Suspension Suspend - Reduced Rate Suspend - Full Rate S…" at bounding box center [178, 141] width 51 height 9
click at [172, 187] on button "Submit" at bounding box center [164, 187] width 24 height 11
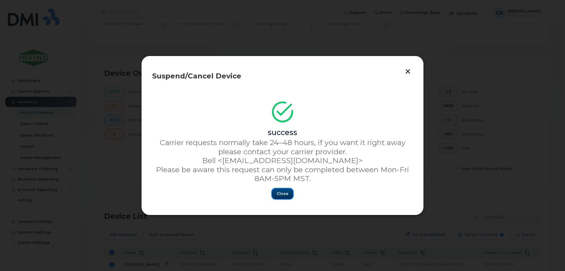
click at [282, 195] on span "Close" at bounding box center [283, 194] width 12 height 6
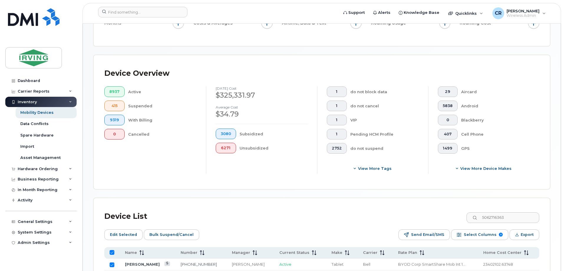
click at [113, 250] on input "All items selected" at bounding box center [112, 252] width 5 height 5
checkbox input "false"
drag, startPoint x: 129, startPoint y: 152, endPoint x: 131, endPoint y: 161, distance: 9.1
click at [129, 152] on div "8937 Active 415 Suspended 9319 With Billing 0 Cancelled" at bounding box center [150, 129] width 111 height 87
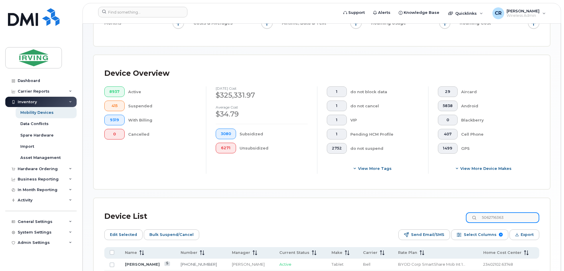
drag, startPoint x: 524, startPoint y: 212, endPoint x: 432, endPoint y: 207, distance: 92.6
click at [446, 209] on div "Device List 5062716363" at bounding box center [321, 216] width 435 height 15
paste input "5"
type input "5062716365"
click at [114, 250] on input "All items unselected" at bounding box center [112, 252] width 5 height 5
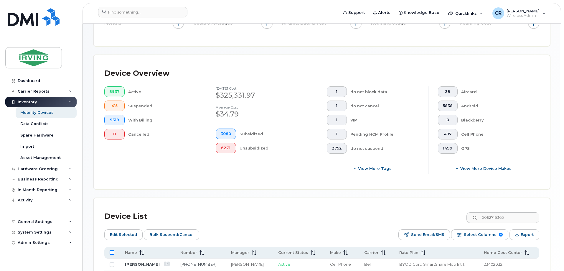
checkbox input "true"
click at [159, 232] on span "Bulk Suspend/Cancel" at bounding box center [171, 234] width 44 height 9
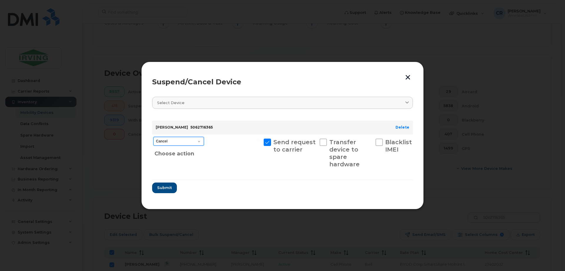
click at [181, 142] on select "Cancel Suspend - Extend Suspension Suspend - Reduced Rate Suspend - Full Rate S…" at bounding box center [178, 141] width 51 height 9
select select "[object Object]"
click at [153, 137] on select "Cancel Suspend - Extend Suspension Suspend - Reduced Rate Suspend - Full Rate S…" at bounding box center [178, 141] width 51 height 9
click at [164, 194] on section "Select device Type first three symbols or more [PERSON_NAME] 5062716365 Delete …" at bounding box center [282, 144] width 261 height 107
click at [164, 192] on button "Submit" at bounding box center [164, 187] width 24 height 11
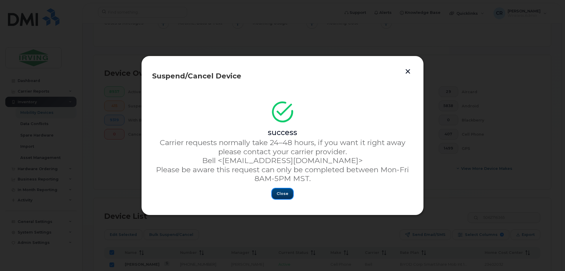
click at [284, 193] on span "Close" at bounding box center [283, 194] width 12 height 6
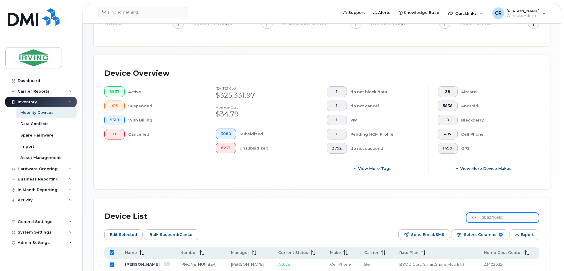
drag, startPoint x: 522, startPoint y: 213, endPoint x: 421, endPoint y: 213, distance: 101.9
click at [421, 213] on div "Device List 5062716365" at bounding box center [321, 216] width 435 height 15
paste input "72"
type input "5062716372"
checkbox input "false"
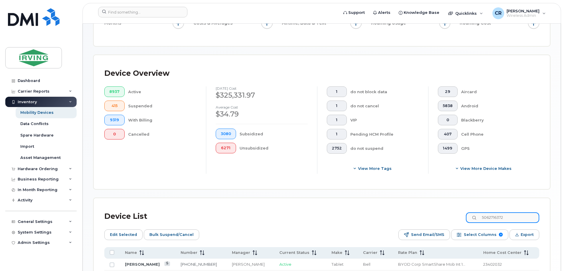
type input "5062716372"
click at [175, 249] on th at bounding box center [200, 252] width 51 height 11
click at [110, 250] on input "All items unselected" at bounding box center [112, 252] width 5 height 5
checkbox input "true"
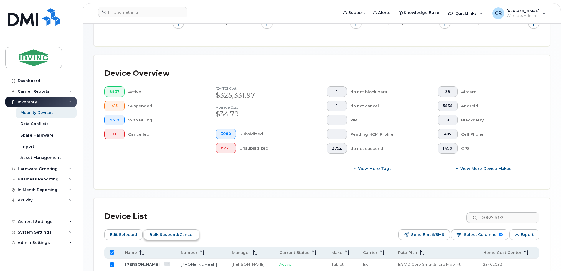
click at [158, 231] on span "Bulk Suspend/Cancel" at bounding box center [171, 234] width 44 height 9
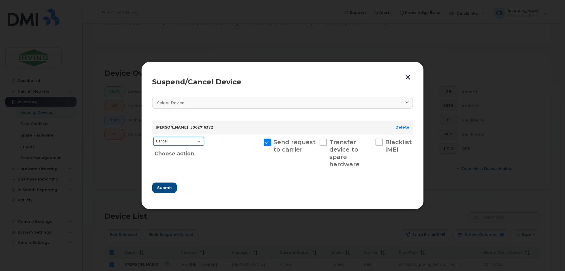
click at [178, 144] on select "Cancel Suspend - Extend Suspension Suspend - Reduced Rate Suspend - Full Rate S…" at bounding box center [178, 141] width 51 height 9
select select "[object Object]"
click at [153, 137] on select "Cancel Suspend - Extend Suspension Suspend - Reduced Rate Suspend - Full Rate S…" at bounding box center [178, 141] width 51 height 9
click at [165, 193] on button "Submit" at bounding box center [164, 187] width 24 height 11
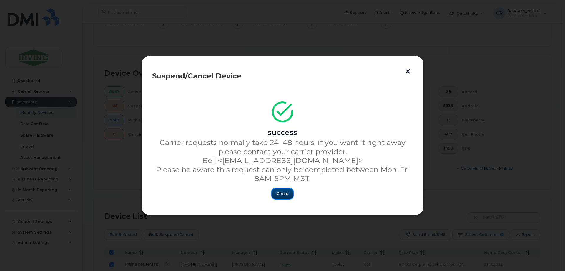
click at [277, 195] on button "Close" at bounding box center [282, 193] width 21 height 11
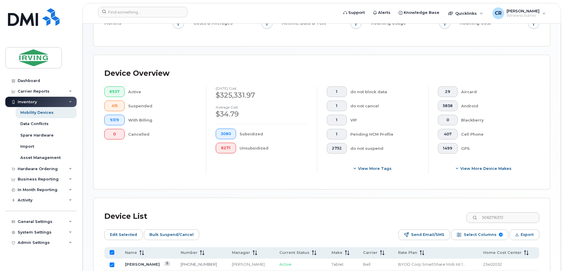
click at [111, 250] on input "All items selected" at bounding box center [112, 252] width 5 height 5
checkbox input "false"
click at [532, 74] on div "Device Overview" at bounding box center [321, 73] width 435 height 15
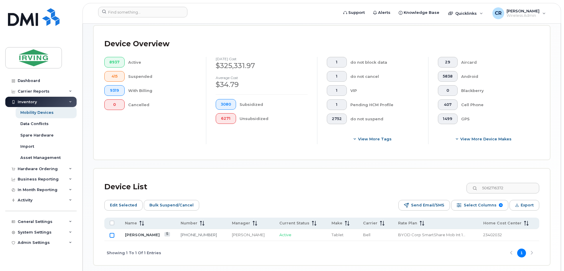
click at [113, 233] on input "Row Unselected" at bounding box center [112, 235] width 5 height 5
checkbox input "true"
click at [173, 204] on span "Bulk Suspend/Cancel" at bounding box center [171, 205] width 44 height 9
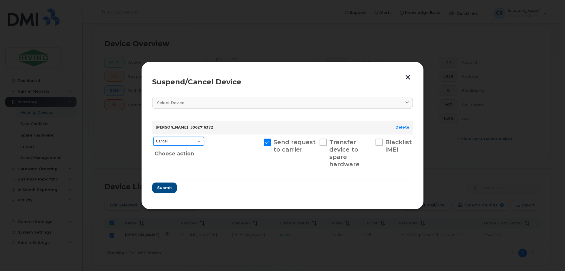
click at [172, 143] on select "Cancel Suspend - Extend Suspension Suspend - Reduced Rate Suspend - Full Rate S…" at bounding box center [178, 141] width 51 height 9
select select "[object Object]"
click at [153, 137] on select "Cancel Suspend - Extend Suspension Suspend - Reduced Rate Suspend - Full Rate S…" at bounding box center [178, 141] width 51 height 9
click at [167, 190] on span "Submit" at bounding box center [164, 188] width 15 height 6
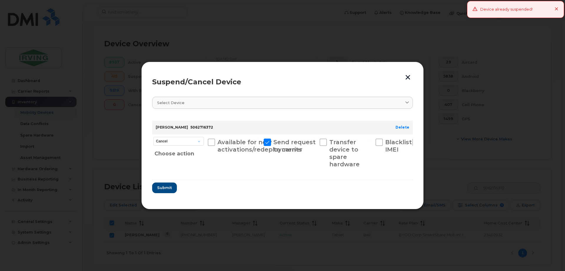
click at [556, 9] on icon at bounding box center [557, 9] width 4 height 4
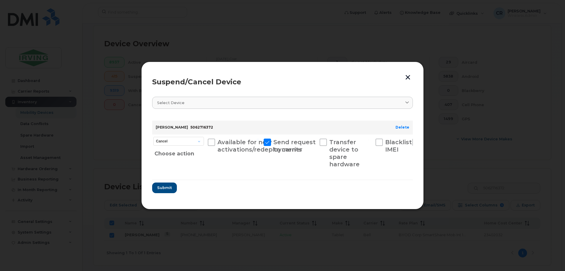
click at [408, 76] on button "button" at bounding box center [408, 77] width 9 height 10
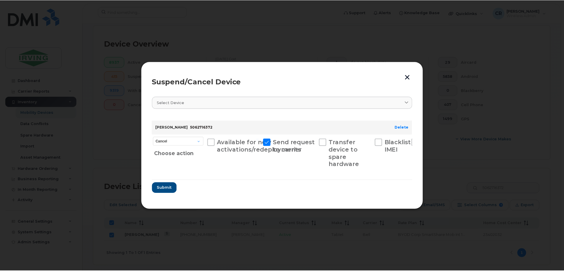
scroll to position [142, 0]
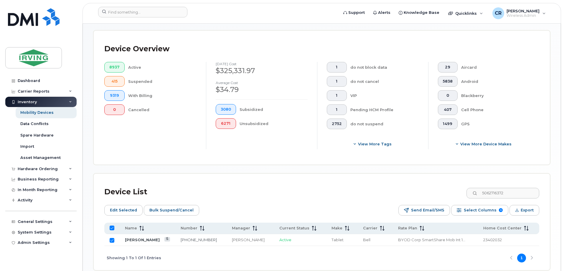
click at [110, 225] on input "All items selected" at bounding box center [112, 227] width 5 height 5
checkbox input "false"
drag, startPoint x: 517, startPoint y: 188, endPoint x: 388, endPoint y: 171, distance: 130.3
click at [390, 173] on div "Device List 5062716372 Edit Selected Bulk Suspend/Cancel Send Email/SMS Select …" at bounding box center [322, 221] width 456 height 96
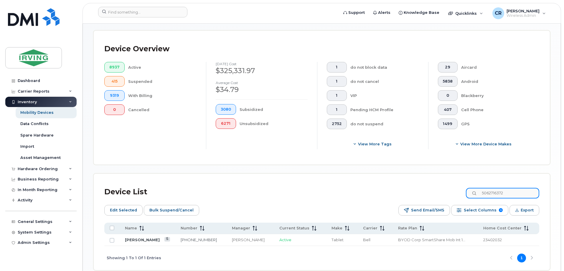
paste input "8"
type input "5062716378"
click at [111, 238] on input "Row Unselected" at bounding box center [112, 240] width 5 height 5
checkbox input "true"
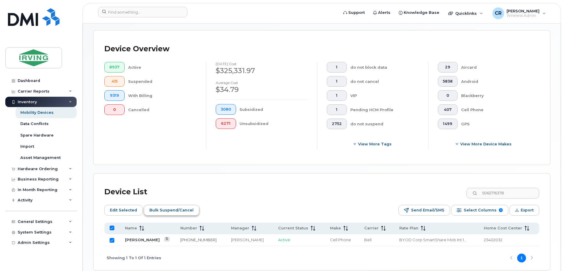
click at [174, 209] on span "Bulk Suspend/Cancel" at bounding box center [171, 210] width 44 height 9
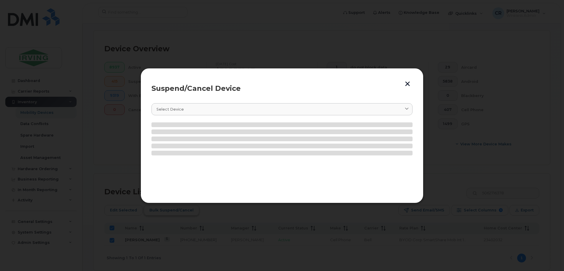
scroll to position [109, 0]
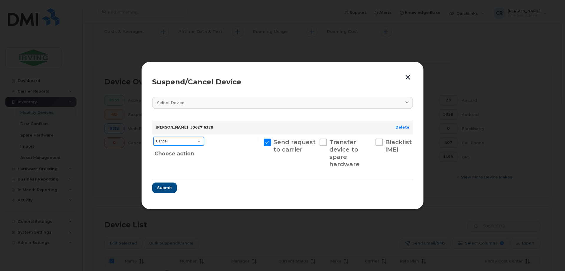
click at [193, 144] on select "Cancel Suspend - Extend Suspension Suspend - Reduced Rate Suspend - Full Rate S…" at bounding box center [178, 141] width 51 height 9
select select "[object Object]"
click at [153, 137] on select "Cancel Suspend - Extend Suspension Suspend - Reduced Rate Suspend - Full Rate S…" at bounding box center [178, 141] width 51 height 9
click at [163, 194] on section "Select device Type first three symbols or more [PERSON_NAME] 5062716378 Delete …" at bounding box center [282, 144] width 261 height 107
click at [167, 186] on span "Submit" at bounding box center [164, 188] width 15 height 6
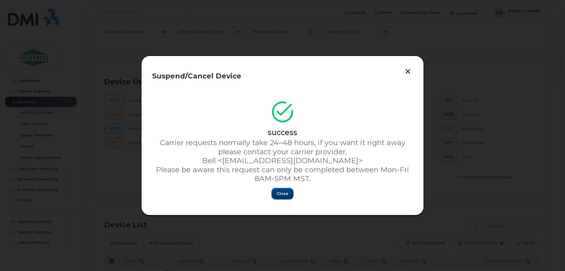
click at [282, 192] on span "Close" at bounding box center [283, 194] width 12 height 6
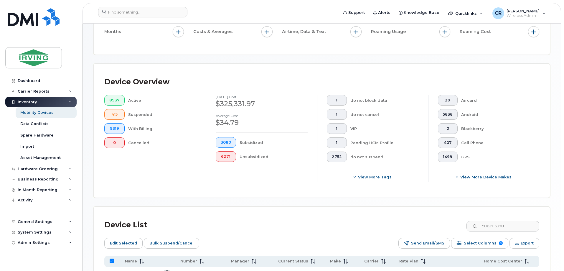
click at [112, 258] on input "All items selected" at bounding box center [112, 260] width 5 height 5
checkbox input "false"
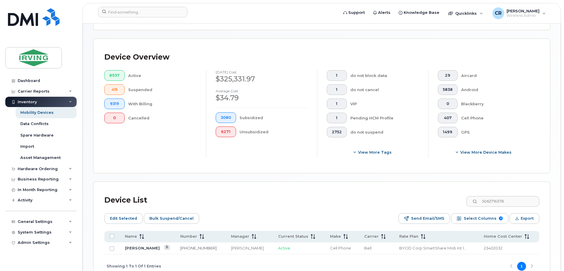
scroll to position [166, 0]
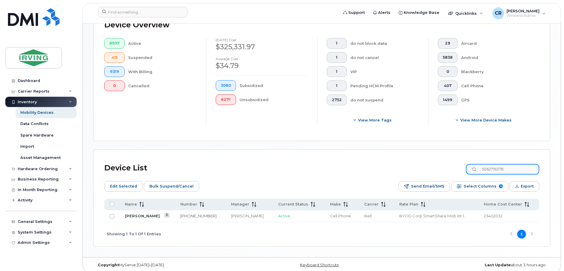
drag, startPoint x: 516, startPoint y: 166, endPoint x: 408, endPoint y: 165, distance: 108.1
click at [408, 166] on div "Device List 5062716378" at bounding box center [321, 167] width 435 height 15
paste input "80"
type input "5062716380"
click at [109, 211] on td at bounding box center [111, 216] width 15 height 12
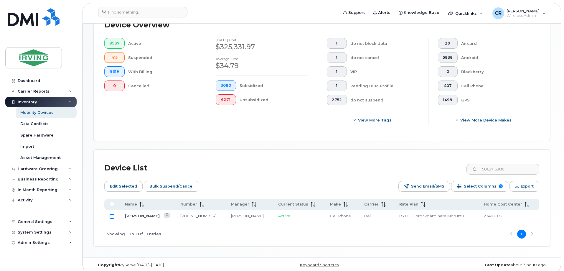
click at [114, 214] on input "Row Unselected" at bounding box center [112, 216] width 5 height 5
checkbox input "true"
click at [172, 182] on span "Bulk Suspend/Cancel" at bounding box center [171, 186] width 44 height 9
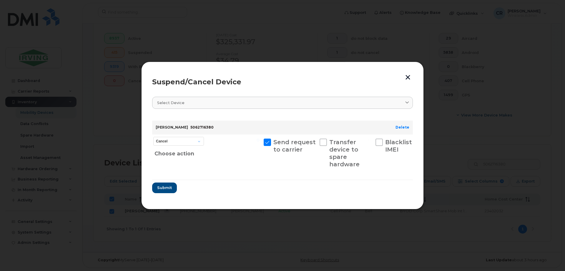
click at [174, 145] on div "Cancel Suspend - Extend Suspension Suspend - Reduced Rate Suspend - Full Rate S…" at bounding box center [178, 153] width 53 height 38
click at [174, 143] on select "Cancel Suspend - Extend Suspension Suspend - Reduced Rate Suspend - Full Rate S…" at bounding box center [178, 141] width 51 height 9
select select "[object Object]"
click at [153, 137] on select "Cancel Suspend - Extend Suspension Suspend - Reduced Rate Suspend - Full Rate S…" at bounding box center [178, 141] width 51 height 9
click at [166, 189] on span "Submit" at bounding box center [164, 188] width 15 height 6
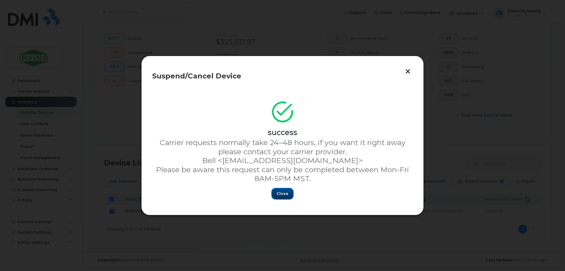
click at [277, 194] on button "Close" at bounding box center [282, 193] width 21 height 11
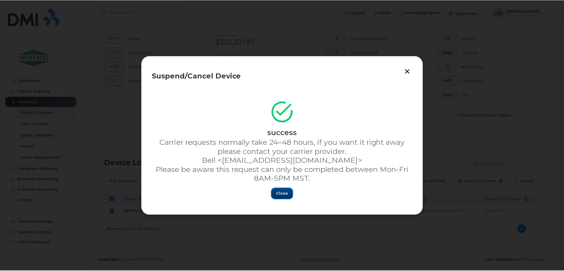
scroll to position [166, 0]
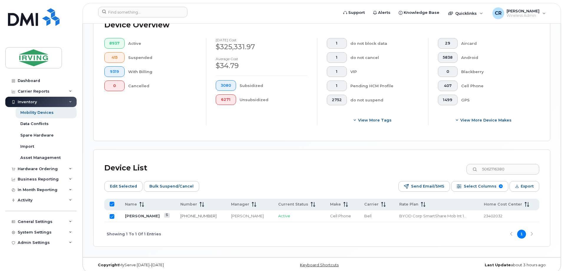
click at [112, 214] on input "Row Selected" at bounding box center [112, 216] width 5 height 5
checkbox input "false"
drag, startPoint x: 510, startPoint y: 164, endPoint x: 385, endPoint y: 165, distance: 124.6
click at [386, 165] on div "Device List 5062716380" at bounding box center [321, 167] width 435 height 15
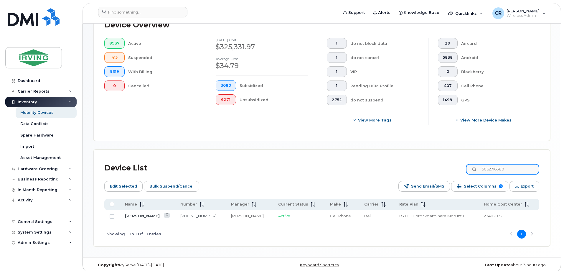
paste input "2"
type input "5062716382"
click at [112, 214] on input "Row Unselected" at bounding box center [112, 216] width 5 height 5
checkbox input "true"
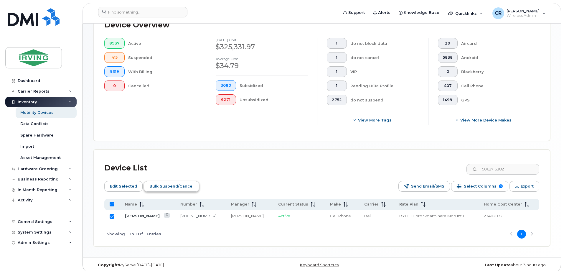
click at [169, 182] on span "Bulk Suspend/Cancel" at bounding box center [171, 186] width 44 height 9
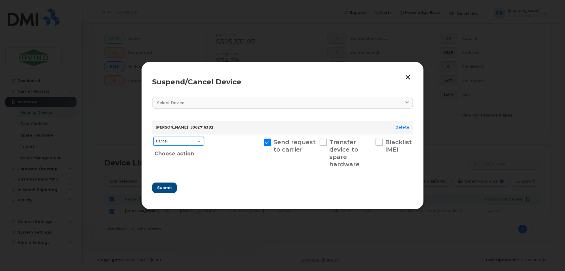
click at [184, 140] on select "Cancel Suspend - Extend Suspension Suspend - Reduced Rate Suspend - Full Rate S…" at bounding box center [178, 141] width 51 height 9
click at [153, 137] on select "Cancel Suspend - Extend Suspension Suspend - Reduced Rate Suspend - Full Rate S…" at bounding box center [178, 141] width 51 height 9
drag, startPoint x: 189, startPoint y: 140, endPoint x: 191, endPoint y: 144, distance: 4.4
click at [189, 140] on select "Cancel Suspend - Extend Suspension Suspend - Reduced Rate Suspend - Full Rate S…" at bounding box center [178, 141] width 51 height 9
select select "[object Object]"
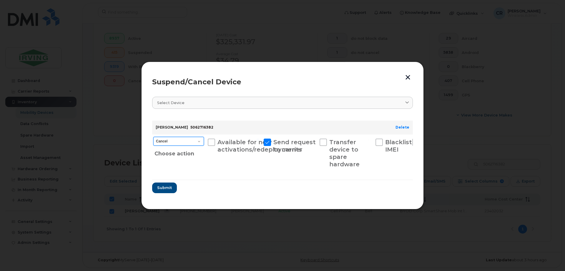
click at [153, 137] on select "Cancel Suspend - Extend Suspension Suspend - Reduced Rate Suspend - Full Rate S…" at bounding box center [178, 141] width 51 height 9
click at [167, 185] on button "Submit" at bounding box center [164, 187] width 24 height 11
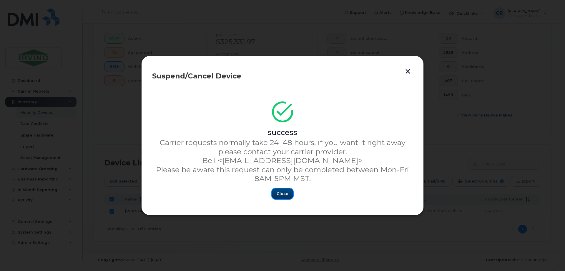
click at [281, 191] on span "Close" at bounding box center [283, 194] width 12 height 6
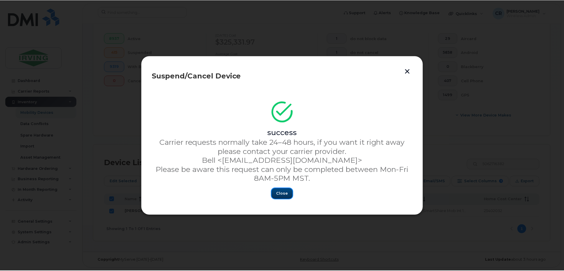
scroll to position [166, 0]
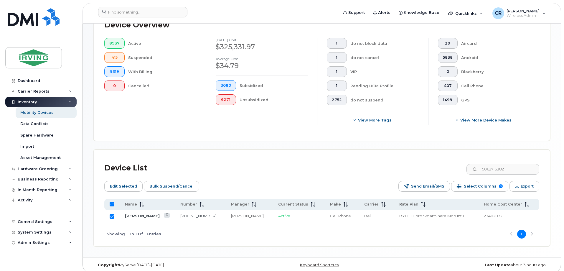
click at [112, 214] on input "Row Selected" at bounding box center [112, 216] width 5 height 5
checkbox input "false"
drag, startPoint x: 515, startPoint y: 166, endPoint x: 417, endPoint y: 167, distance: 97.5
click at [418, 166] on div "Device List 5062716382" at bounding box center [321, 167] width 435 height 15
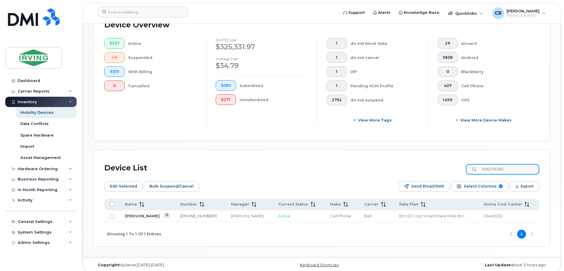
paste input "4"
type input "5062716384"
click at [111, 214] on input "Row Unselected" at bounding box center [112, 216] width 5 height 5
checkbox input "true"
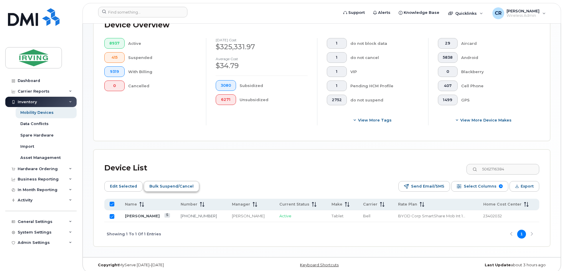
click at [156, 182] on span "Bulk Suspend/Cancel" at bounding box center [171, 186] width 44 height 9
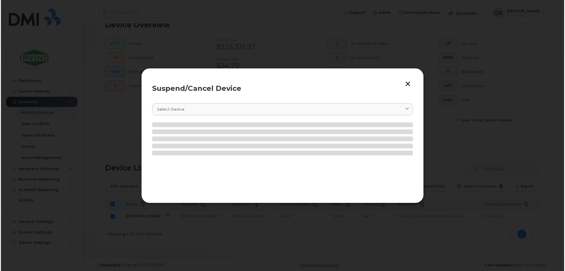
scroll to position [171, 0]
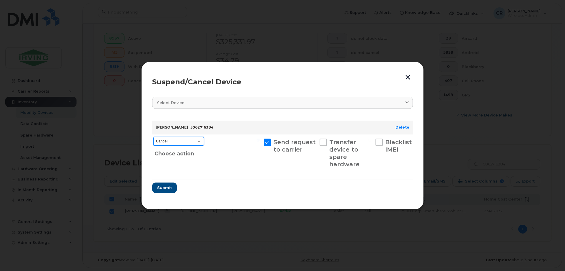
click at [175, 140] on select "Cancel Suspend - Extend Suspension Suspend - Reduced Rate Suspend - Full Rate S…" at bounding box center [178, 141] width 51 height 9
select select "[object Object]"
click at [153, 137] on select "Cancel Suspend - Extend Suspension Suspend - Reduced Rate Suspend - Full Rate S…" at bounding box center [178, 141] width 51 height 9
click at [159, 186] on span "Submit" at bounding box center [164, 188] width 15 height 6
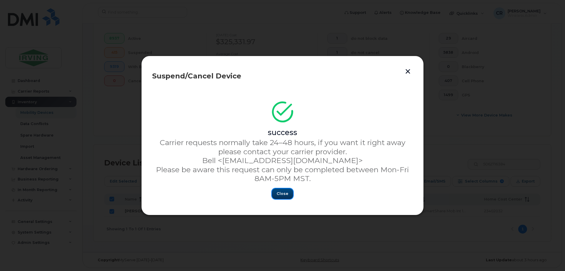
click at [286, 193] on span "Close" at bounding box center [283, 194] width 12 height 6
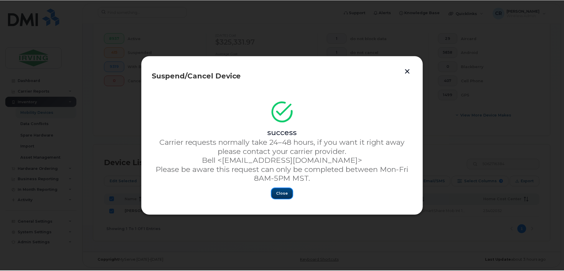
scroll to position [166, 0]
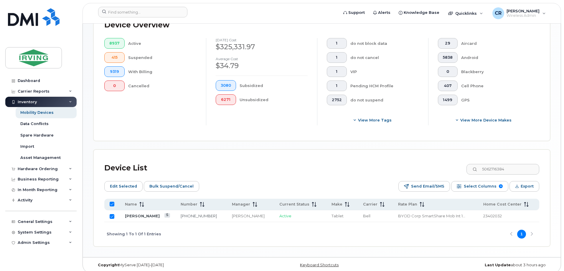
click at [110, 201] on input "All items selected" at bounding box center [112, 203] width 5 height 5
checkbox input "false"
drag, startPoint x: 513, startPoint y: 163, endPoint x: 413, endPoint y: 164, distance: 99.8
click at [415, 164] on div "Device List 5062716384" at bounding box center [321, 167] width 435 height 15
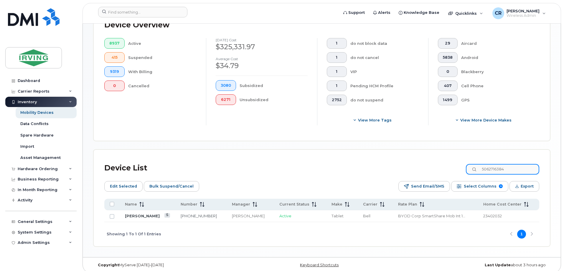
paste input "6"
type input "5062716386"
click at [114, 214] on input "Row Unselected" at bounding box center [112, 216] width 5 height 5
checkbox input "true"
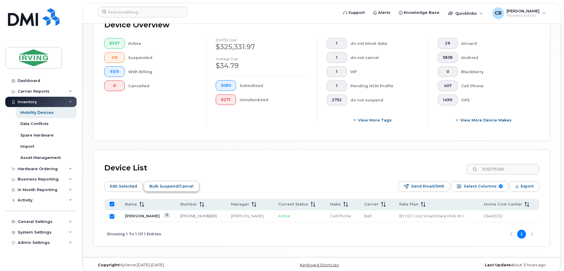
click at [165, 182] on span "Bulk Suspend/Cancel" at bounding box center [171, 186] width 44 height 9
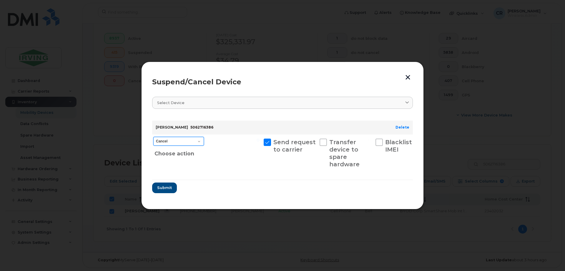
click at [181, 144] on select "Cancel Suspend - Extend Suspension Suspend - Reduced Rate Suspend - Full Rate S…" at bounding box center [178, 141] width 51 height 9
select select "[object Object]"
click at [153, 137] on select "Cancel Suspend - Extend Suspension Suspend - Reduced Rate Suspend - Full Rate S…" at bounding box center [178, 141] width 51 height 9
click at [162, 188] on span "Submit" at bounding box center [164, 188] width 15 height 6
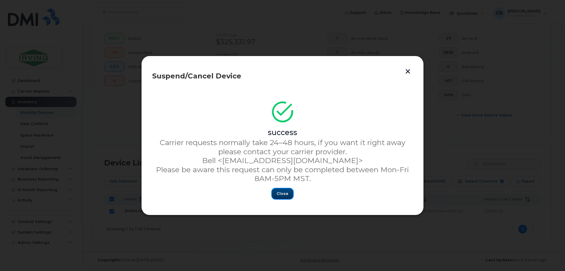
click at [283, 193] on span "Close" at bounding box center [283, 194] width 12 height 6
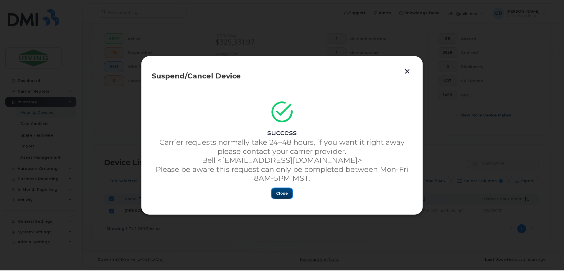
scroll to position [166, 0]
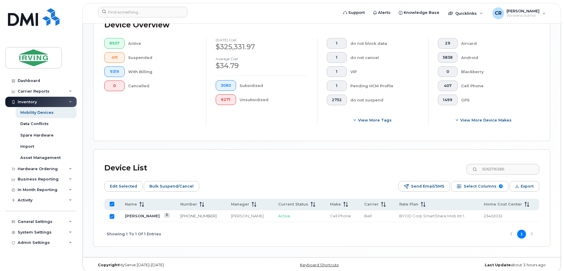
drag, startPoint x: 112, startPoint y: 200, endPoint x: 115, endPoint y: 202, distance: 4.0
click at [112, 201] on input "All items selected" at bounding box center [112, 203] width 5 height 5
checkbox input "false"
drag, startPoint x: 522, startPoint y: 161, endPoint x: 393, endPoint y: 163, distance: 129.3
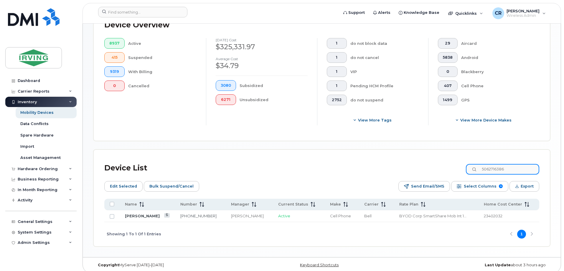
click at [396, 162] on div "Device List 5062716386" at bounding box center [321, 167] width 435 height 15
paste input "90"
type input "5062716390"
click at [112, 214] on input "Row Unselected" at bounding box center [112, 216] width 5 height 5
checkbox input "true"
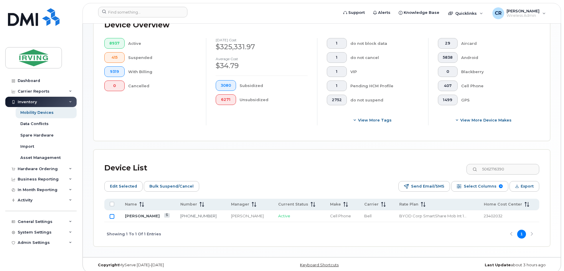
checkbox input "true"
click at [175, 182] on span "Bulk Suspend/Cancel" at bounding box center [171, 186] width 44 height 9
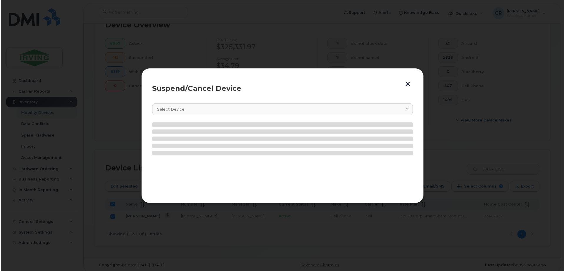
scroll to position [171, 0]
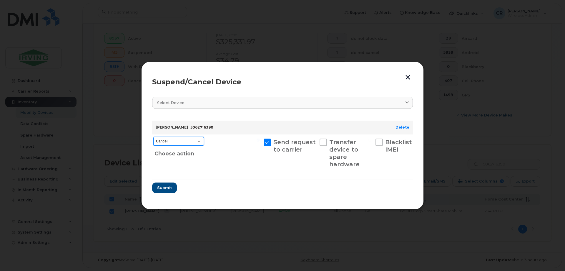
click at [180, 140] on select "Cancel Suspend - Extend Suspension Suspend - Reduced Rate Suspend - Full Rate S…" at bounding box center [178, 141] width 51 height 9
select select "[object Object]"
click at [153, 137] on select "Cancel Suspend - Extend Suspension Suspend - Reduced Rate Suspend - Full Rate S…" at bounding box center [178, 141] width 51 height 9
click at [163, 186] on span "Submit" at bounding box center [164, 188] width 15 height 6
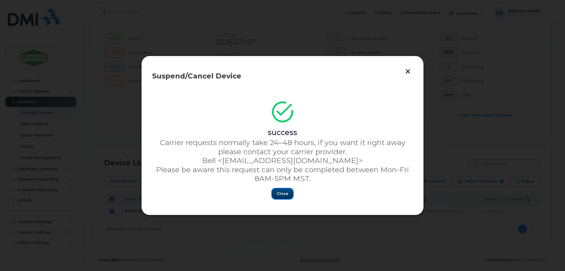
click at [281, 192] on span "Close" at bounding box center [283, 194] width 12 height 6
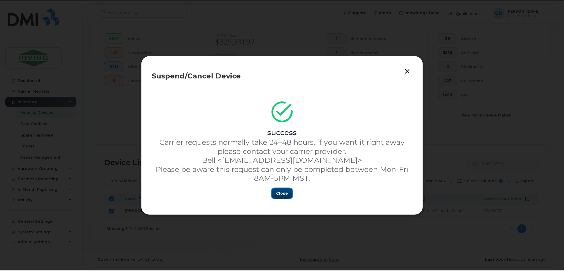
scroll to position [166, 0]
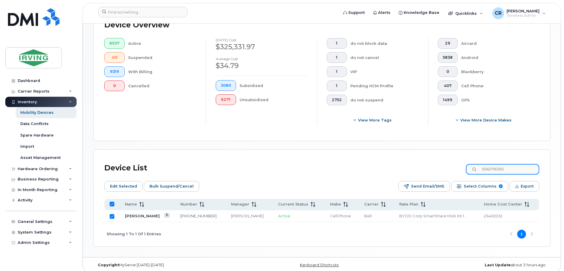
drag, startPoint x: 518, startPoint y: 163, endPoint x: 402, endPoint y: 165, distance: 116.7
click at [403, 165] on div "Device List 5062716390" at bounding box center [321, 167] width 435 height 15
paste input "507"
type input "5062716507"
checkbox input "false"
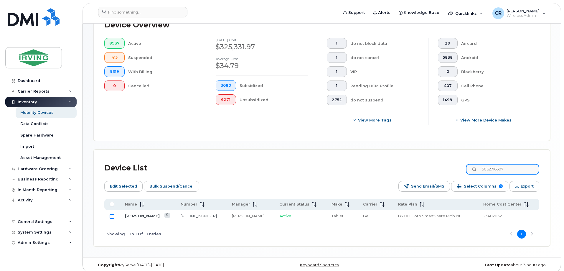
type input "5062716507"
click at [112, 214] on input "Row Unselected" at bounding box center [112, 216] width 5 height 5
checkbox input "true"
click at [174, 183] on span "Bulk Suspend/Cancel" at bounding box center [171, 186] width 44 height 9
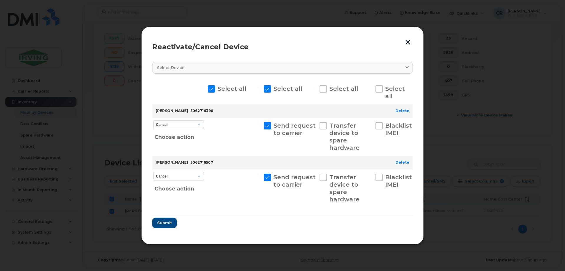
click at [411, 40] on button "button" at bounding box center [408, 42] width 9 height 10
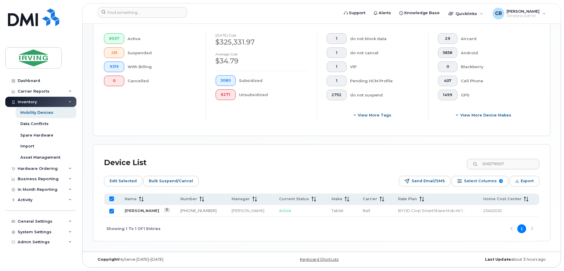
scroll to position [166, 0]
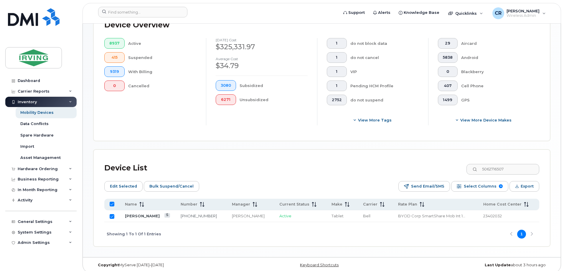
click at [175, 201] on th at bounding box center [200, 204] width 51 height 11
click at [113, 201] on input "All items selected" at bounding box center [112, 203] width 5 height 5
checkbox input "false"
drag, startPoint x: 519, startPoint y: 163, endPoint x: 441, endPoint y: 163, distance: 78.3
click at [441, 163] on div "Device List 5062716507" at bounding box center [321, 167] width 435 height 15
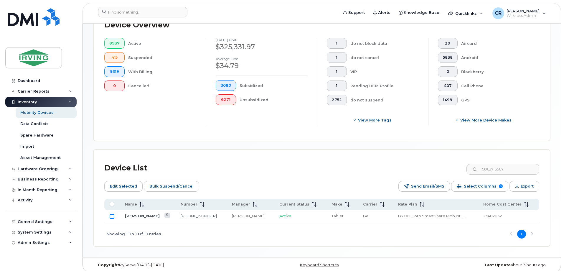
click at [111, 214] on input "Row Unselected" at bounding box center [112, 216] width 5 height 5
checkbox input "true"
click at [178, 182] on span "Bulk Suspend/Cancel" at bounding box center [171, 186] width 44 height 9
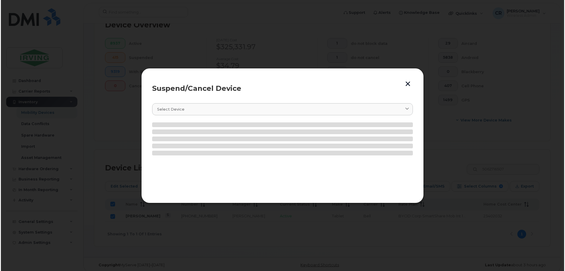
scroll to position [171, 0]
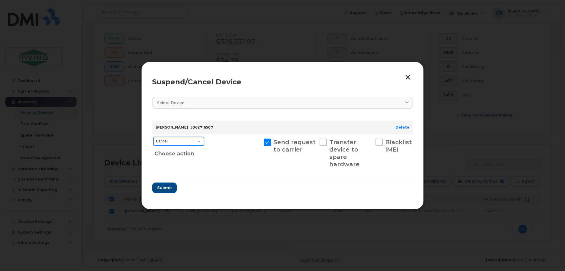
drag, startPoint x: 191, startPoint y: 139, endPoint x: 186, endPoint y: 144, distance: 6.7
click at [191, 139] on select "Cancel Suspend - Extend Suspension Suspend - Reduced Rate Suspend - Full Rate S…" at bounding box center [178, 141] width 51 height 9
select select "[object Object]"
click at [153, 137] on select "Cancel Suspend - Extend Suspension Suspend - Reduced Rate Suspend - Full Rate S…" at bounding box center [178, 141] width 51 height 9
click at [168, 187] on span "Submit" at bounding box center [164, 188] width 15 height 6
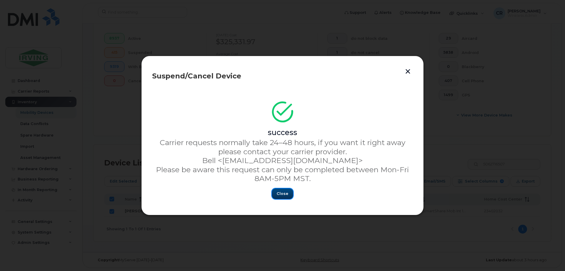
click at [283, 194] on span "Close" at bounding box center [283, 194] width 12 height 6
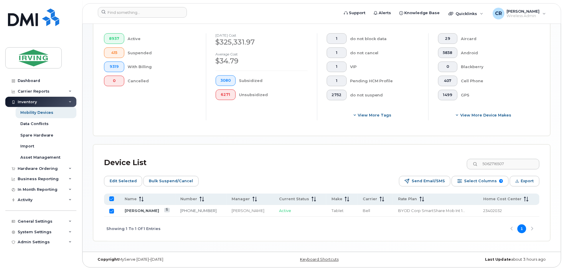
scroll to position [166, 0]
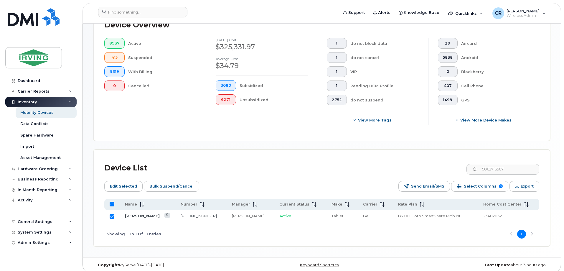
click at [111, 201] on input "All items selected" at bounding box center [112, 203] width 5 height 5
checkbox input "false"
drag, startPoint x: 113, startPoint y: 211, endPoint x: 158, endPoint y: 201, distance: 46.9
click at [113, 214] on input "Row Unselected" at bounding box center [112, 216] width 5 height 5
checkbox input "true"
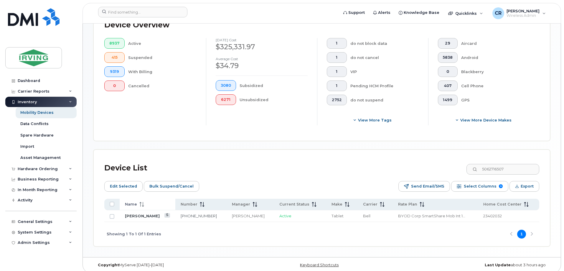
checkbox input "true"
click at [175, 182] on span "Bulk Suspend/Cancel" at bounding box center [171, 186] width 44 height 9
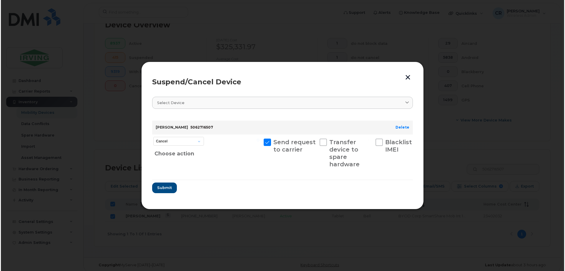
scroll to position [171, 0]
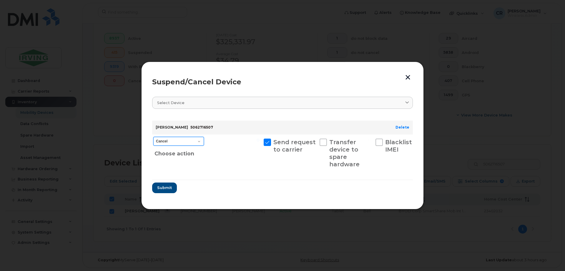
click at [176, 140] on select "Cancel Suspend - Extend Suspension Suspend - Reduced Rate Suspend - Full Rate S…" at bounding box center [178, 141] width 51 height 9
select select "[object Object]"
click at [153, 137] on select "Cancel Suspend - Extend Suspension Suspend - Reduced Rate Suspend - Full Rate S…" at bounding box center [178, 141] width 51 height 9
click at [170, 189] on span "Submit" at bounding box center [164, 188] width 15 height 6
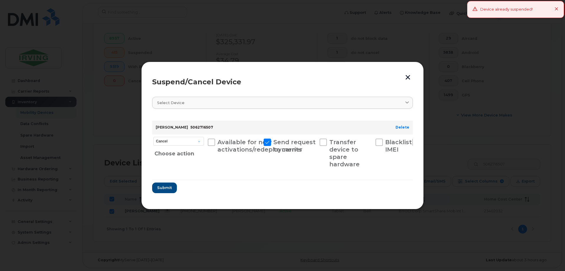
click at [404, 75] on button "button" at bounding box center [408, 77] width 9 height 10
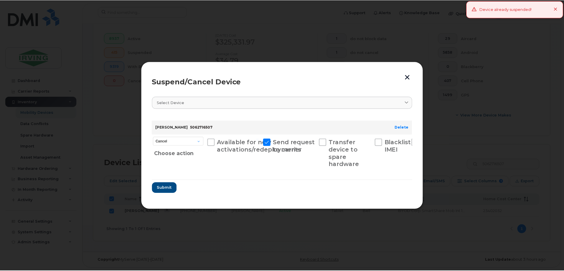
scroll to position [166, 0]
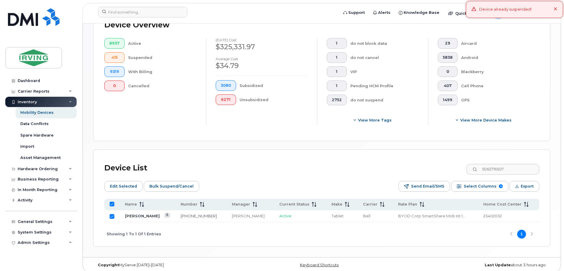
click at [110, 201] on input "All items selected" at bounding box center [112, 203] width 5 height 5
checkbox input "false"
drag, startPoint x: 507, startPoint y: 163, endPoint x: 408, endPoint y: 163, distance: 98.7
click at [414, 164] on div "Device List 5062716507" at bounding box center [321, 167] width 435 height 15
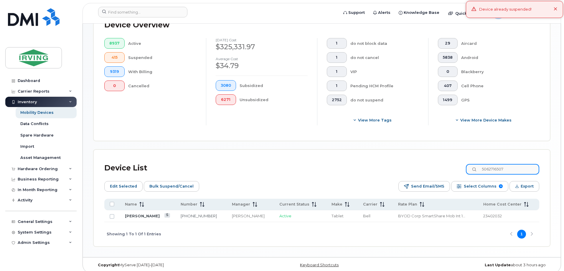
paste input "846320"
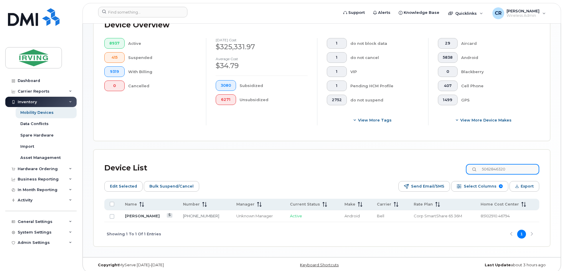
drag, startPoint x: 515, startPoint y: 163, endPoint x: 335, endPoint y: 167, distance: 180.3
click at [343, 160] on div "Device List 5062846320" at bounding box center [321, 167] width 435 height 15
paste input "3431272"
type input "5063431272"
click at [113, 214] on input "Row Unselected" at bounding box center [112, 216] width 5 height 5
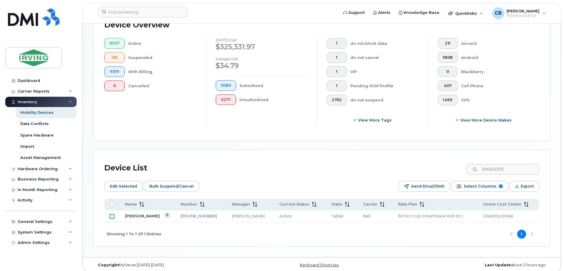
checkbox input "true"
click at [161, 182] on span "Bulk Suspend/Cancel" at bounding box center [171, 186] width 44 height 9
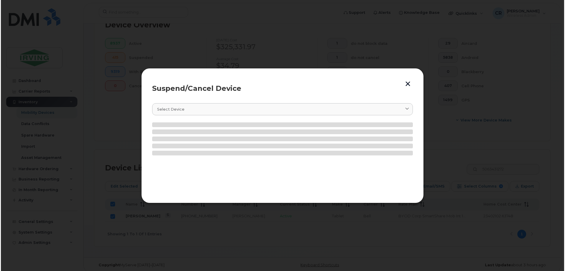
scroll to position [171, 0]
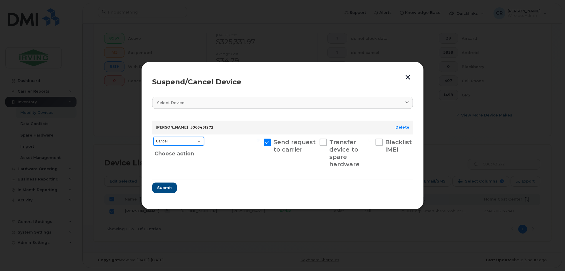
click at [183, 140] on select "Cancel Suspend - Extend Suspension Suspend - Reduced Rate Suspend - Full Rate S…" at bounding box center [178, 141] width 51 height 9
select select "[object Object]"
click at [153, 137] on select "Cancel Suspend - Extend Suspension Suspend - Reduced Rate Suspend - Full Rate S…" at bounding box center [178, 141] width 51 height 9
click at [165, 190] on span "Submit" at bounding box center [164, 188] width 15 height 6
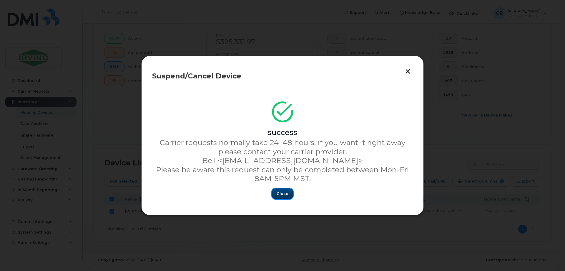
click at [282, 196] on span "Close" at bounding box center [283, 194] width 12 height 6
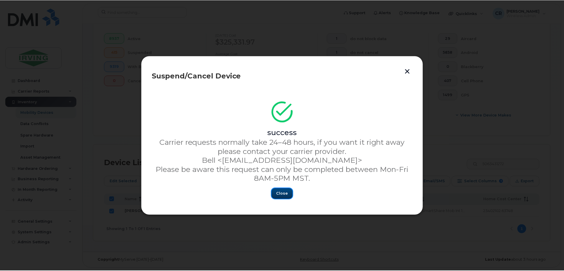
scroll to position [166, 0]
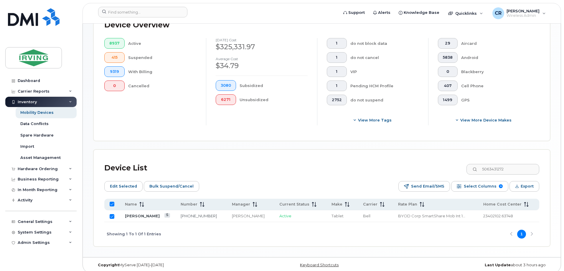
click at [113, 201] on input "All items selected" at bounding box center [112, 203] width 5 height 5
checkbox input "false"
drag, startPoint x: 488, startPoint y: 166, endPoint x: 383, endPoint y: 168, distance: 104.6
click at [388, 167] on div "Device List 5063431272" at bounding box center [321, 167] width 435 height 15
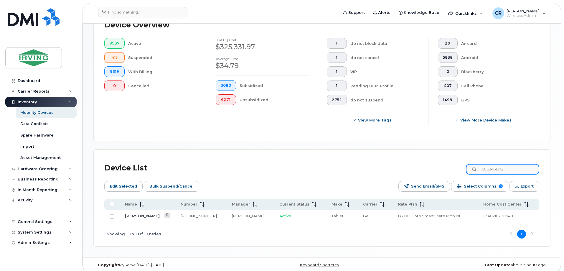
paste input "3059"
type input "5063433059"
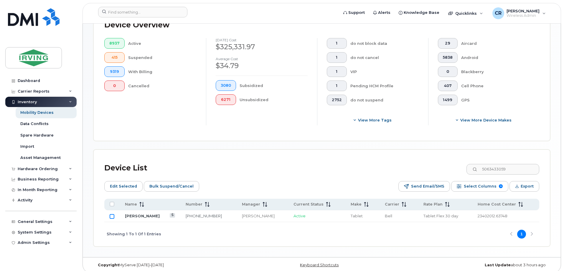
click at [111, 214] on input "Row Unselected" at bounding box center [112, 216] width 5 height 5
checkbox input "true"
click at [161, 183] on span "Bulk Suspend/Cancel" at bounding box center [171, 186] width 44 height 9
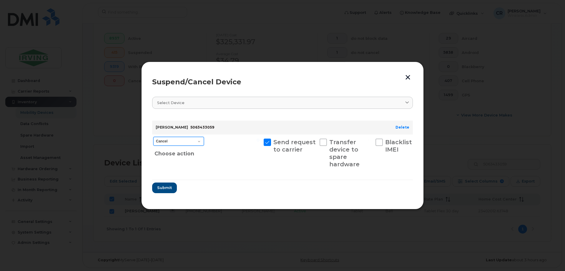
click at [164, 138] on select "Cancel Suspend - Extend Suspension Suspend - Reduced Rate Suspend - Full Rate S…" at bounding box center [178, 141] width 51 height 9
select select "[object Object]"
click at [153, 137] on select "Cancel Suspend - Extend Suspension Suspend - Reduced Rate Suspend - Full Rate S…" at bounding box center [178, 141] width 51 height 9
click at [162, 186] on span "Submit" at bounding box center [164, 188] width 15 height 6
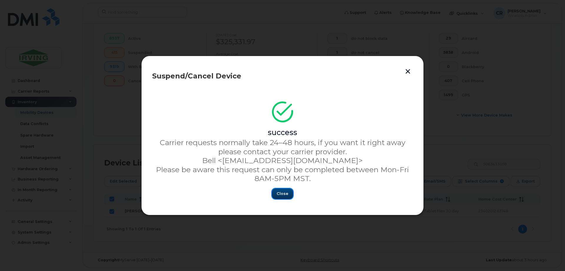
click at [281, 191] on span "Close" at bounding box center [283, 194] width 12 height 6
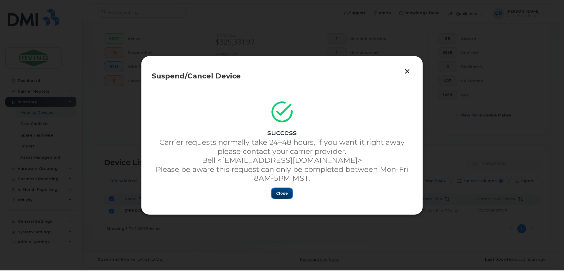
scroll to position [166, 0]
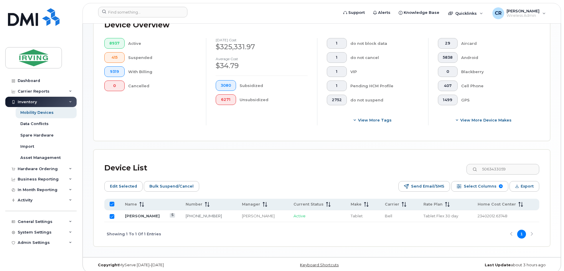
click at [112, 201] on input "All items selected" at bounding box center [112, 203] width 5 height 5
checkbox input "false"
drag, startPoint x: 520, startPoint y: 161, endPoint x: 403, endPoint y: 161, distance: 117.2
click at [406, 161] on div "Device List 5063433059" at bounding box center [321, 167] width 435 height 15
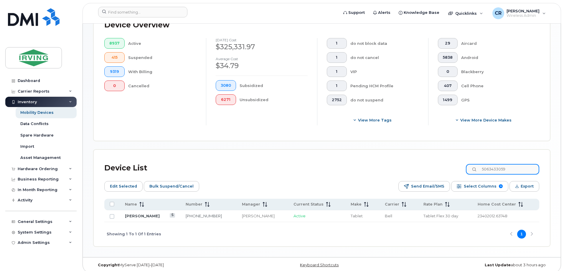
paste input "227"
type input "5063433227"
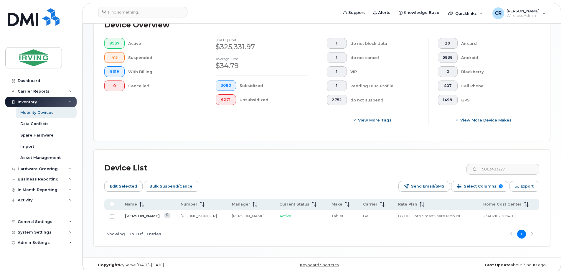
drag, startPoint x: 111, startPoint y: 211, endPoint x: 120, endPoint y: 212, distance: 8.4
click at [111, 214] on input "Row Unselected" at bounding box center [112, 216] width 5 height 5
checkbox input "true"
click at [161, 184] on span "Bulk Suspend/Cancel" at bounding box center [171, 186] width 44 height 9
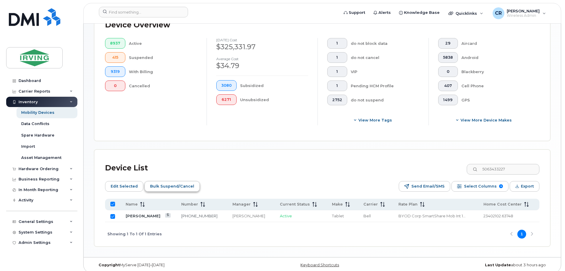
scroll to position [171, 0]
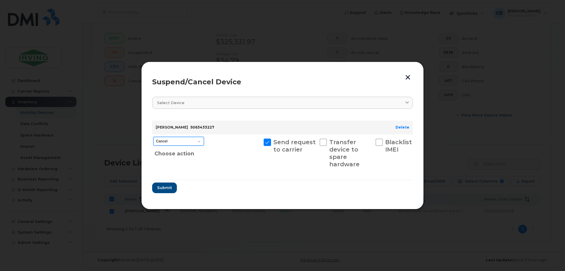
click at [168, 142] on select "Cancel Suspend - Extend Suspension Suspend - Reduced Rate Suspend - Full Rate S…" at bounding box center [178, 141] width 51 height 9
select select "[object Object]"
click at [153, 137] on select "Cancel Suspend - Extend Suspension Suspend - Reduced Rate Suspend - Full Rate S…" at bounding box center [178, 141] width 51 height 9
click at [166, 183] on button "Submit" at bounding box center [164, 187] width 24 height 11
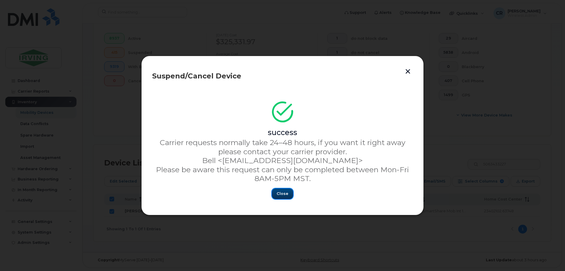
click at [279, 195] on span "Close" at bounding box center [283, 194] width 12 height 6
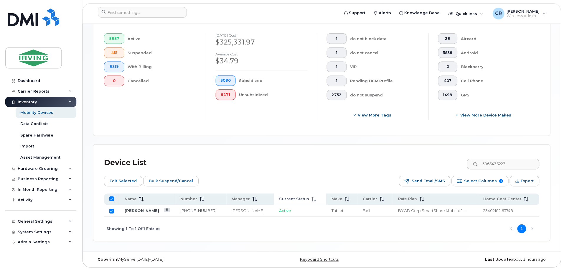
scroll to position [166, 0]
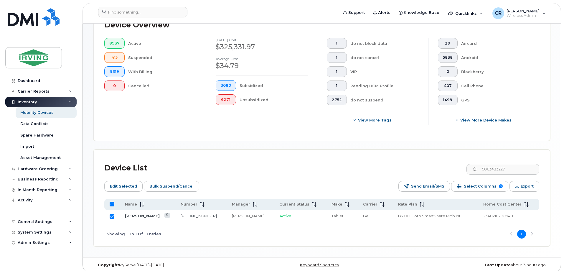
click at [113, 201] on input "All items selected" at bounding box center [112, 203] width 5 height 5
checkbox input "false"
drag, startPoint x: 520, startPoint y: 165, endPoint x: 392, endPoint y: 163, distance: 127.8
click at [393, 164] on div "Device List 5063433227" at bounding box center [321, 167] width 435 height 15
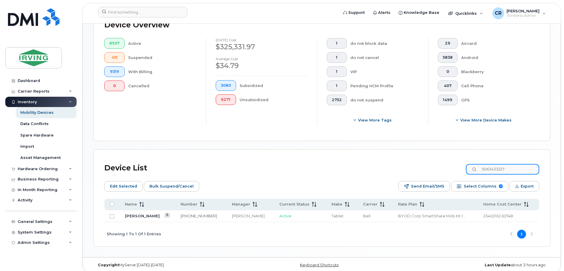
paste input "4256"
type input "5063434256"
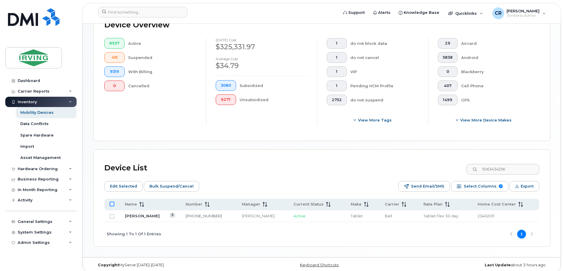
click at [111, 201] on input "All items unselected" at bounding box center [112, 203] width 5 height 5
checkbox input "true"
click at [173, 183] on span "Bulk Suspend/Cancel" at bounding box center [171, 186] width 44 height 9
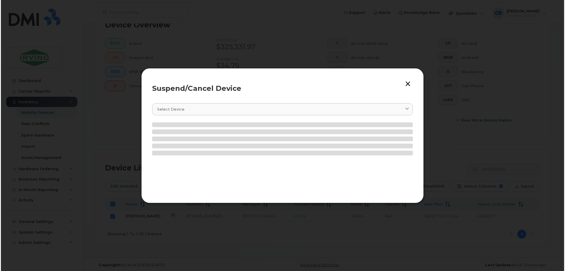
scroll to position [171, 0]
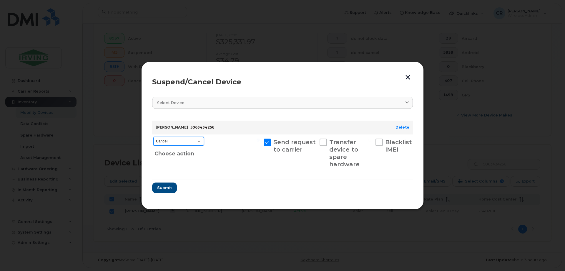
drag, startPoint x: 167, startPoint y: 141, endPoint x: 168, endPoint y: 144, distance: 3.2
click at [167, 141] on select "Cancel Suspend - Extend Suspension Suspend - Reduced Rate Suspend - Full Rate S…" at bounding box center [178, 141] width 51 height 9
select select "[object Object]"
click at [153, 137] on select "Cancel Suspend - Extend Suspension Suspend - Reduced Rate Suspend - Full Rate S…" at bounding box center [178, 141] width 51 height 9
click at [161, 184] on button "Submit" at bounding box center [164, 187] width 24 height 11
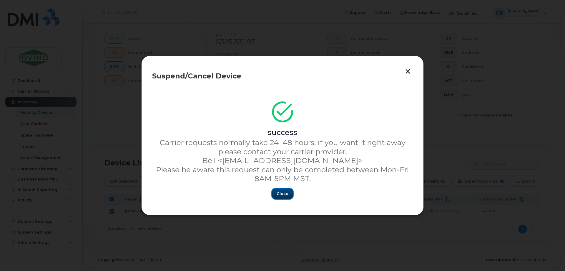
drag, startPoint x: 285, startPoint y: 192, endPoint x: 282, endPoint y: 197, distance: 5.3
click at [285, 192] on span "Close" at bounding box center [283, 194] width 12 height 6
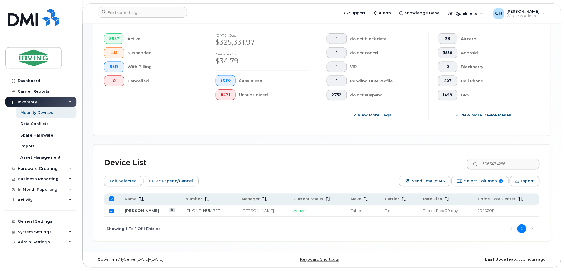
scroll to position [166, 0]
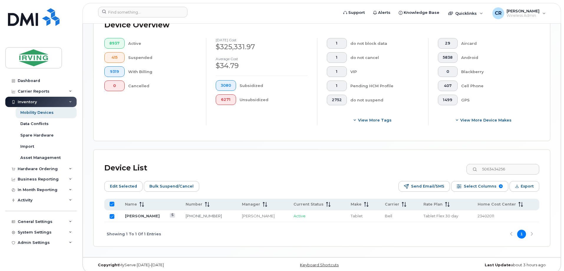
click at [113, 201] on input "All items selected" at bounding box center [112, 203] width 5 height 5
checkbox input "false"
drag, startPoint x: 515, startPoint y: 162, endPoint x: 425, endPoint y: 161, distance: 90.1
click at [425, 161] on div "Device List 5063434256" at bounding box center [321, 167] width 435 height 15
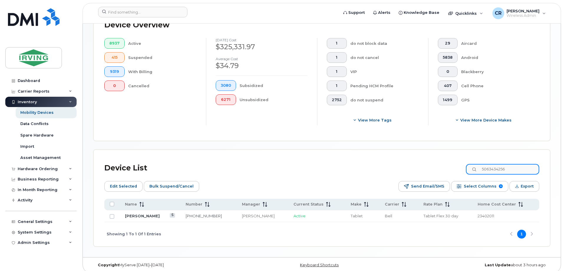
paste input "5612"
type input "5063435612"
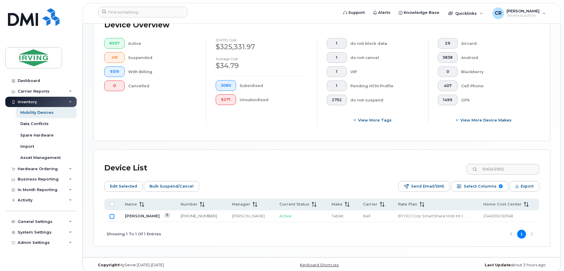
click at [111, 214] on input "Row Unselected" at bounding box center [112, 216] width 5 height 5
checkbox input "true"
click at [170, 185] on span "Bulk Suspend/Cancel" at bounding box center [171, 186] width 44 height 9
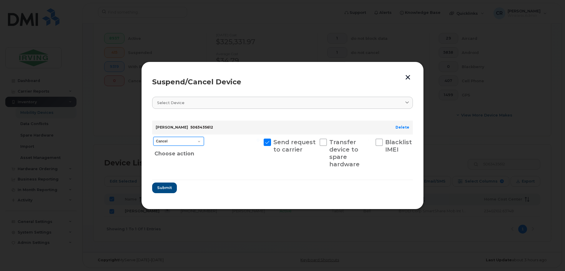
drag, startPoint x: 171, startPoint y: 140, endPoint x: 173, endPoint y: 144, distance: 4.0
click at [171, 140] on select "Cancel Suspend - Extend Suspension Suspend - Reduced Rate Suspend - Full Rate S…" at bounding box center [178, 141] width 51 height 9
select select "[object Object]"
click at [153, 137] on select "Cancel Suspend - Extend Suspension Suspend - Reduced Rate Suspend - Full Rate S…" at bounding box center [178, 141] width 51 height 9
click at [159, 189] on span "Submit" at bounding box center [164, 188] width 15 height 6
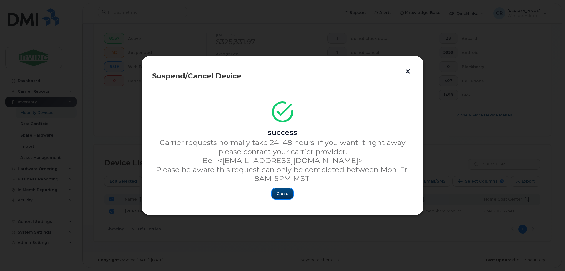
click at [280, 195] on span "Close" at bounding box center [283, 194] width 12 height 6
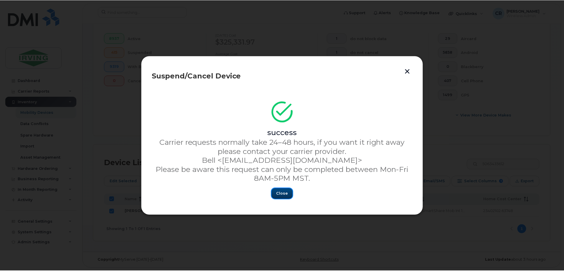
scroll to position [166, 0]
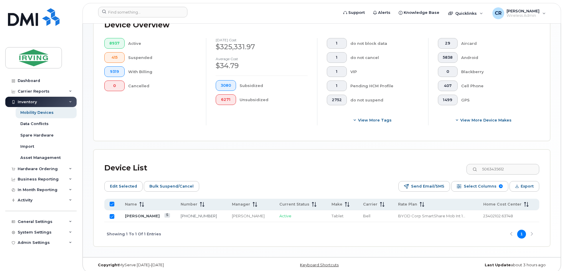
click at [112, 201] on input "All items selected" at bounding box center [112, 203] width 5 height 5
checkbox input "false"
drag, startPoint x: 516, startPoint y: 161, endPoint x: 387, endPoint y: 167, distance: 129.4
click at [400, 166] on div "Device List 5063435612" at bounding box center [321, 167] width 435 height 15
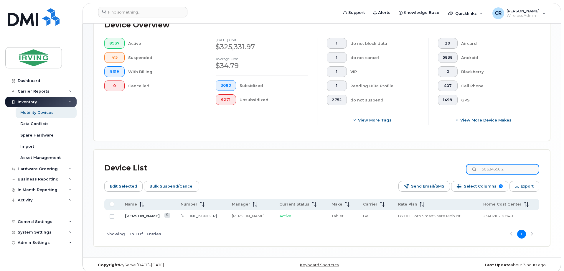
paste input "814"
type input "5063435814"
click at [111, 214] on input "Row Unselected" at bounding box center [112, 216] width 5 height 5
checkbox input "true"
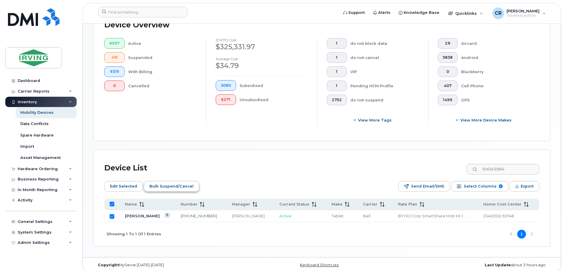
click at [168, 186] on button "Bulk Suspend/Cancel" at bounding box center [171, 186] width 55 height 11
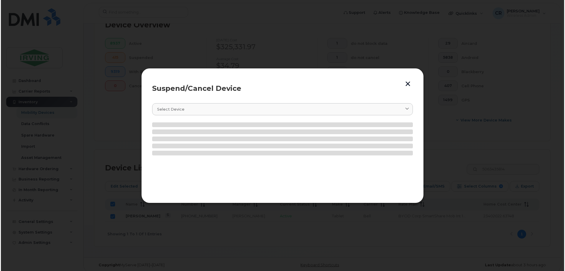
scroll to position [171, 0]
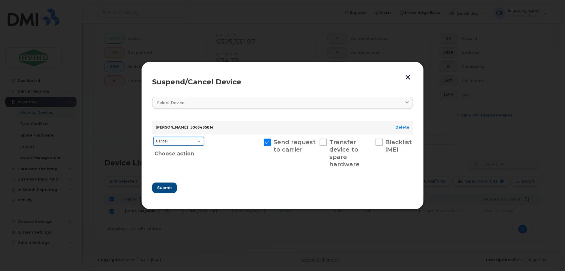
click at [180, 142] on select "Cancel Suspend - Extend Suspension Suspend - Reduced Rate Suspend - Full Rate S…" at bounding box center [178, 141] width 51 height 9
select select "[object Object]"
click at [153, 137] on select "Cancel Suspend - Extend Suspension Suspend - Reduced Rate Suspend - Full Rate S…" at bounding box center [178, 141] width 51 height 9
click at [168, 186] on span "Submit" at bounding box center [164, 188] width 15 height 6
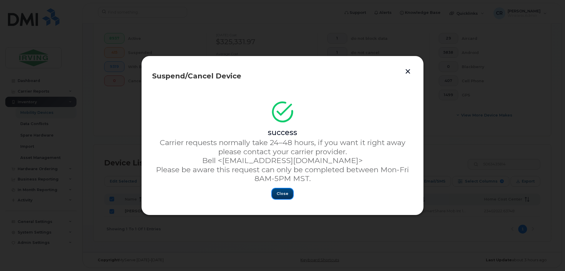
click at [283, 195] on span "Close" at bounding box center [283, 194] width 12 height 6
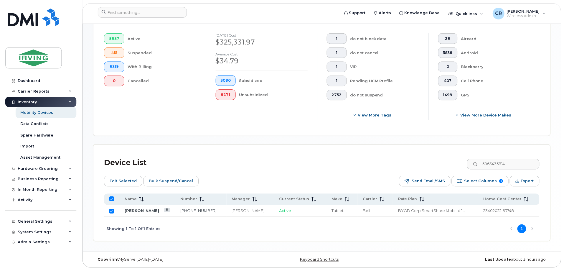
scroll to position [166, 0]
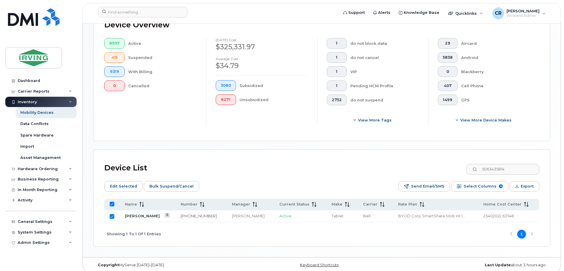
click at [110, 201] on input "All items selected" at bounding box center [112, 203] width 5 height 5
checkbox input "false"
drag, startPoint x: 519, startPoint y: 165, endPoint x: 427, endPoint y: 168, distance: 92.0
click at [429, 166] on div "Device List 5063435814" at bounding box center [321, 167] width 435 height 15
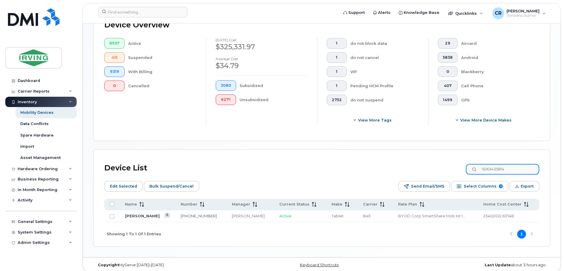
paste input "7955"
type input "5063437955"
click at [111, 214] on input "Row Unselected" at bounding box center [112, 216] width 5 height 5
checkbox input "true"
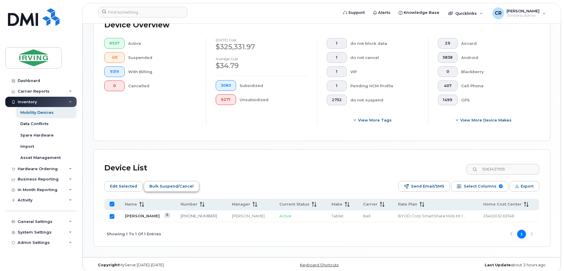
click at [150, 184] on span "Bulk Suspend/Cancel" at bounding box center [171, 186] width 44 height 9
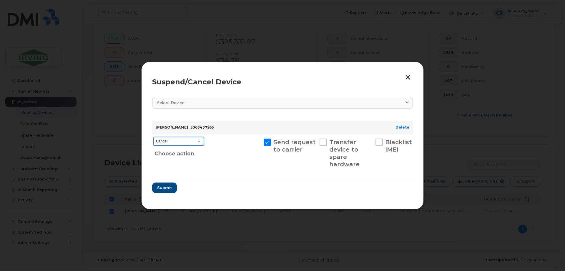
click at [177, 141] on select "Cancel Suspend - Extend Suspension Suspend - Reduced Rate Suspend - Full Rate S…" at bounding box center [178, 141] width 51 height 9
select select "[object Object]"
click at [153, 137] on select "Cancel Suspend - Extend Suspension Suspend - Reduced Rate Suspend - Full Rate S…" at bounding box center [178, 141] width 51 height 9
click at [166, 188] on span "Submit" at bounding box center [164, 188] width 15 height 6
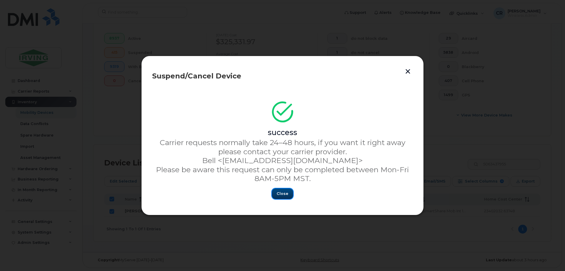
click at [277, 193] on button "Close" at bounding box center [282, 193] width 21 height 11
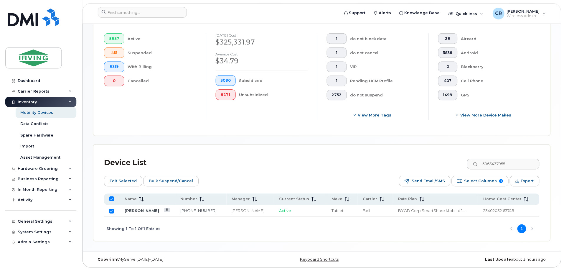
scroll to position [166, 0]
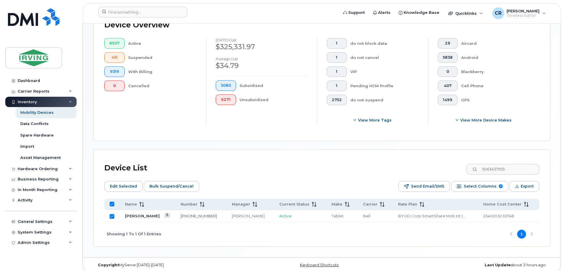
click at [114, 201] on input "All items selected" at bounding box center [112, 203] width 5 height 5
checkbox input "false"
drag, startPoint x: 507, startPoint y: 163, endPoint x: 409, endPoint y: 165, distance: 97.2
click at [411, 165] on div "Device List 5063437955" at bounding box center [321, 167] width 435 height 15
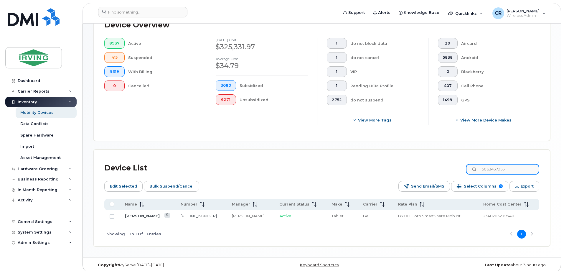
paste input "93413"
type input "5063493413"
click at [113, 214] on input "Row Unselected" at bounding box center [112, 216] width 5 height 5
checkbox input "true"
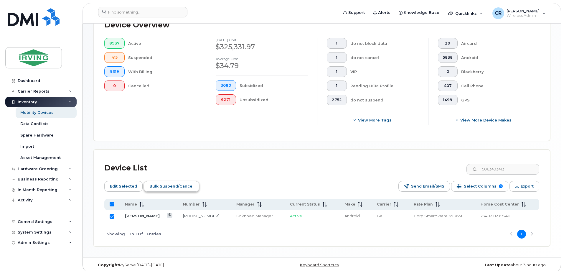
click at [163, 184] on span "Bulk Suspend/Cancel" at bounding box center [171, 186] width 44 height 9
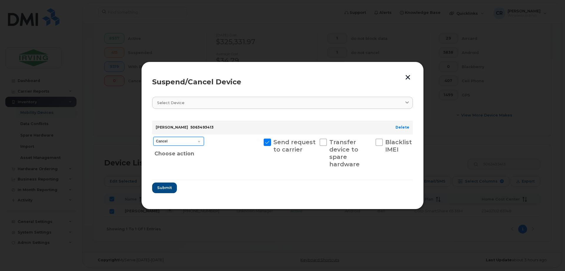
click at [176, 141] on select "Cancel Suspend - Extend Suspension Suspend - Reduced Rate Suspend - Full Rate S…" at bounding box center [178, 141] width 51 height 9
select select "[object Object]"
click at [153, 137] on select "Cancel Suspend - Extend Suspension Suspend - Reduced Rate Suspend - Full Rate S…" at bounding box center [178, 141] width 51 height 9
click at [161, 189] on span "Submit" at bounding box center [164, 188] width 15 height 6
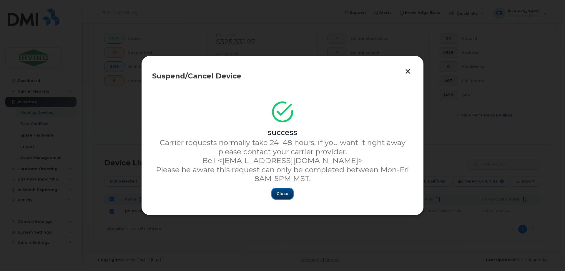
drag, startPoint x: 278, startPoint y: 192, endPoint x: 216, endPoint y: 196, distance: 62.6
click at [277, 192] on button "Close" at bounding box center [282, 193] width 21 height 11
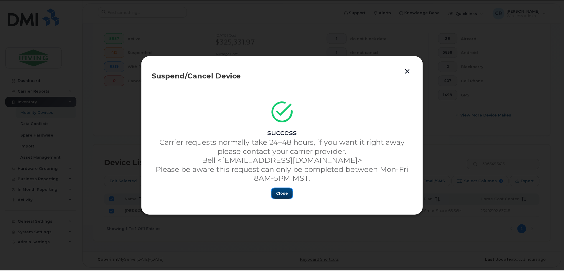
scroll to position [166, 0]
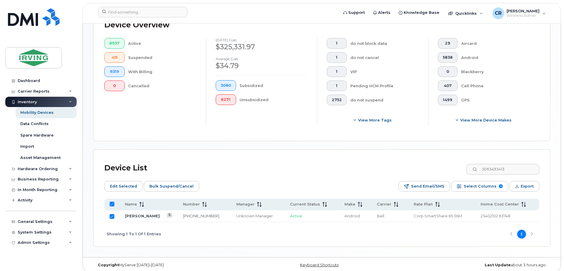
click at [114, 201] on input "All items selected" at bounding box center [112, 203] width 5 height 5
checkbox input "false"
drag, startPoint x: 467, startPoint y: 163, endPoint x: 411, endPoint y: 165, distance: 55.7
click at [421, 163] on div "Device List 5063493413" at bounding box center [321, 167] width 435 height 15
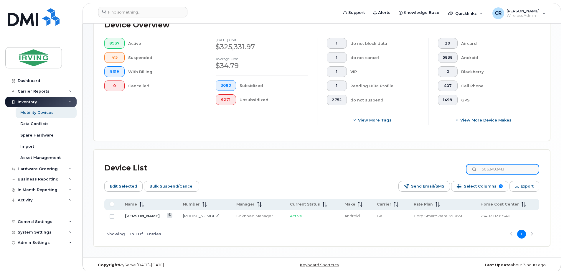
paste input "4050"
type input "5063494050"
click at [111, 214] on input "Row Unselected" at bounding box center [112, 216] width 5 height 5
checkbox input "true"
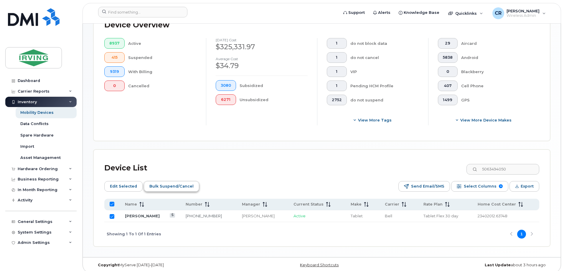
click at [170, 182] on span "Bulk Suspend/Cancel" at bounding box center [171, 186] width 44 height 9
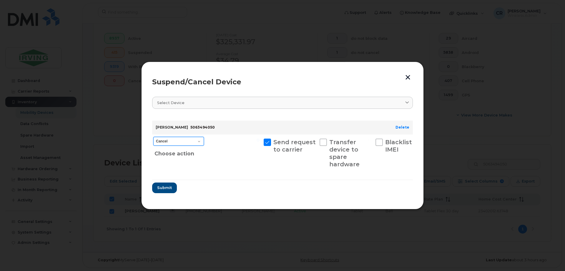
drag, startPoint x: 165, startPoint y: 141, endPoint x: 169, endPoint y: 144, distance: 4.8
click at [166, 141] on select "Cancel Suspend - Extend Suspension Suspend - Reduced Rate Suspend - Full Rate S…" at bounding box center [178, 141] width 51 height 9
click at [153, 137] on select "Cancel Suspend - Extend Suspension Suspend - Reduced Rate Suspend - Full Rate S…" at bounding box center [178, 141] width 51 height 9
click at [162, 189] on span "Submit" at bounding box center [164, 188] width 15 height 6
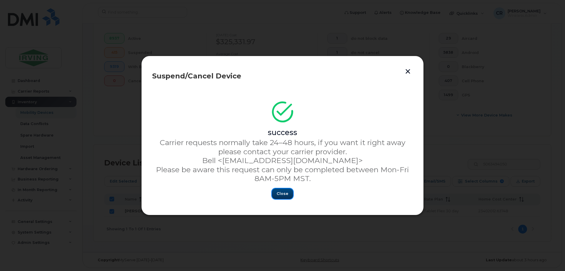
click at [282, 193] on span "Close" at bounding box center [283, 194] width 12 height 6
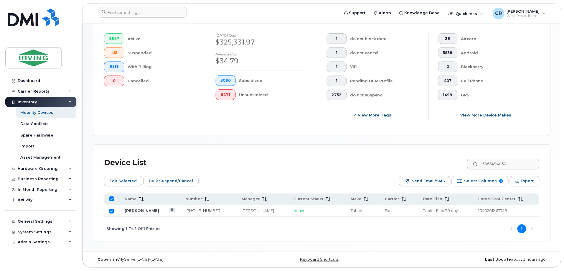
scroll to position [166, 0]
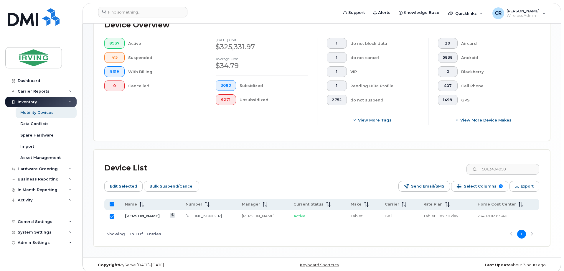
click at [112, 201] on input "All items selected" at bounding box center [112, 203] width 5 height 5
drag, startPoint x: 520, startPoint y: 163, endPoint x: 367, endPoint y: 163, distance: 153.2
click at [373, 163] on div "Device List 5063494050" at bounding box center [321, 167] width 435 height 15
paste input "6315"
click at [113, 214] on input "Row Unselected" at bounding box center [112, 216] width 5 height 5
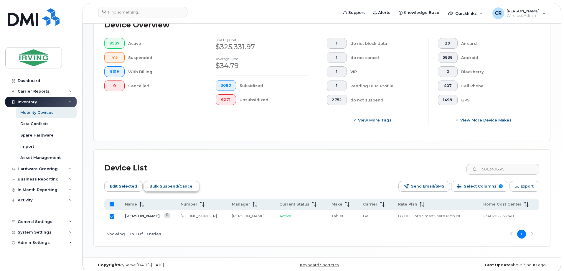
click at [174, 182] on span "Bulk Suspend/Cancel" at bounding box center [171, 186] width 44 height 9
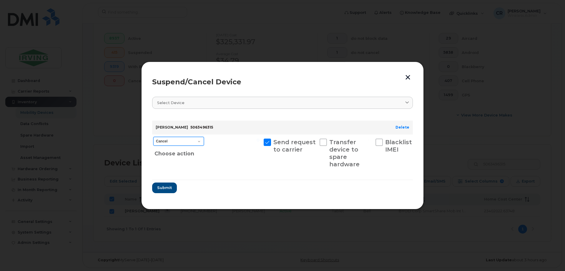
drag, startPoint x: 166, startPoint y: 141, endPoint x: 171, endPoint y: 144, distance: 6.7
click at [166, 141] on select "Cancel Suspend - Extend Suspension Suspend - Reduced Rate Suspend - Full Rate S…" at bounding box center [178, 141] width 51 height 9
click at [153, 137] on select "Cancel Suspend - Extend Suspension Suspend - Reduced Rate Suspend - Full Rate S…" at bounding box center [178, 141] width 51 height 9
click at [161, 190] on span "Submit" at bounding box center [164, 188] width 15 height 6
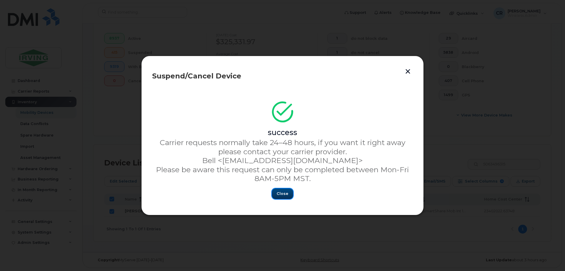
click at [279, 195] on span "Close" at bounding box center [283, 194] width 12 height 6
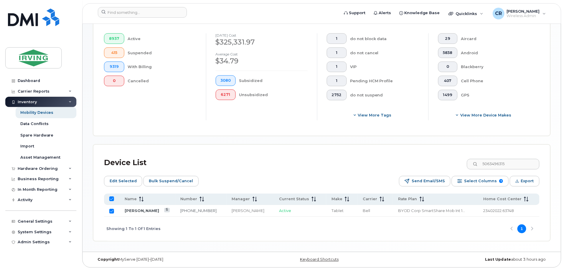
scroll to position [166, 0]
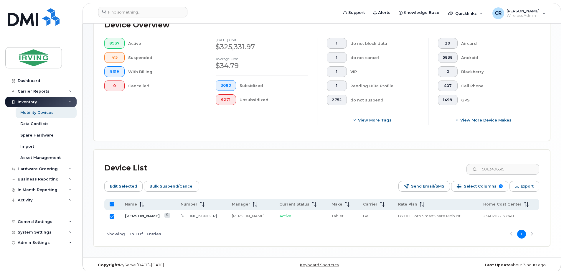
click at [112, 201] on input "All items selected" at bounding box center [112, 203] width 5 height 5
drag, startPoint x: 518, startPoint y: 164, endPoint x: 404, endPoint y: 165, distance: 114.0
click at [410, 166] on div "Device List 5063496315" at bounding box center [321, 167] width 435 height 15
paste input "7424"
click at [108, 210] on td at bounding box center [111, 216] width 15 height 12
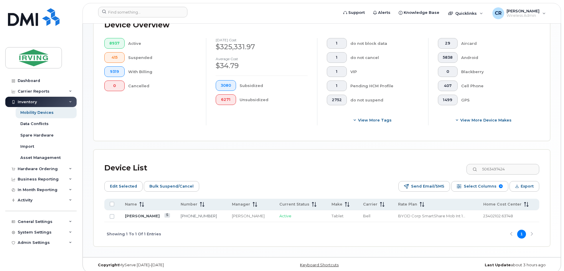
click at [117, 211] on td at bounding box center [111, 216] width 15 height 12
click at [111, 214] on input "Row Unselected" at bounding box center [112, 216] width 5 height 5
click at [167, 182] on span "Bulk Suspend/Cancel" at bounding box center [171, 186] width 44 height 9
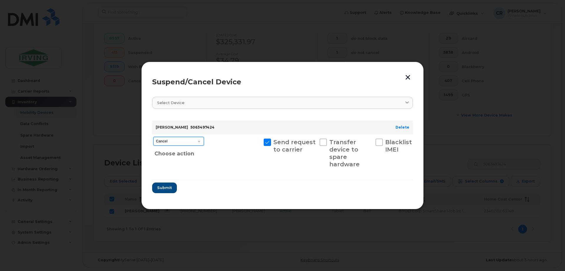
drag, startPoint x: 166, startPoint y: 141, endPoint x: 168, endPoint y: 144, distance: 3.7
click at [167, 141] on select "Cancel Suspend - Extend Suspension Suspend - Reduced Rate Suspend - Full Rate S…" at bounding box center [178, 141] width 51 height 9
click at [153, 137] on select "Cancel Suspend - Extend Suspension Suspend - Reduced Rate Suspend - Full Rate S…" at bounding box center [178, 141] width 51 height 9
click at [162, 190] on span "Submit" at bounding box center [164, 188] width 15 height 6
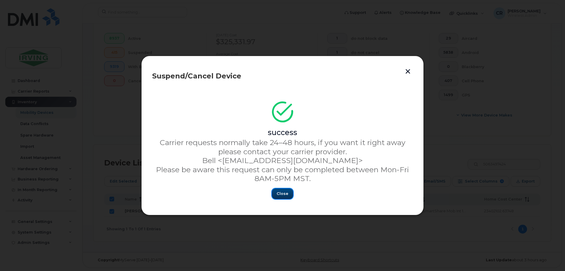
click at [289, 191] on button "Close" at bounding box center [282, 193] width 21 height 11
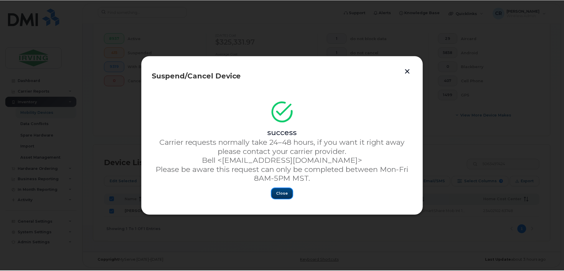
scroll to position [166, 0]
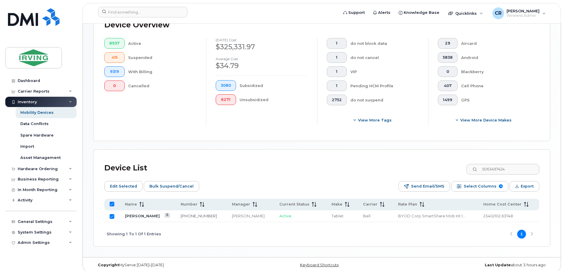
click at [112, 201] on input "All items selected" at bounding box center [112, 203] width 5 height 5
drag, startPoint x: 519, startPoint y: 164, endPoint x: 333, endPoint y: 168, distance: 185.6
click at [338, 166] on div "Device List 5063497424" at bounding box center [321, 167] width 435 height 15
paste input "6478111"
click at [113, 214] on input "Row Unselected" at bounding box center [112, 216] width 5 height 5
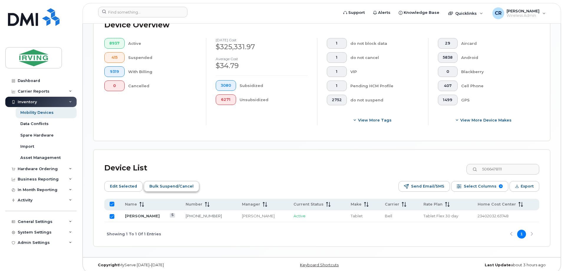
click at [153, 182] on span "Bulk Suspend/Cancel" at bounding box center [171, 186] width 44 height 9
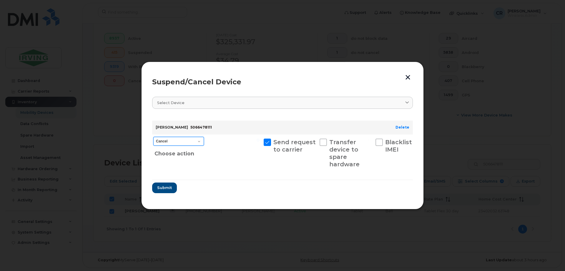
click at [166, 141] on select "Cancel Suspend - Extend Suspension Suspend - Reduced Rate Suspend - Full Rate S…" at bounding box center [178, 141] width 51 height 9
click at [153, 137] on select "Cancel Suspend - Extend Suspension Suspend - Reduced Rate Suspend - Full Rate S…" at bounding box center [178, 141] width 51 height 9
click at [168, 190] on span "Submit" at bounding box center [164, 188] width 15 height 6
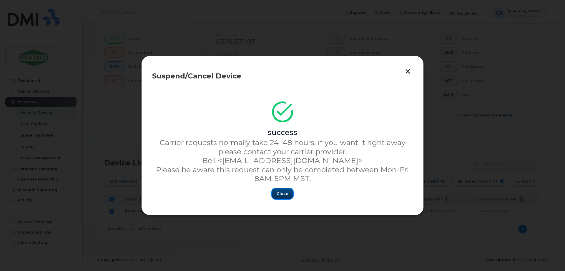
click at [281, 191] on span "Close" at bounding box center [283, 194] width 12 height 6
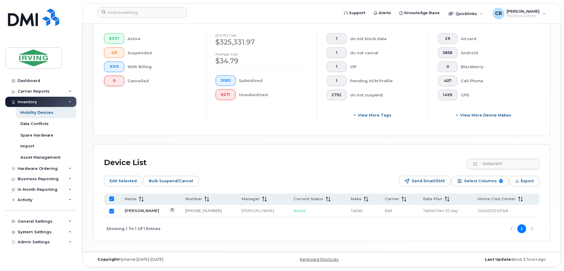
scroll to position [166, 0]
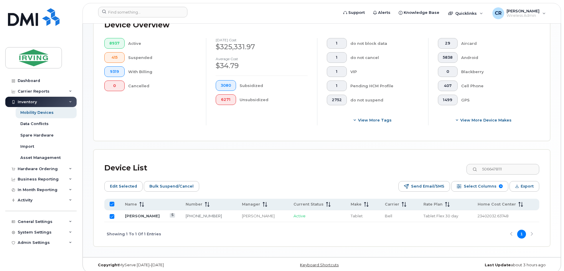
click at [113, 201] on input "All items selected" at bounding box center [112, 203] width 5 height 5
drag, startPoint x: 521, startPoint y: 163, endPoint x: 376, endPoint y: 166, distance: 144.7
click at [376, 166] on div "Device List 5066478111" at bounding box center [321, 167] width 435 height 15
paste input "546748"
click at [106, 211] on td at bounding box center [111, 216] width 15 height 12
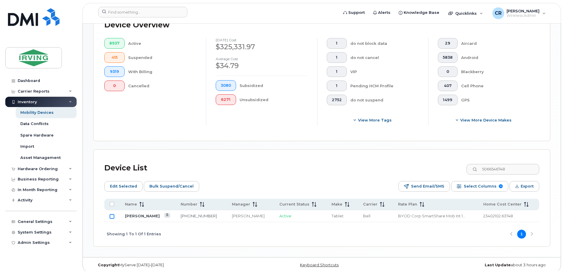
click at [114, 214] on input "Row Unselected" at bounding box center [112, 216] width 5 height 5
click at [152, 182] on span "Bulk Suspend/Cancel" at bounding box center [171, 186] width 44 height 9
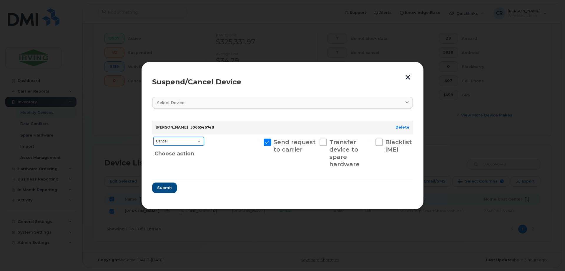
click at [170, 140] on select "Cancel Suspend - Extend Suspension Suspend - Reduced Rate Suspend - Full Rate S…" at bounding box center [178, 141] width 51 height 9
click at [153, 137] on select "Cancel Suspend - Extend Suspension Suspend - Reduced Rate Suspend - Full Rate S…" at bounding box center [178, 141] width 51 height 9
click at [166, 184] on button "Submit" at bounding box center [164, 187] width 24 height 11
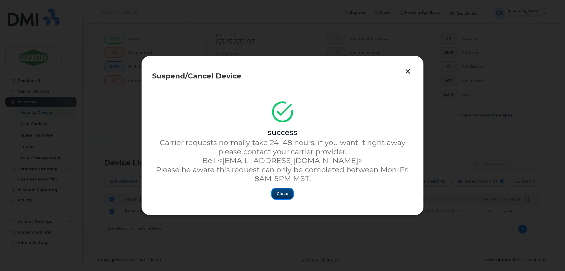
click at [279, 191] on span "Close" at bounding box center [283, 194] width 12 height 6
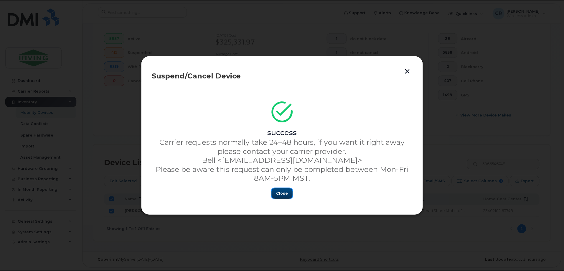
scroll to position [166, 0]
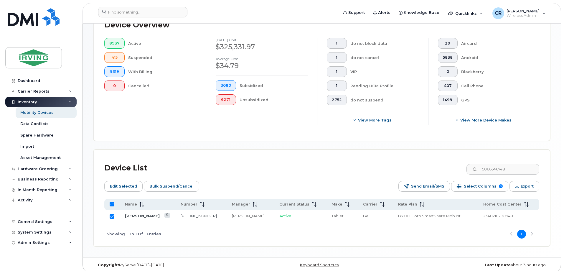
click at [111, 214] on input "Row Selected" at bounding box center [112, 216] width 5 height 5
drag, startPoint x: 519, startPoint y: 162, endPoint x: 351, endPoint y: 167, distance: 168.6
click at [352, 167] on div "Device List 5066546748" at bounding box center [321, 167] width 435 height 15
paste input "7826400670"
click at [113, 214] on input "Row Unselected" at bounding box center [112, 216] width 5 height 5
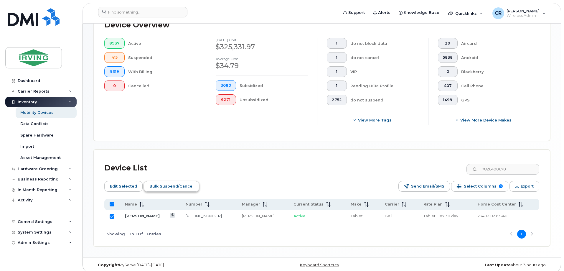
click at [163, 186] on button "Bulk Suspend/Cancel" at bounding box center [171, 186] width 55 height 11
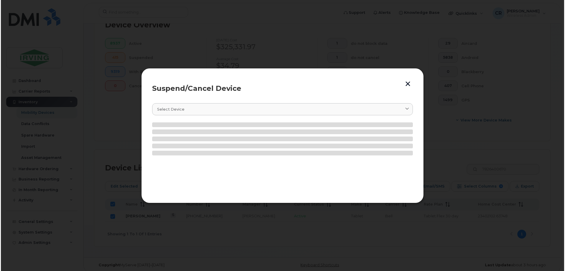
scroll to position [171, 0]
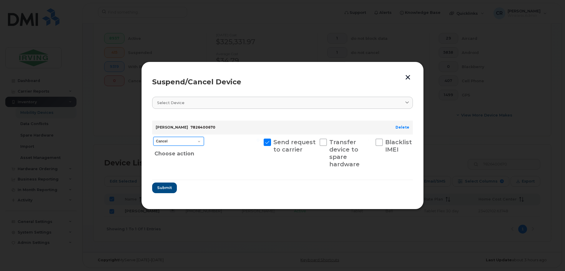
click at [181, 144] on select "Cancel Suspend - Extend Suspension Suspend - Reduced Rate Suspend - Full Rate S…" at bounding box center [178, 141] width 51 height 9
click at [153, 137] on select "Cancel Suspend - Extend Suspension Suspend - Reduced Rate Suspend - Full Rate S…" at bounding box center [178, 141] width 51 height 9
click at [162, 190] on span "Submit" at bounding box center [164, 188] width 15 height 6
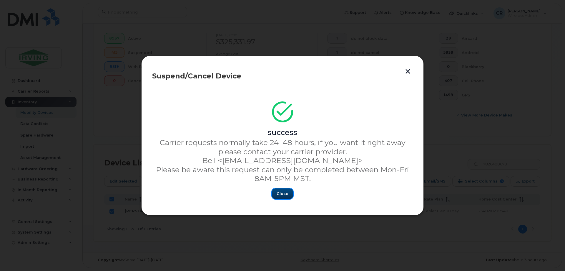
click at [281, 194] on span "Close" at bounding box center [283, 194] width 12 height 6
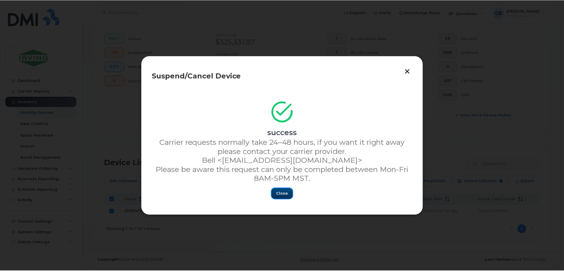
scroll to position [166, 0]
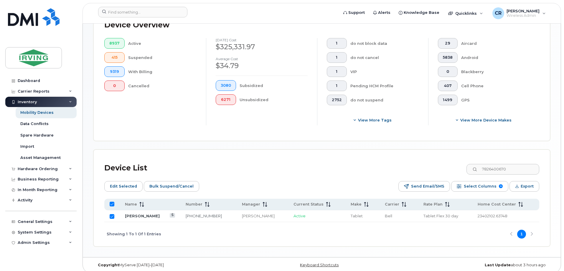
click at [113, 201] on input "All items selected" at bounding box center [112, 203] width 5 height 5
drag, startPoint x: 518, startPoint y: 163, endPoint x: 368, endPoint y: 159, distance: 150.9
click at [383, 166] on div "Device List 7826400670" at bounding box center [321, 167] width 435 height 15
paste input "1196"
click at [113, 214] on input "Row Unselected" at bounding box center [112, 216] width 5 height 5
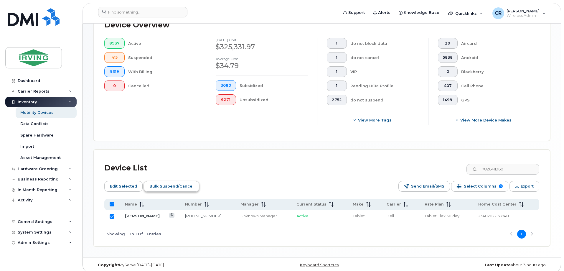
click at [168, 182] on span "Bulk Suspend/Cancel" at bounding box center [171, 186] width 44 height 9
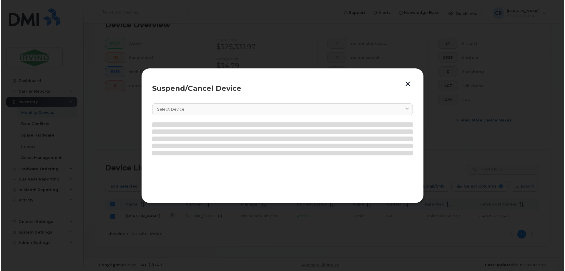
scroll to position [171, 0]
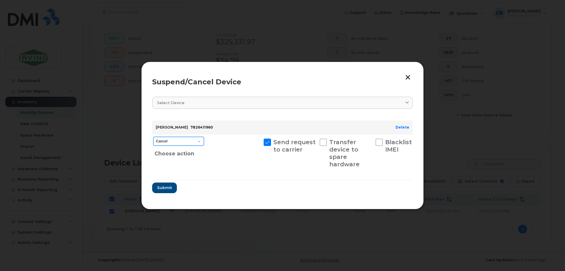
click at [175, 141] on select "Cancel Suspend - Extend Suspension Suspend - Reduced Rate Suspend - Full Rate S…" at bounding box center [178, 141] width 51 height 9
click at [153, 137] on select "Cancel Suspend - Extend Suspension Suspend - Reduced Rate Suspend - Full Rate S…" at bounding box center [178, 141] width 51 height 9
click at [164, 186] on span "Submit" at bounding box center [164, 188] width 15 height 6
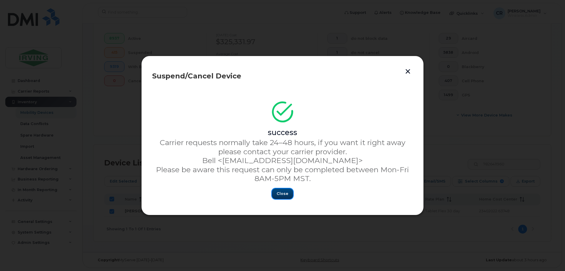
click at [277, 194] on button "Close" at bounding box center [282, 193] width 21 height 11
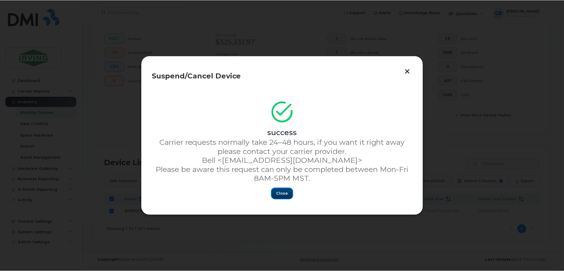
scroll to position [166, 0]
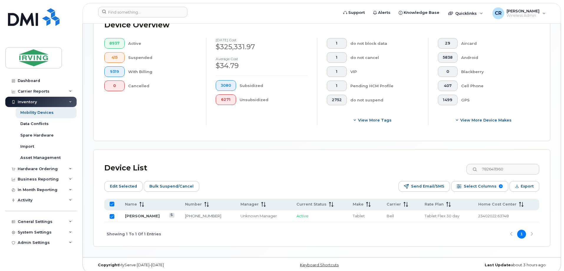
click at [112, 201] on input "All items selected" at bounding box center [112, 203] width 5 height 5
drag, startPoint x: 523, startPoint y: 159, endPoint x: 340, endPoint y: 156, distance: 183.2
click at [342, 154] on div "Device List 7826411960 Edit Selected Bulk Suspend/Cancel Send Email/SMS Select …" at bounding box center [322, 198] width 456 height 96
paste input "9022667243"
click at [113, 214] on input "Row Unselected" at bounding box center [112, 216] width 5 height 5
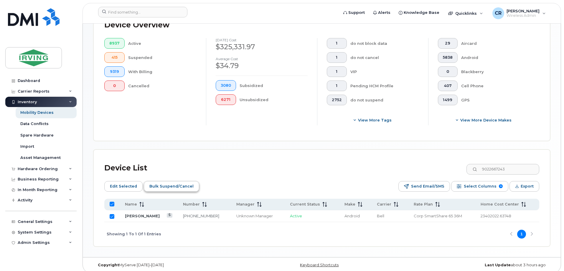
click at [167, 182] on span "Bulk Suspend/Cancel" at bounding box center [171, 186] width 44 height 9
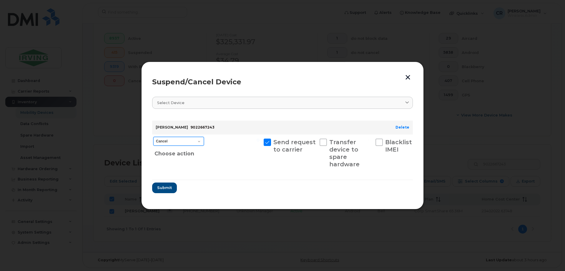
drag, startPoint x: 167, startPoint y: 140, endPoint x: 168, endPoint y: 144, distance: 3.6
click at [167, 140] on select "Cancel Suspend - Extend Suspension Suspend - Reduced Rate Suspend - Full Rate S…" at bounding box center [178, 141] width 51 height 9
click at [153, 137] on select "Cancel Suspend - Extend Suspension Suspend - Reduced Rate Suspend - Full Rate S…" at bounding box center [178, 141] width 51 height 9
click at [160, 190] on span "Submit" at bounding box center [164, 188] width 15 height 6
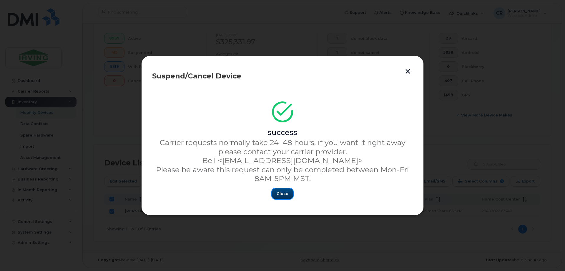
click at [282, 192] on span "Close" at bounding box center [283, 194] width 12 height 6
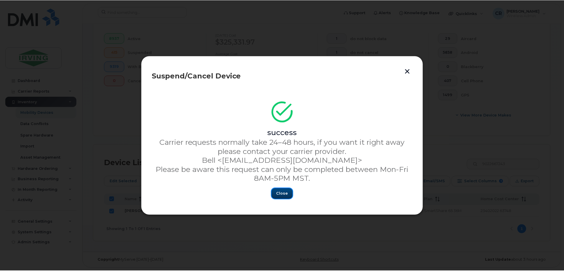
scroll to position [166, 0]
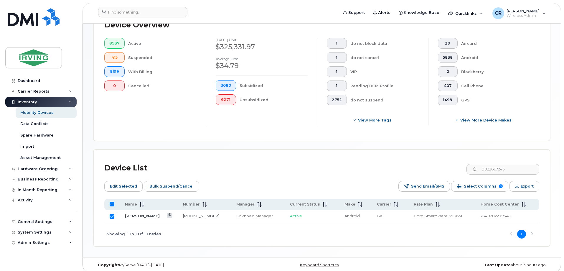
click at [111, 201] on input "All items selected" at bounding box center [112, 203] width 5 height 5
drag, startPoint x: 517, startPoint y: 163, endPoint x: 382, endPoint y: 166, distance: 135.2
click at [384, 166] on div "Device List 9022667243" at bounding box center [321, 167] width 435 height 15
paste input "7172891"
click at [112, 201] on input "All items unselected" at bounding box center [112, 203] width 5 height 5
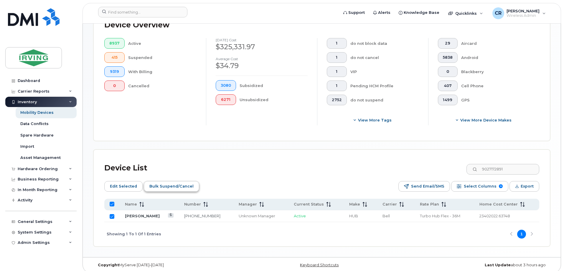
click at [156, 182] on span "Bulk Suspend/Cancel" at bounding box center [171, 186] width 44 height 9
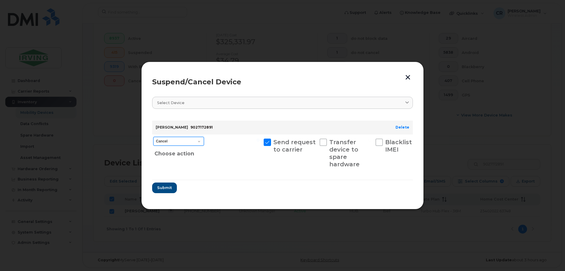
click at [179, 142] on select "Cancel Suspend - Extend Suspension Suspend - Reduced Rate Suspend - Full Rate S…" at bounding box center [178, 141] width 51 height 9
click at [153, 137] on select "Cancel Suspend - Extend Suspension Suspend - Reduced Rate Suspend - Full Rate S…" at bounding box center [178, 141] width 51 height 9
click at [166, 189] on span "Submit" at bounding box center [164, 188] width 15 height 6
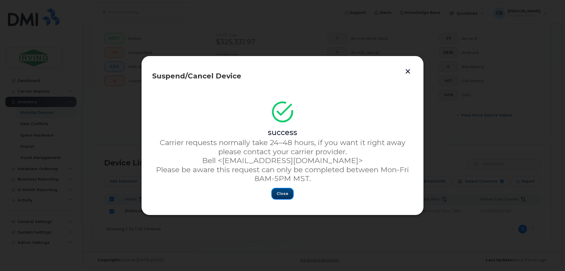
click at [274, 194] on button "Close" at bounding box center [282, 193] width 21 height 11
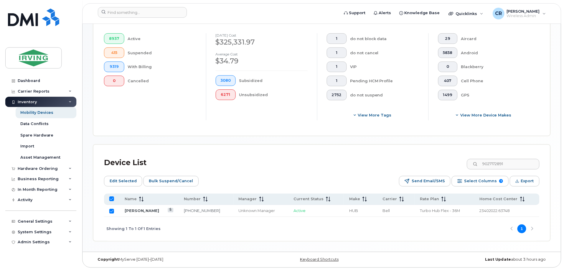
scroll to position [166, 0]
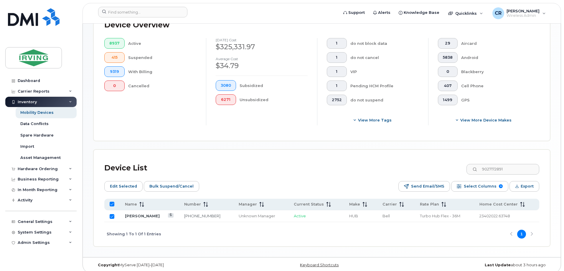
click at [110, 201] on input "All items selected" at bounding box center [112, 203] width 5 height 5
drag, startPoint x: 520, startPoint y: 163, endPoint x: 368, endPoint y: 165, distance: 152.3
click at [369, 165] on div "Device List 9027172891" at bounding box center [321, 167] width 435 height 15
paste input "5062846320"
click at [110, 214] on input "Row Unselected" at bounding box center [112, 216] width 5 height 5
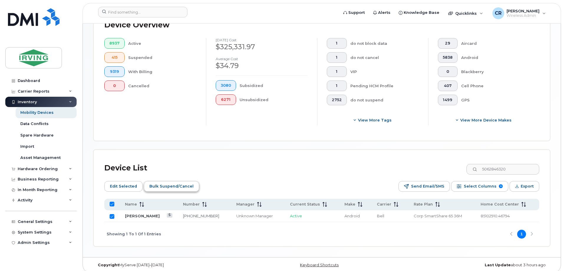
click at [151, 182] on span "Bulk Suspend/Cancel" at bounding box center [171, 186] width 44 height 9
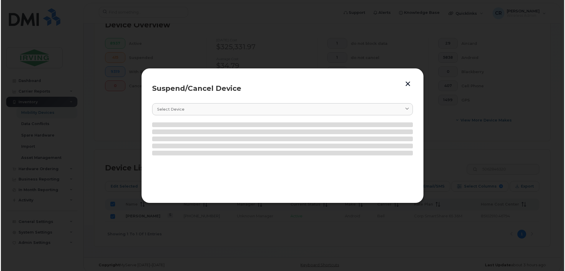
scroll to position [171, 0]
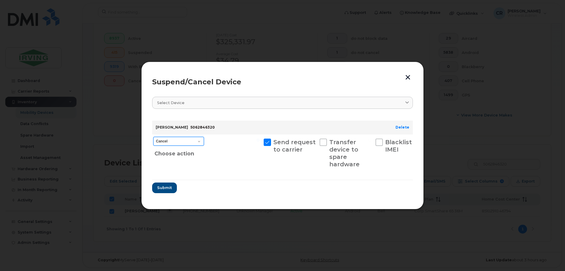
click at [172, 141] on select "Cancel Suspend - Extend Suspension Suspend - Reduced Rate Suspend - Full Rate S…" at bounding box center [178, 141] width 51 height 9
click at [153, 137] on select "Cancel Suspend - Extend Suspension Suspend - Reduced Rate Suspend - Full Rate S…" at bounding box center [178, 141] width 51 height 9
click at [164, 188] on span "Submit" at bounding box center [164, 188] width 15 height 6
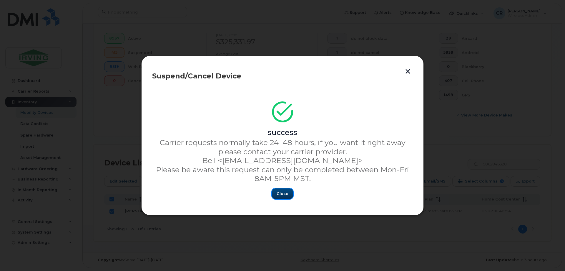
drag, startPoint x: 283, startPoint y: 190, endPoint x: 276, endPoint y: 193, distance: 8.0
click at [282, 191] on button "Close" at bounding box center [282, 193] width 21 height 11
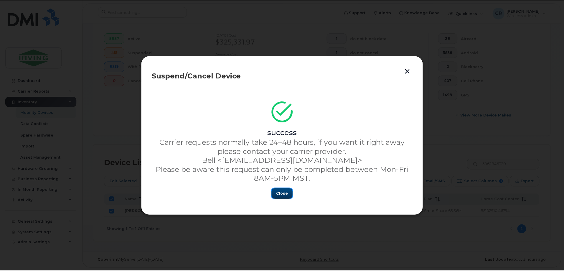
scroll to position [166, 0]
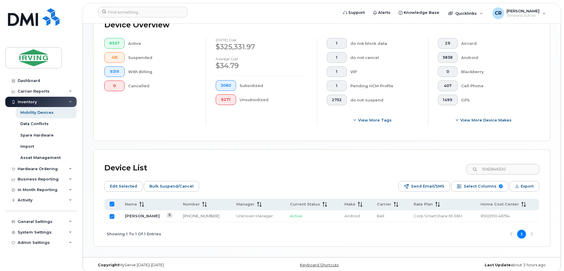
click at [111, 201] on input "All items selected" at bounding box center [112, 203] width 5 height 5
drag, startPoint x: 519, startPoint y: 162, endPoint x: 328, endPoint y: 161, distance: 191.7
click at [338, 162] on div "Device List 5062846320" at bounding box center [321, 167] width 435 height 15
paste input "435058"
drag, startPoint x: 111, startPoint y: 211, endPoint x: 118, endPoint y: 211, distance: 7.1
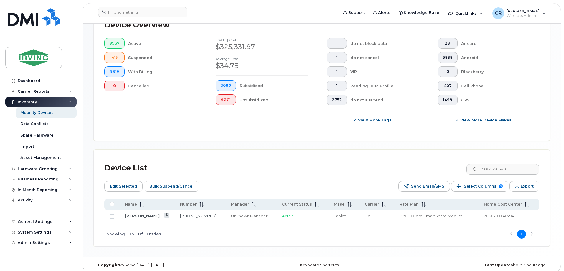
click at [111, 214] on input "Row Unselected" at bounding box center [112, 216] width 5 height 5
click at [168, 183] on span "Bulk Suspend/Cancel" at bounding box center [171, 186] width 44 height 9
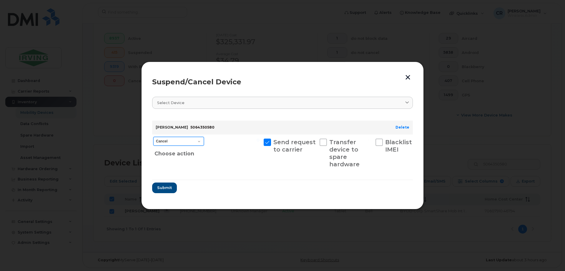
click at [183, 142] on select "Cancel Suspend - Extend Suspension Suspend - Reduced Rate Suspend - Full Rate S…" at bounding box center [178, 141] width 51 height 9
click at [153, 137] on select "Cancel Suspend - Extend Suspension Suspend - Reduced Rate Suspend - Full Rate S…" at bounding box center [178, 141] width 51 height 9
click at [168, 183] on form "[PERSON_NAME] 5064350580 Delete Cancel Suspend - Extend Suspension Suspend - Re…" at bounding box center [282, 154] width 261 height 77
click at [167, 186] on span "Submit" at bounding box center [164, 188] width 15 height 6
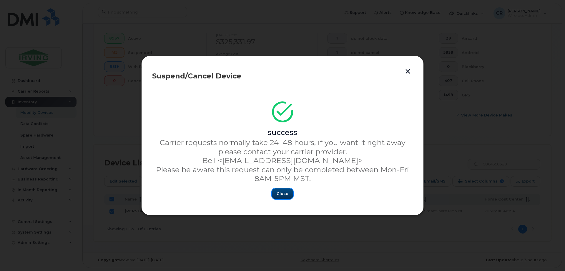
click at [283, 193] on span "Close" at bounding box center [283, 194] width 12 height 6
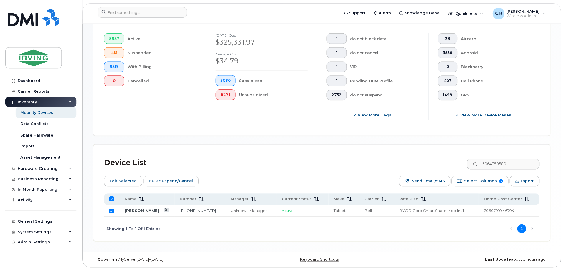
scroll to position [166, 0]
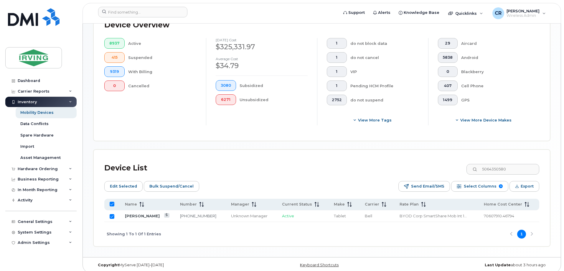
click at [113, 201] on input "All items selected" at bounding box center [112, 203] width 5 height 5
drag, startPoint x: 486, startPoint y: 167, endPoint x: 413, endPoint y: 167, distance: 73.0
click at [413, 167] on div "Device List 5064350580" at bounding box center [321, 167] width 435 height 15
